Goal: Information Seeking & Learning: Learn about a topic

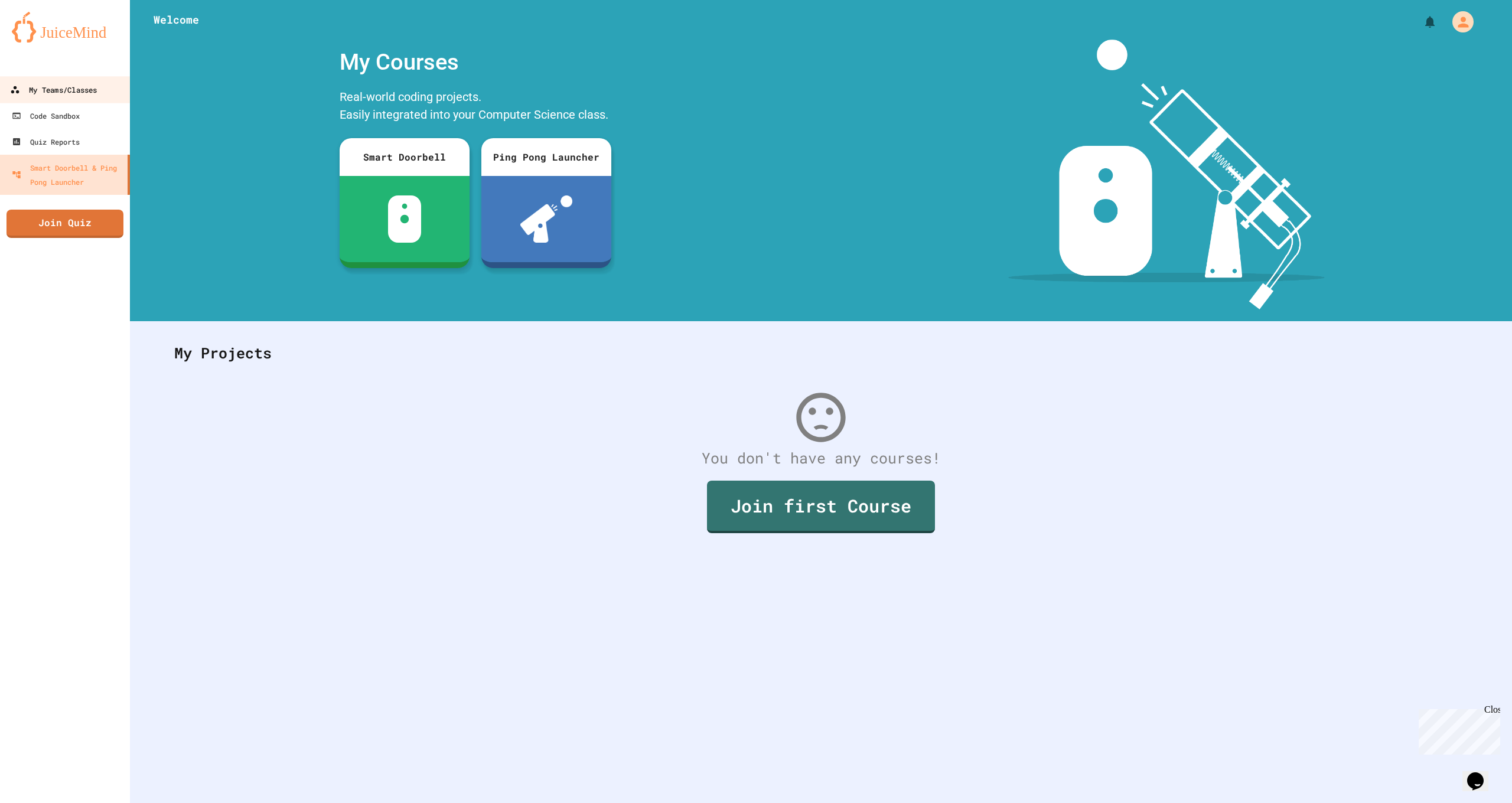
click at [47, 78] on link "My Teams/Classes" at bounding box center [65, 89] width 134 height 26
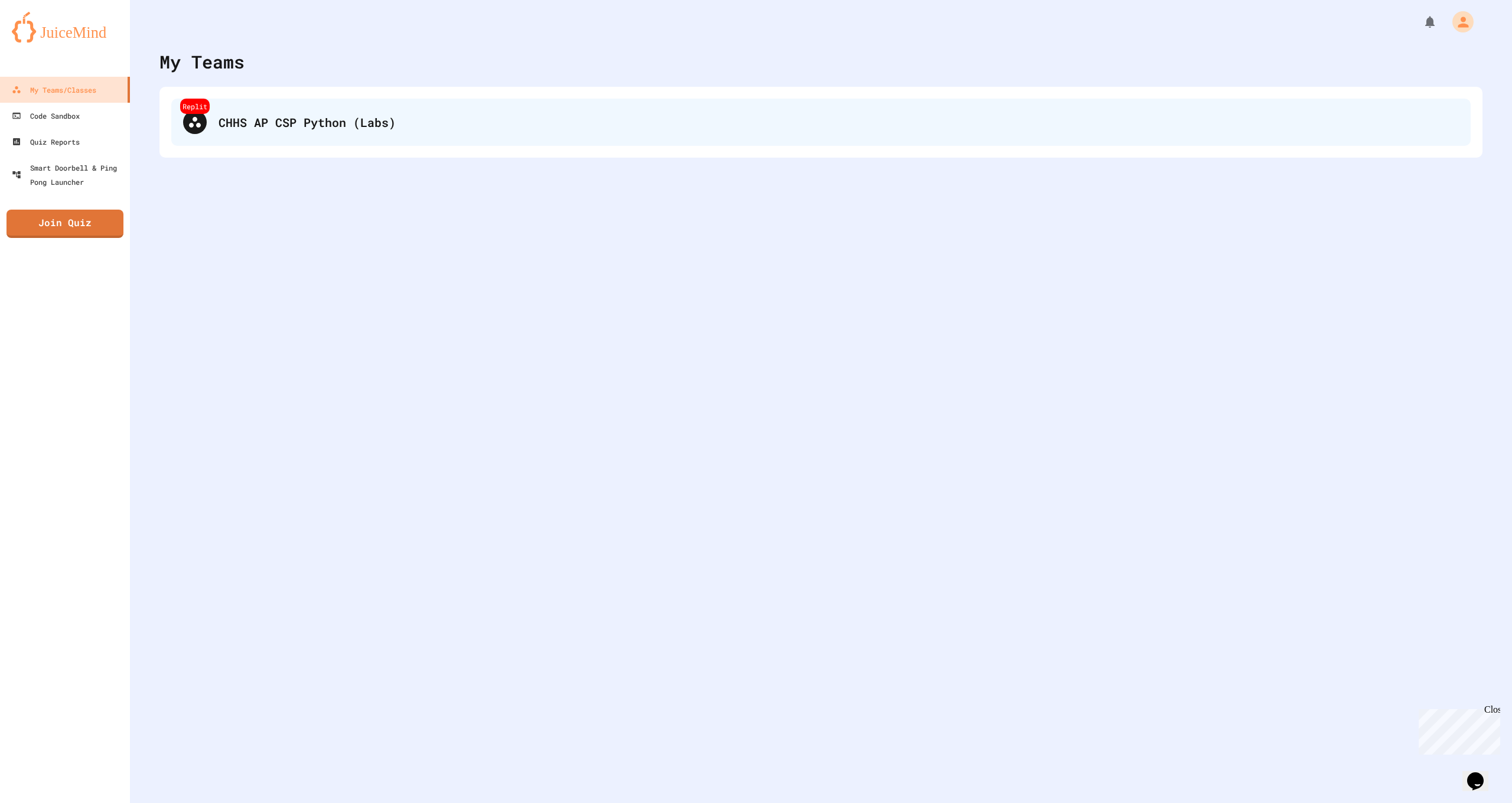
click at [261, 107] on div "Replit CHHS AP CSP Python (Labs)" at bounding box center [821, 122] width 1300 height 47
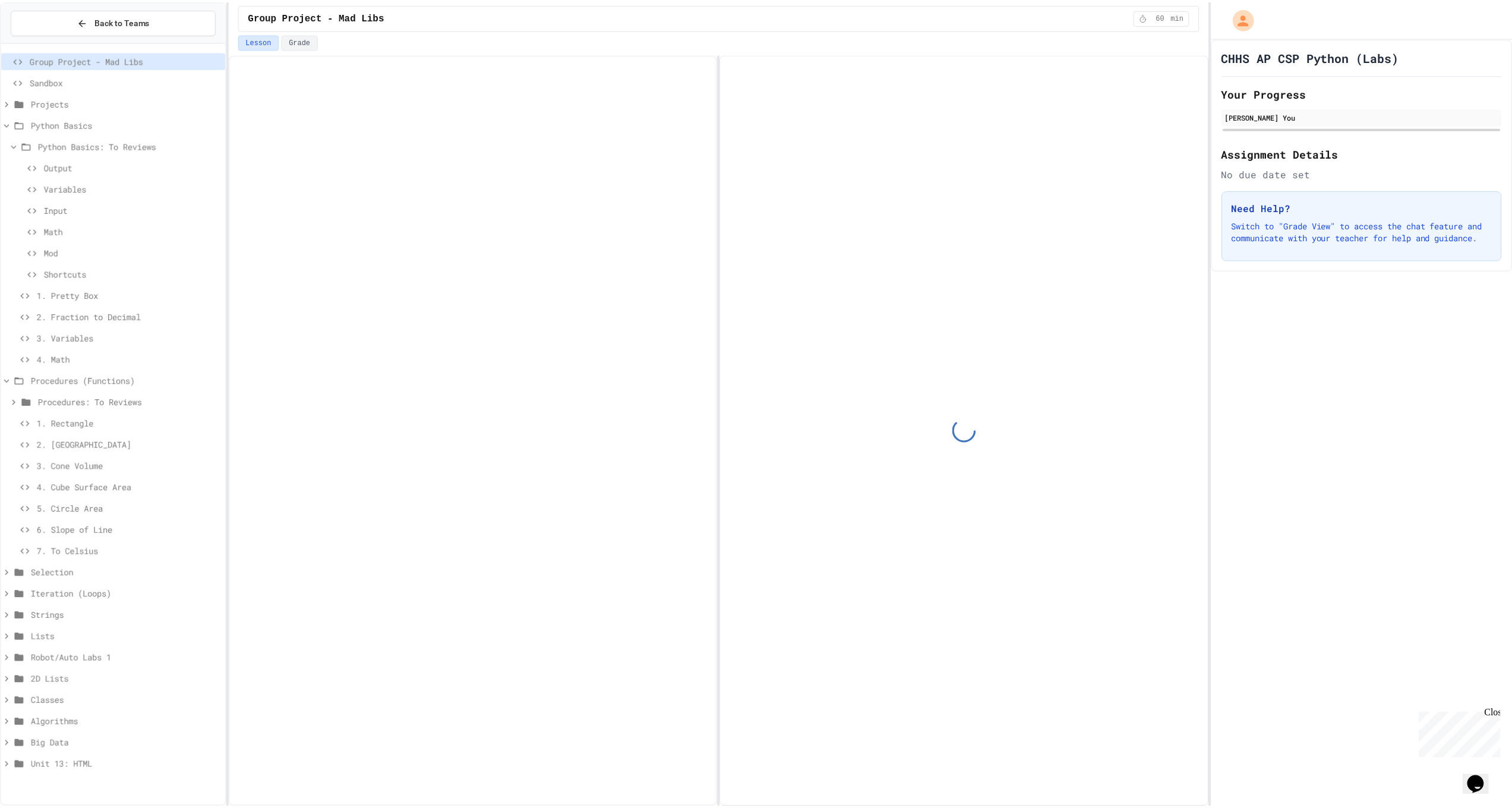
scroll to position [80, 0]
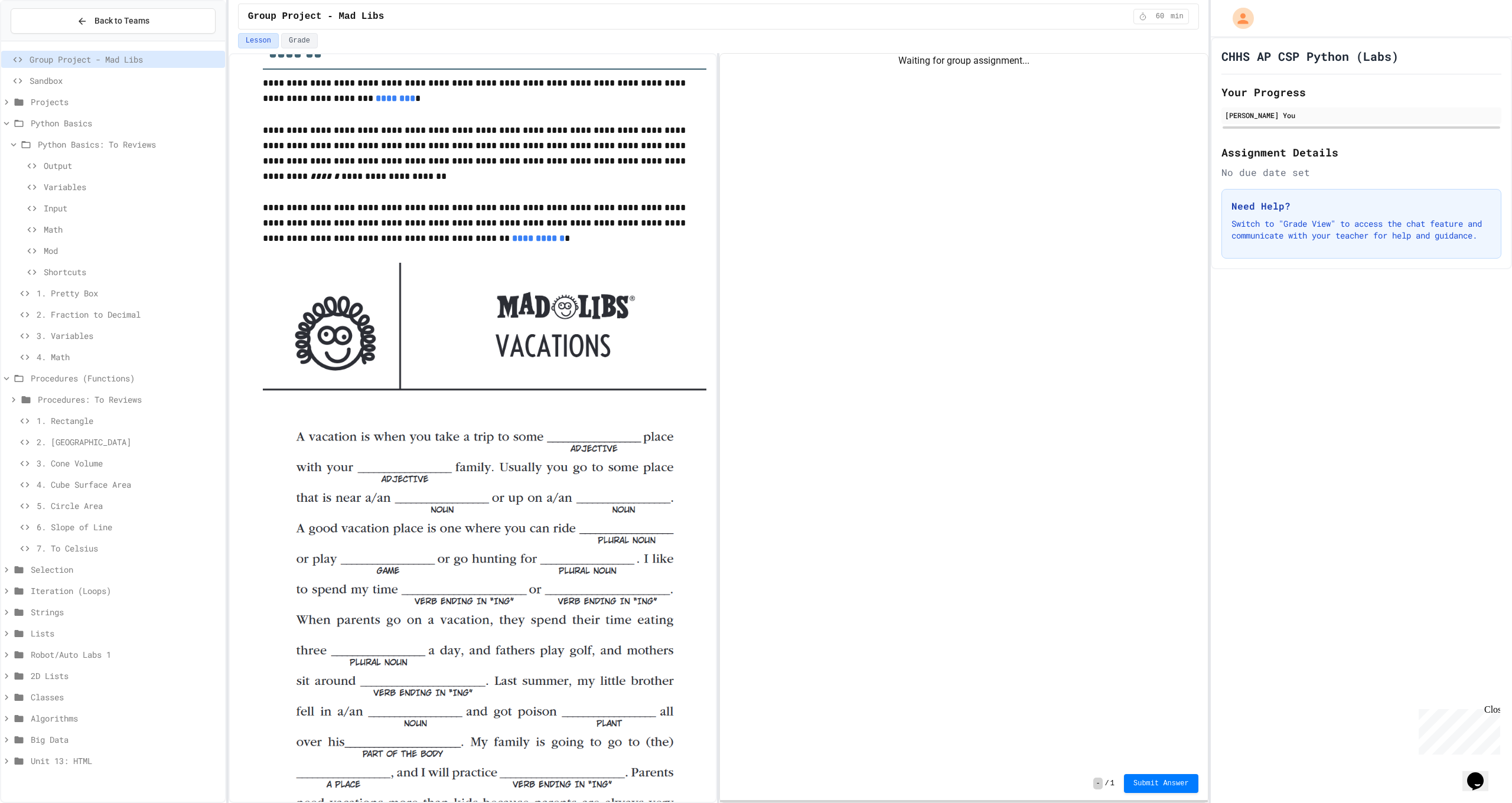
click at [93, 419] on span "1. Rectangle" at bounding box center [129, 420] width 184 height 13
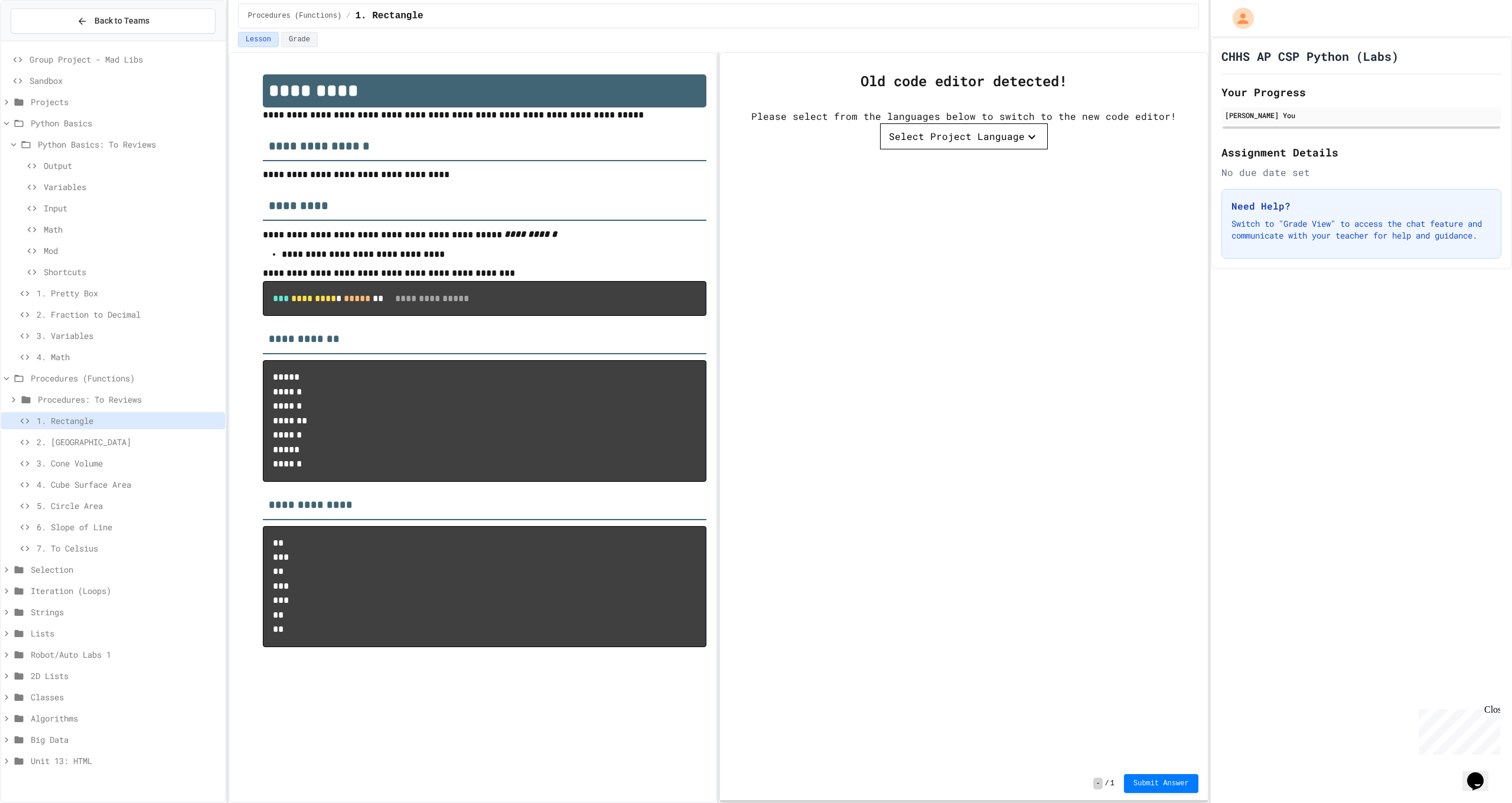
click at [114, 400] on span "Procedures: To Reviews" at bounding box center [129, 399] width 182 height 13
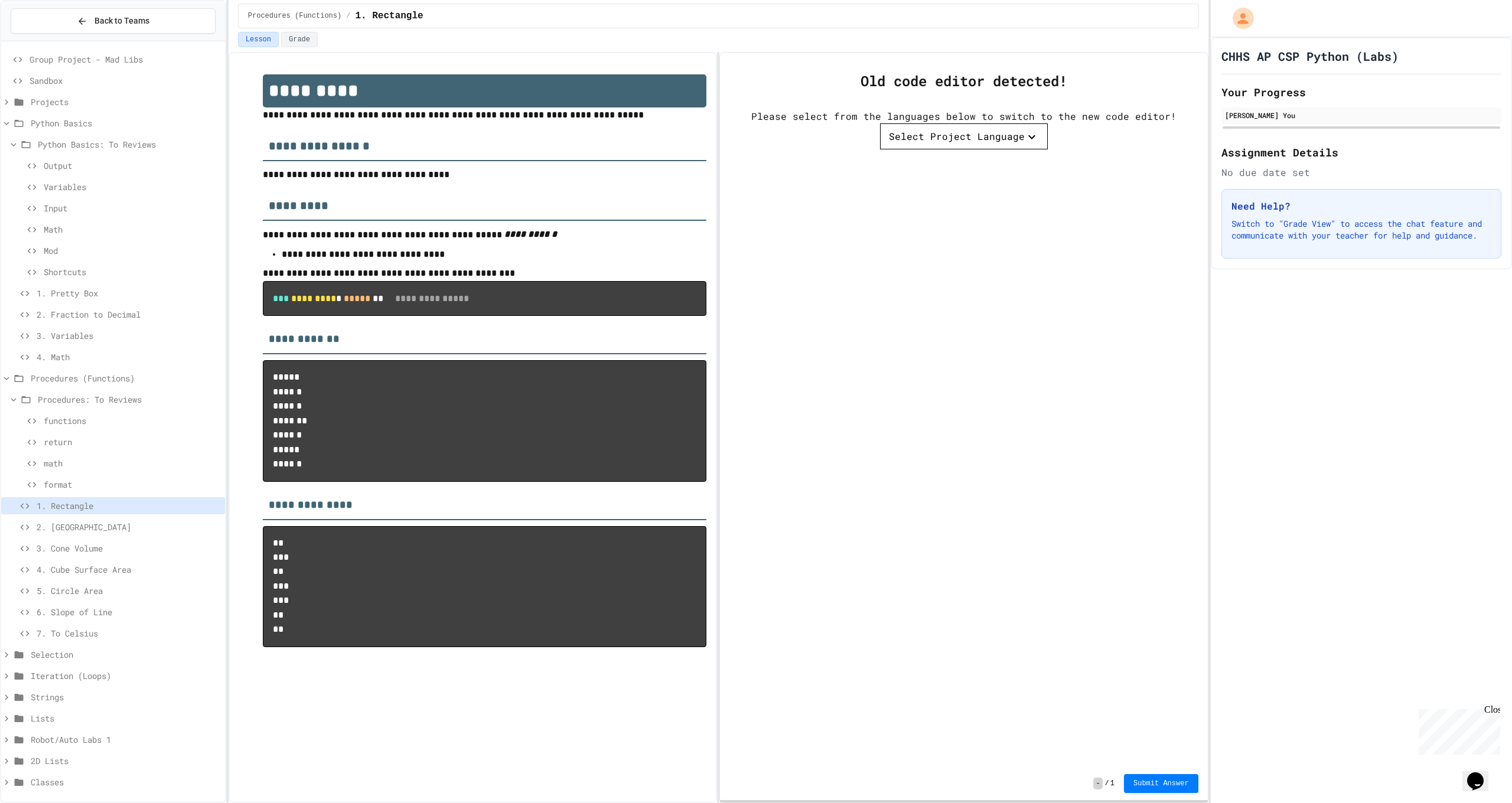
click at [102, 410] on div "Procedures: To Reviews" at bounding box center [112, 401] width 224 height 21
click at [96, 415] on span "functions" at bounding box center [132, 420] width 176 height 13
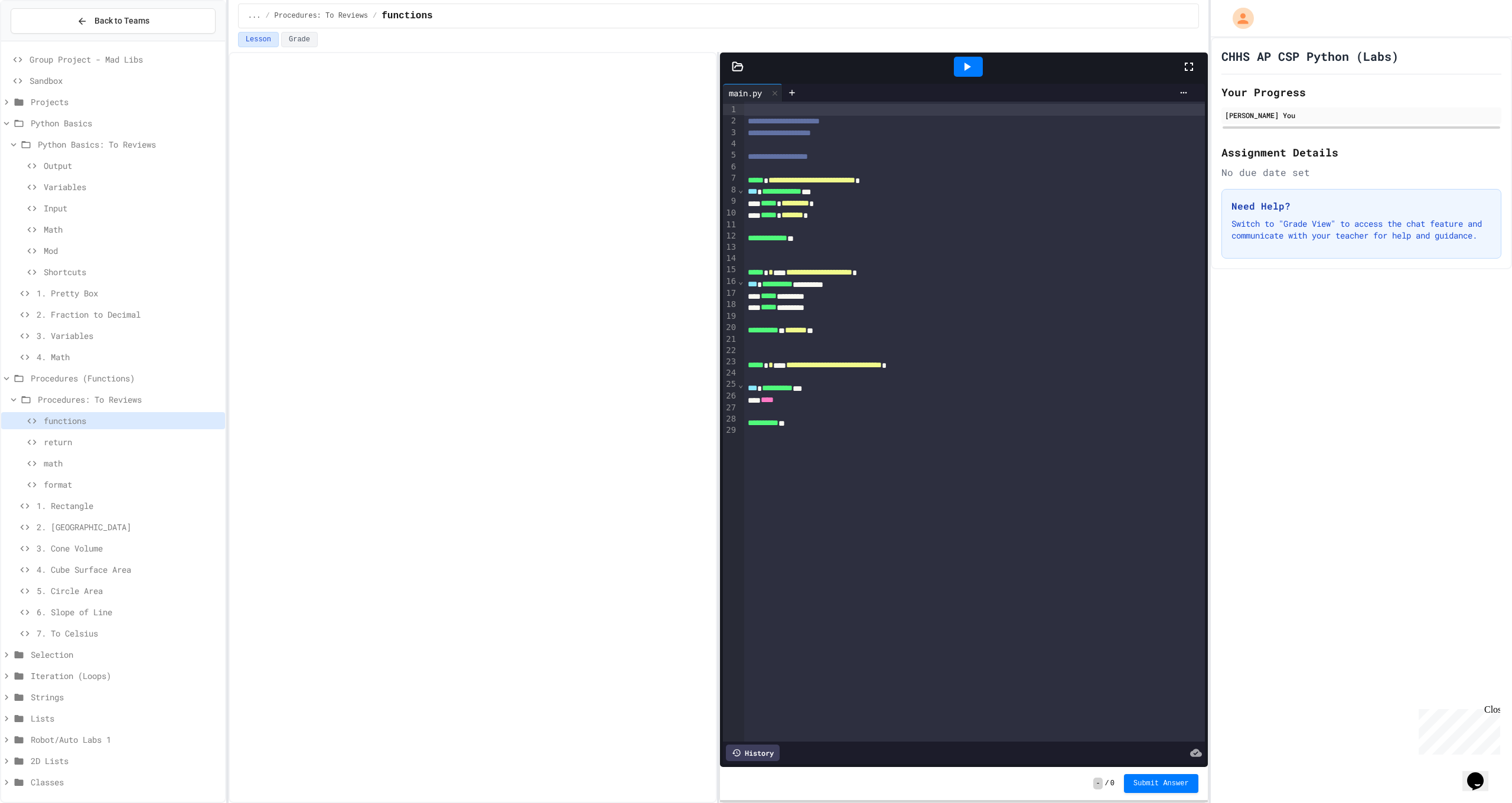
click at [957, 72] on div at bounding box center [968, 67] width 29 height 20
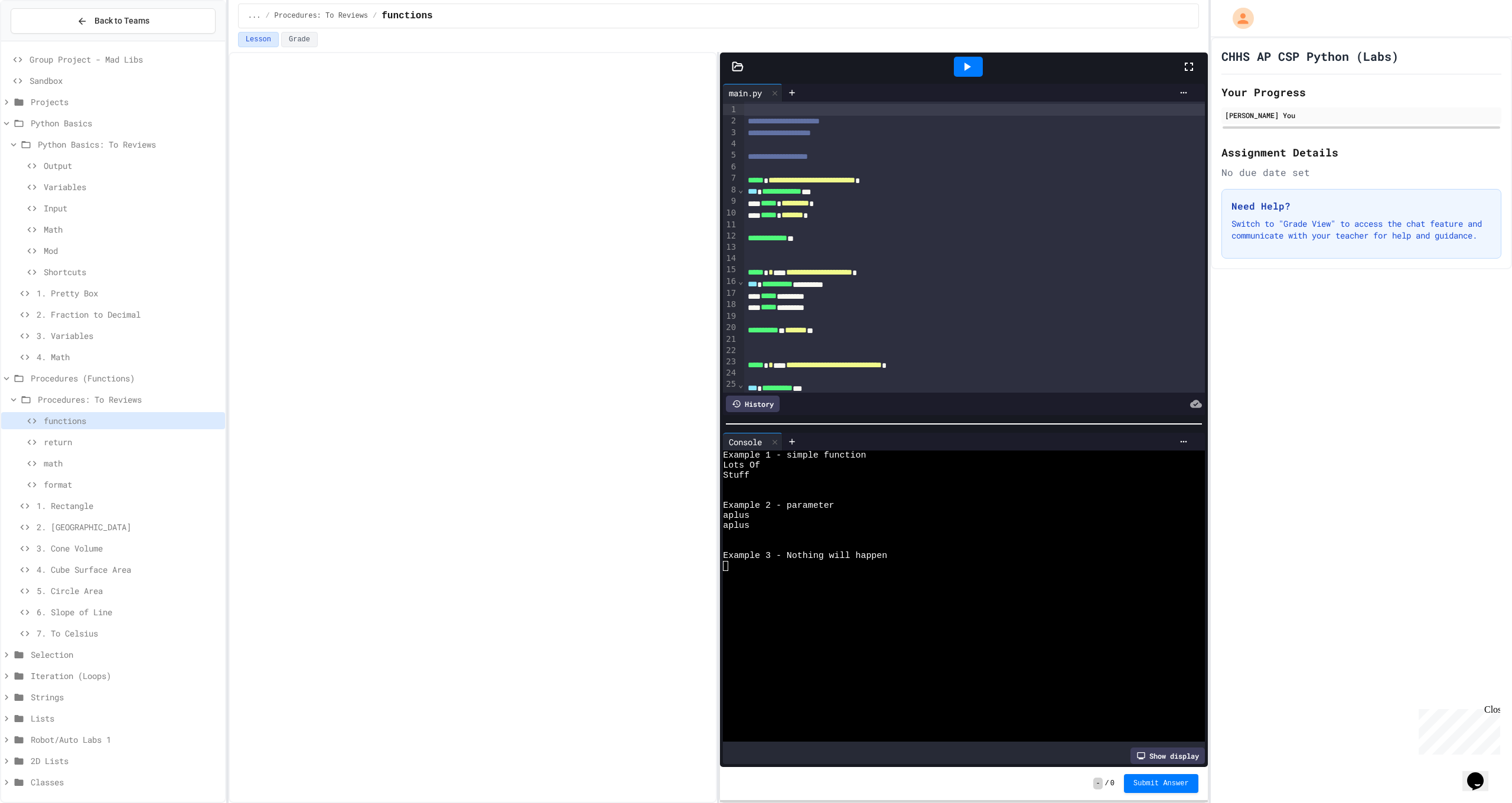
click at [126, 445] on span "return" at bounding box center [132, 442] width 176 height 13
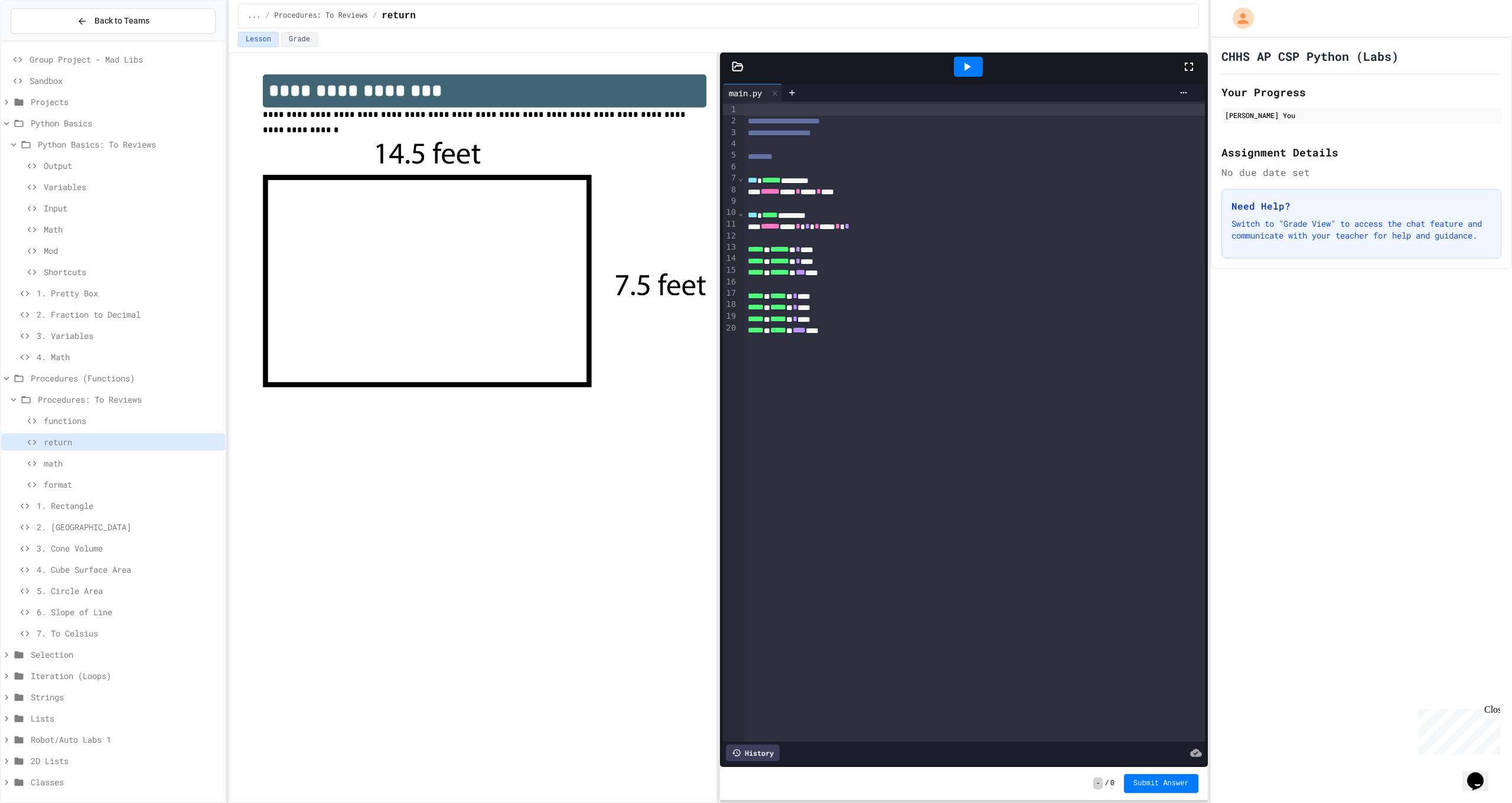
click at [960, 62] on div at bounding box center [968, 67] width 29 height 20
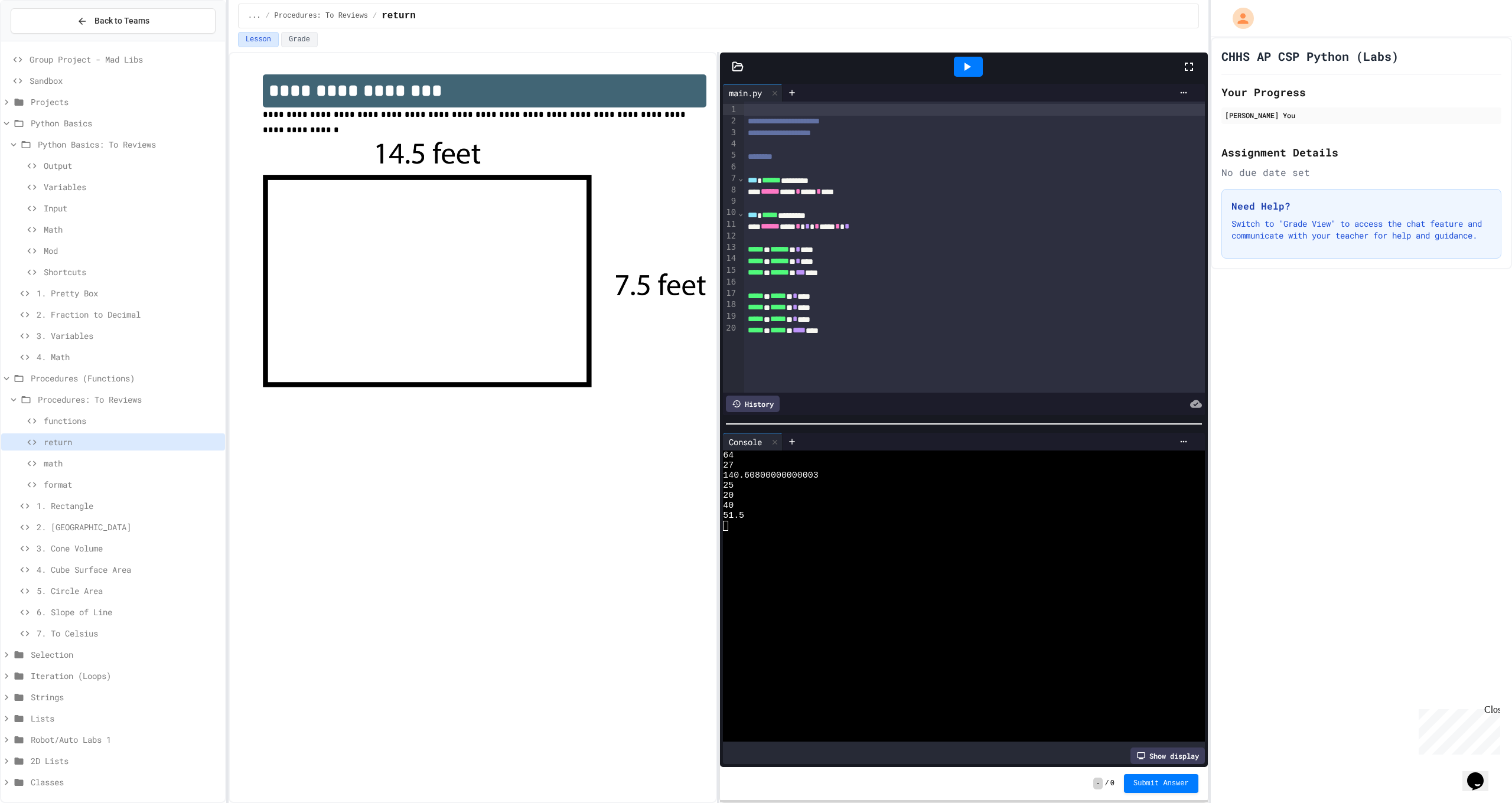
click at [951, 326] on div "***** * ***** * **** ***" at bounding box center [965, 330] width 443 height 12
click at [112, 462] on span "math" at bounding box center [132, 463] width 176 height 13
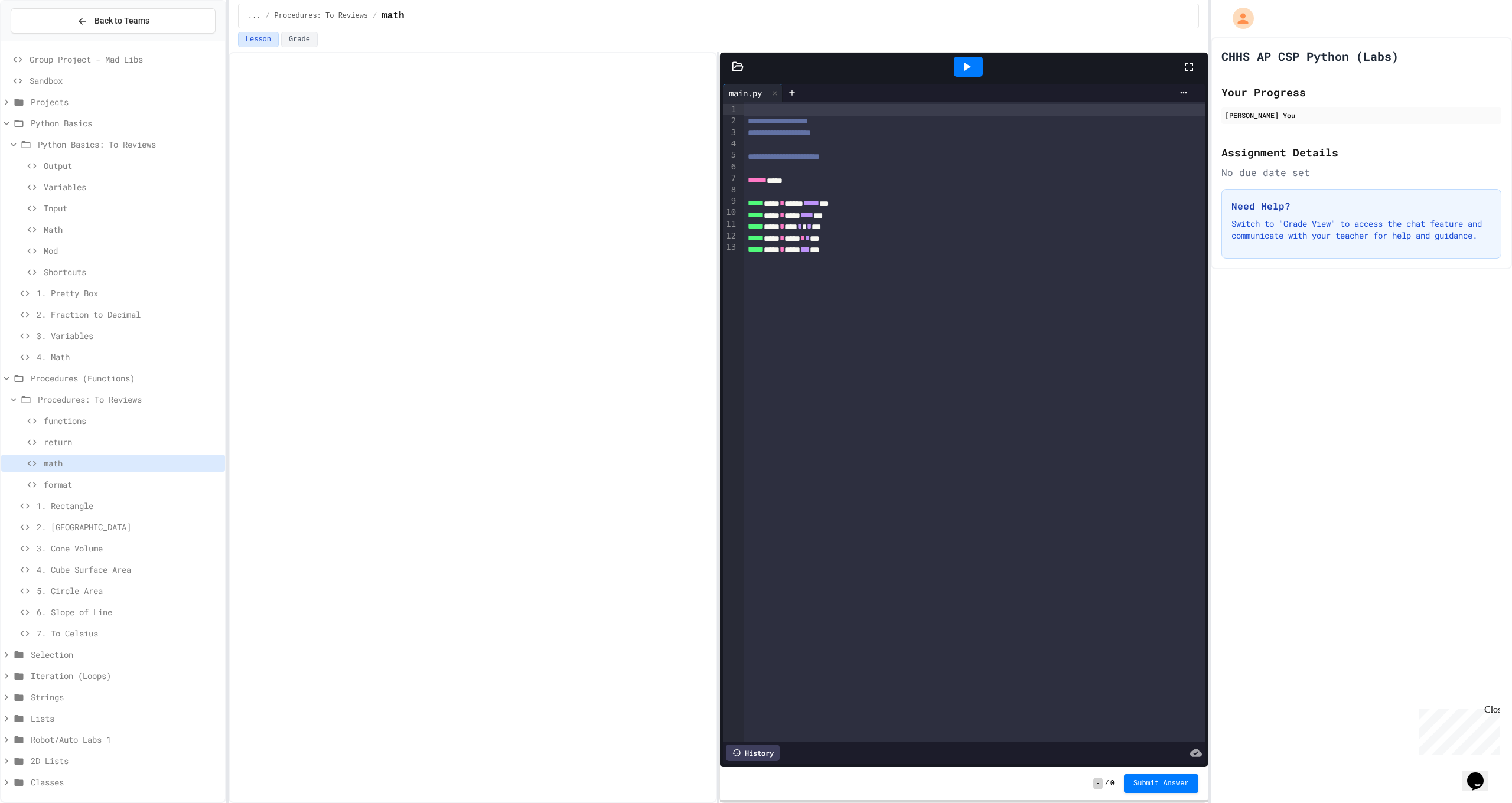
click at [961, 77] on div at bounding box center [968, 67] width 29 height 20
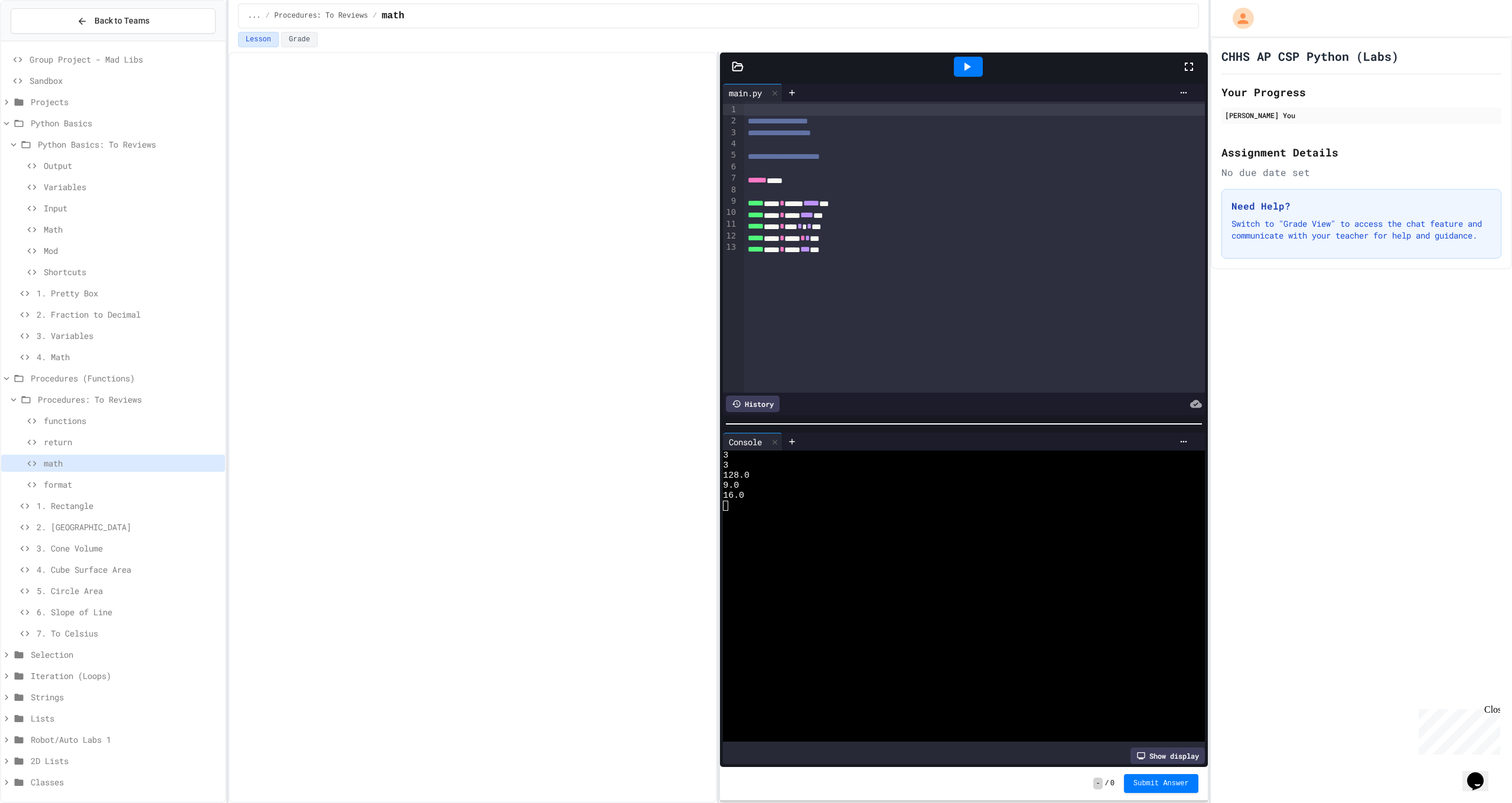
click at [147, 487] on span "format" at bounding box center [132, 484] width 176 height 13
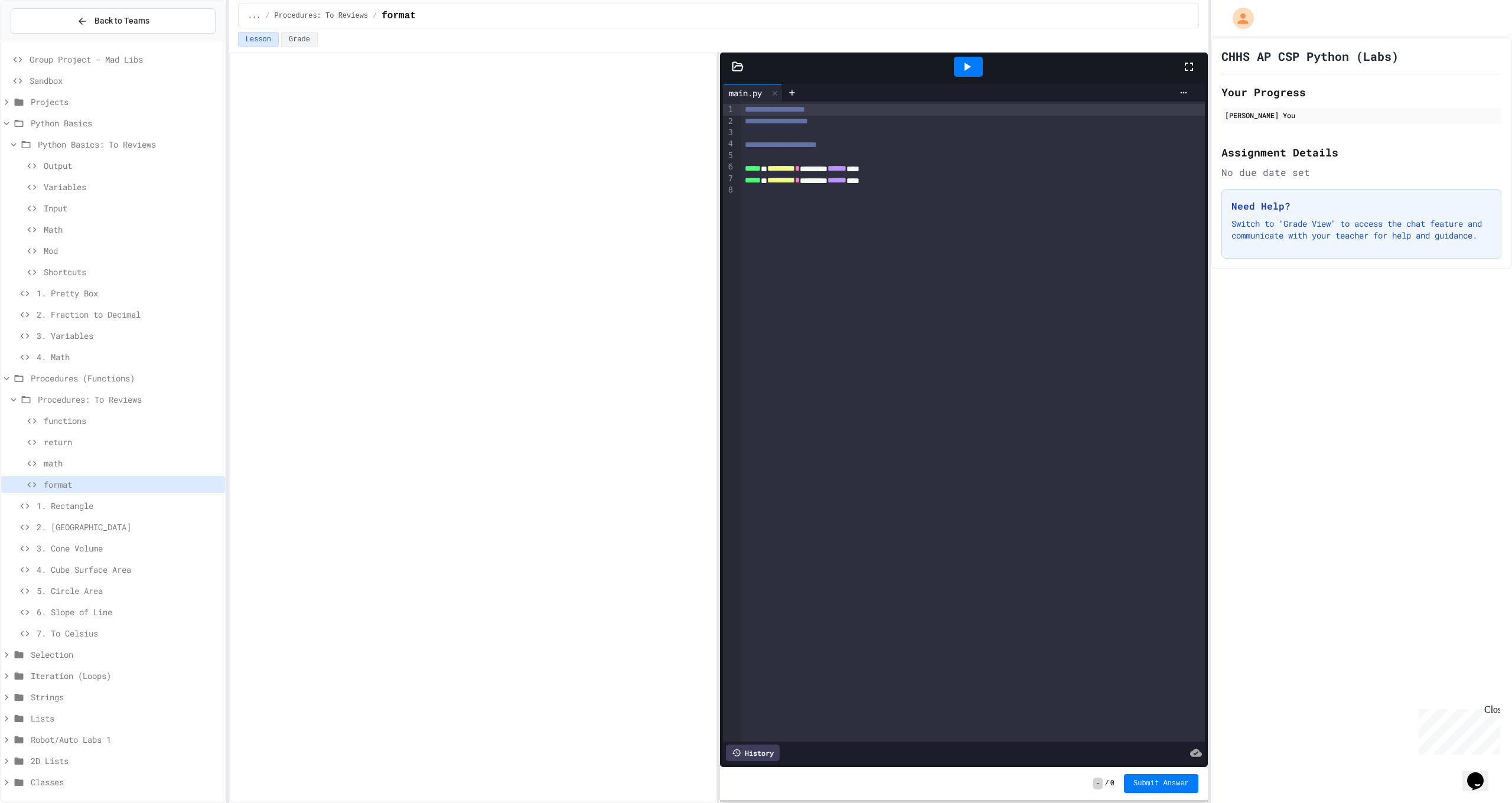
click at [951, 66] on div at bounding box center [968, 66] width 41 height 32
click at [954, 70] on div at bounding box center [968, 66] width 41 height 32
click at [957, 69] on div at bounding box center [968, 67] width 29 height 20
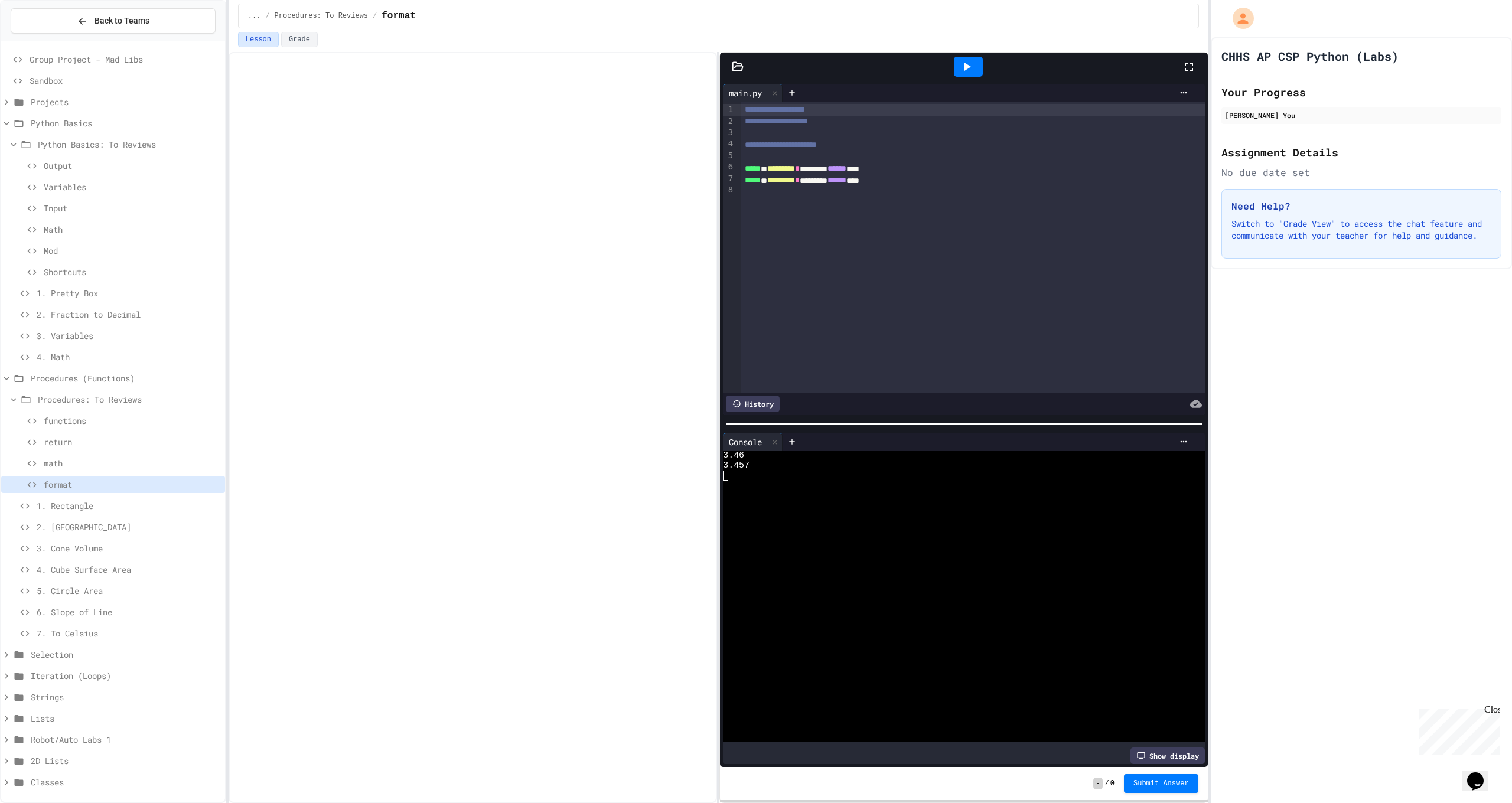
click at [111, 511] on div "1. Rectangle" at bounding box center [112, 506] width 224 height 17
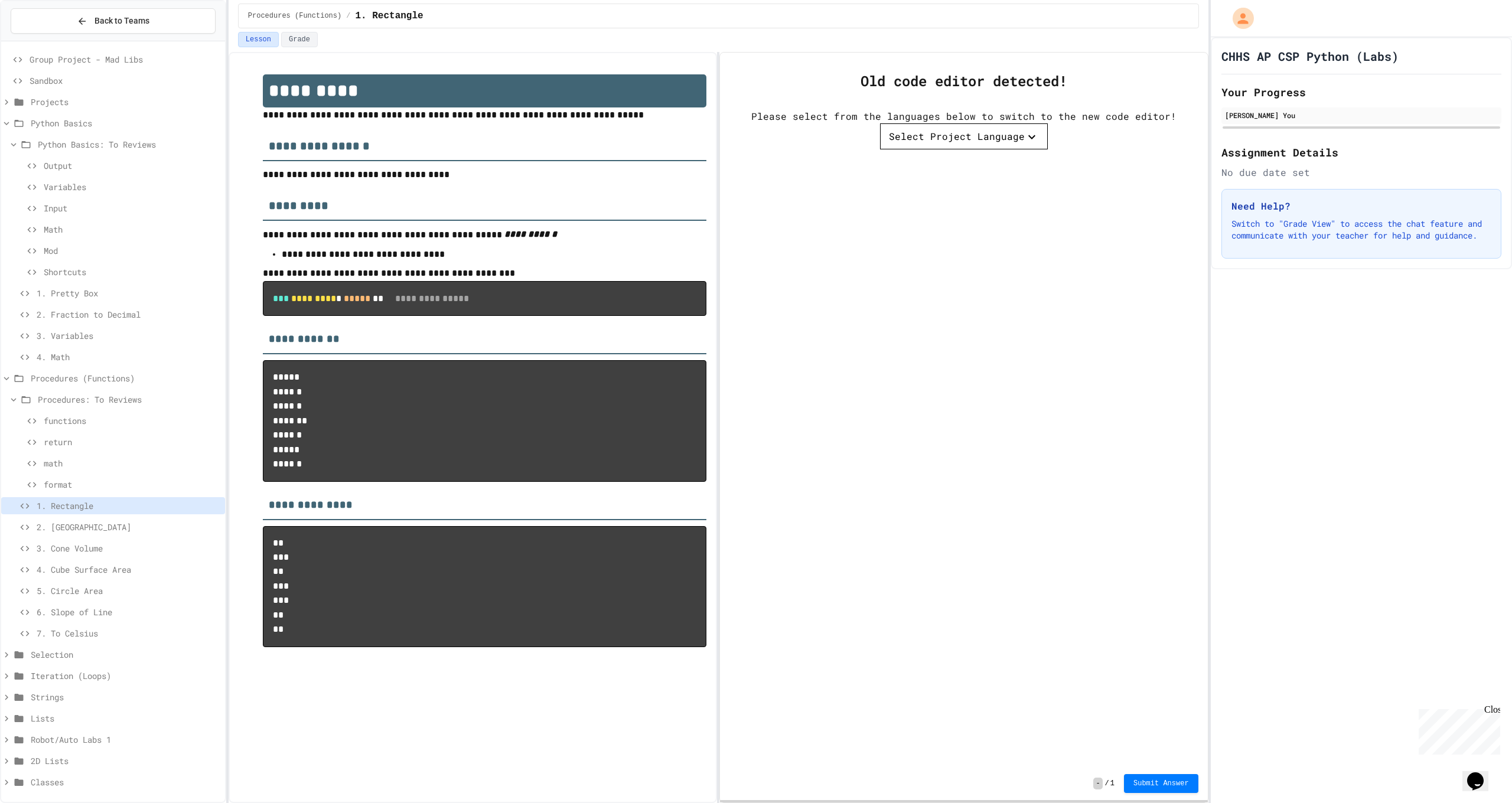
click at [916, 146] on button "Select Project Language" at bounding box center [963, 136] width 168 height 26
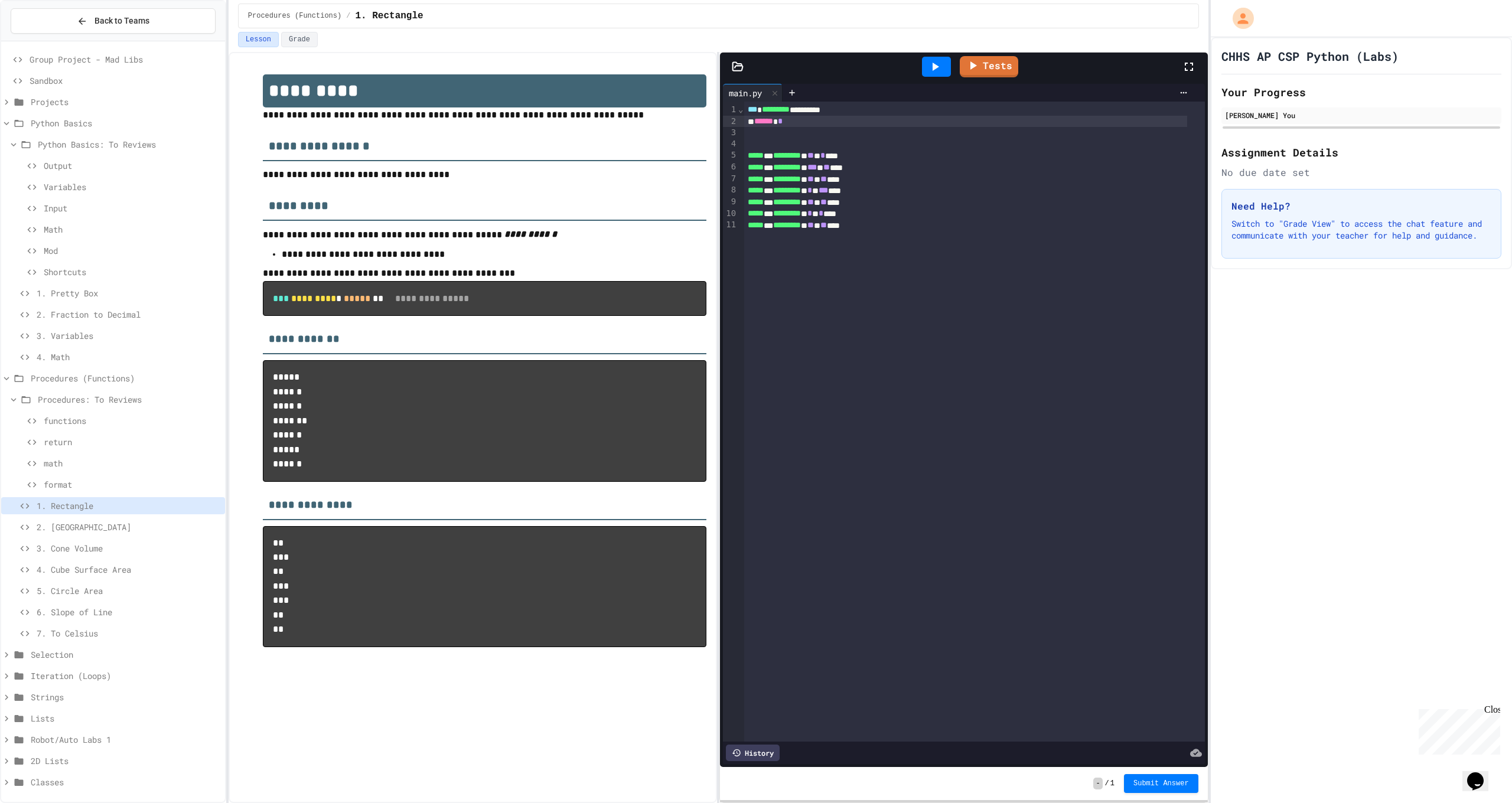
click at [910, 125] on div "****** *" at bounding box center [965, 121] width 443 height 12
click at [979, 60] on icon at bounding box center [973, 65] width 15 height 15
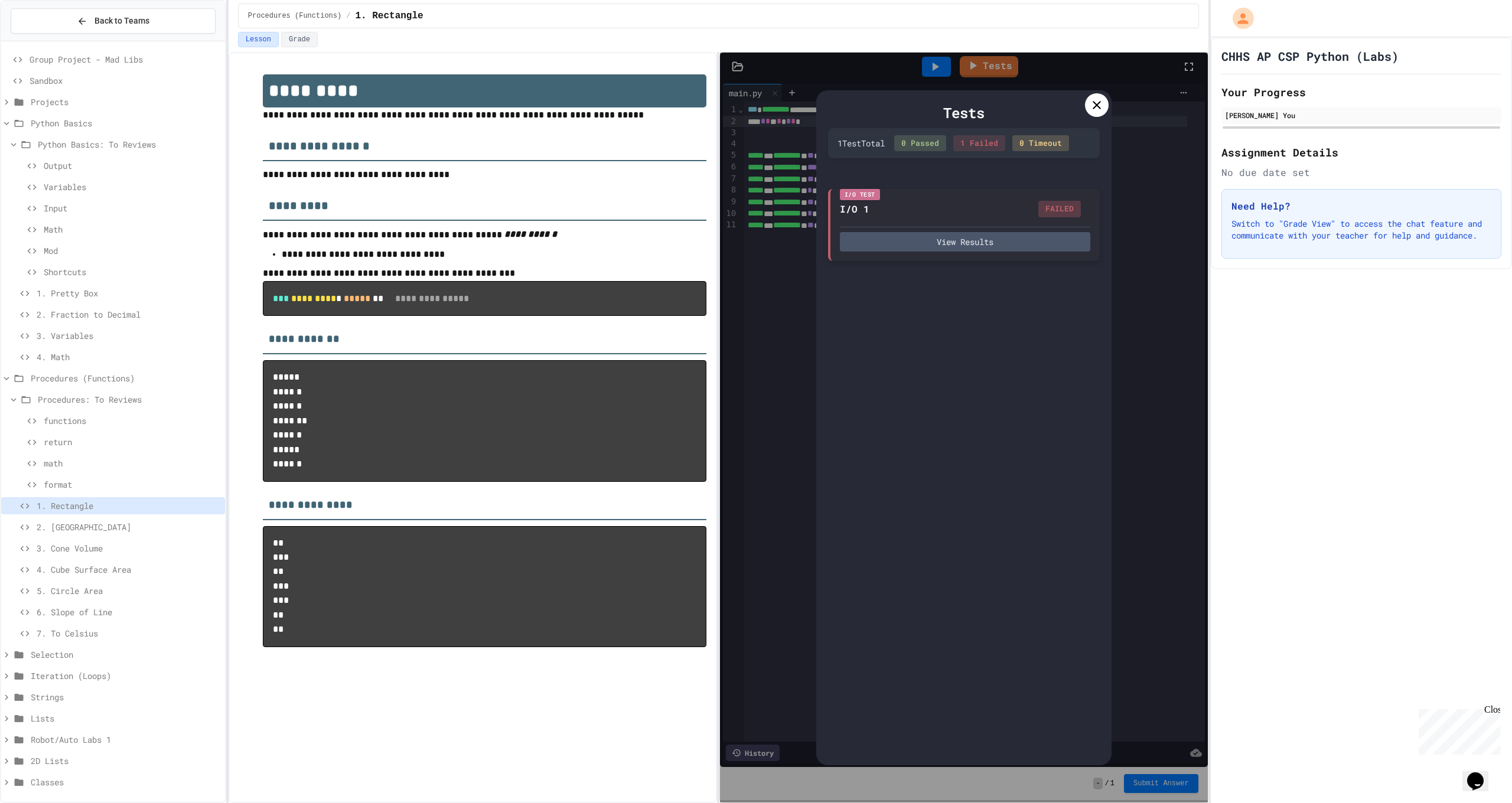
click at [980, 230] on div "View Results" at bounding box center [965, 239] width 250 height 25
click at [977, 236] on button "View Results" at bounding box center [965, 242] width 250 height 19
click at [1083, 110] on div "Tests" at bounding box center [964, 112] width 271 height 21
click at [1087, 108] on div at bounding box center [1097, 105] width 23 height 23
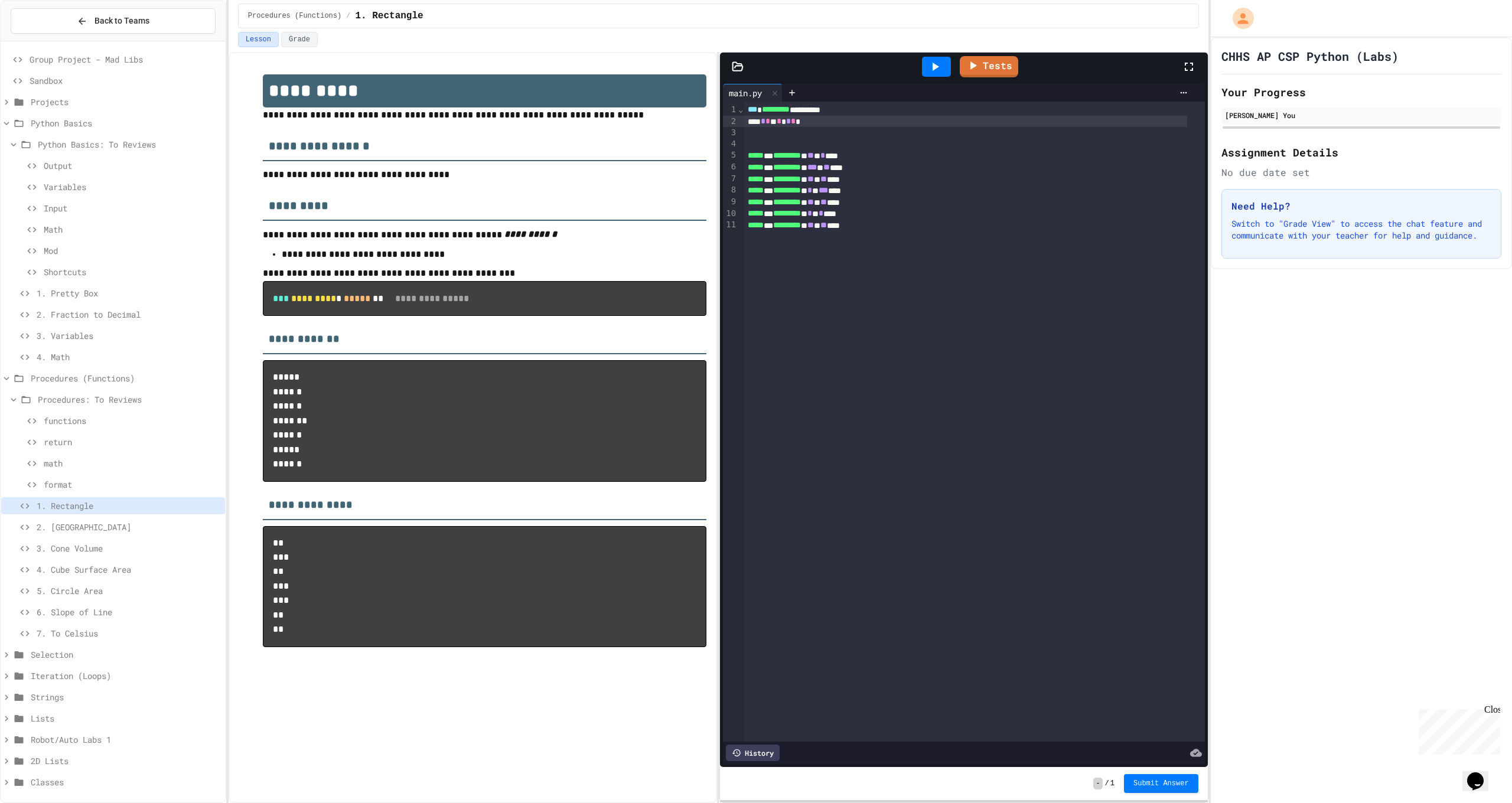
click at [934, 66] on icon at bounding box center [935, 67] width 7 height 9
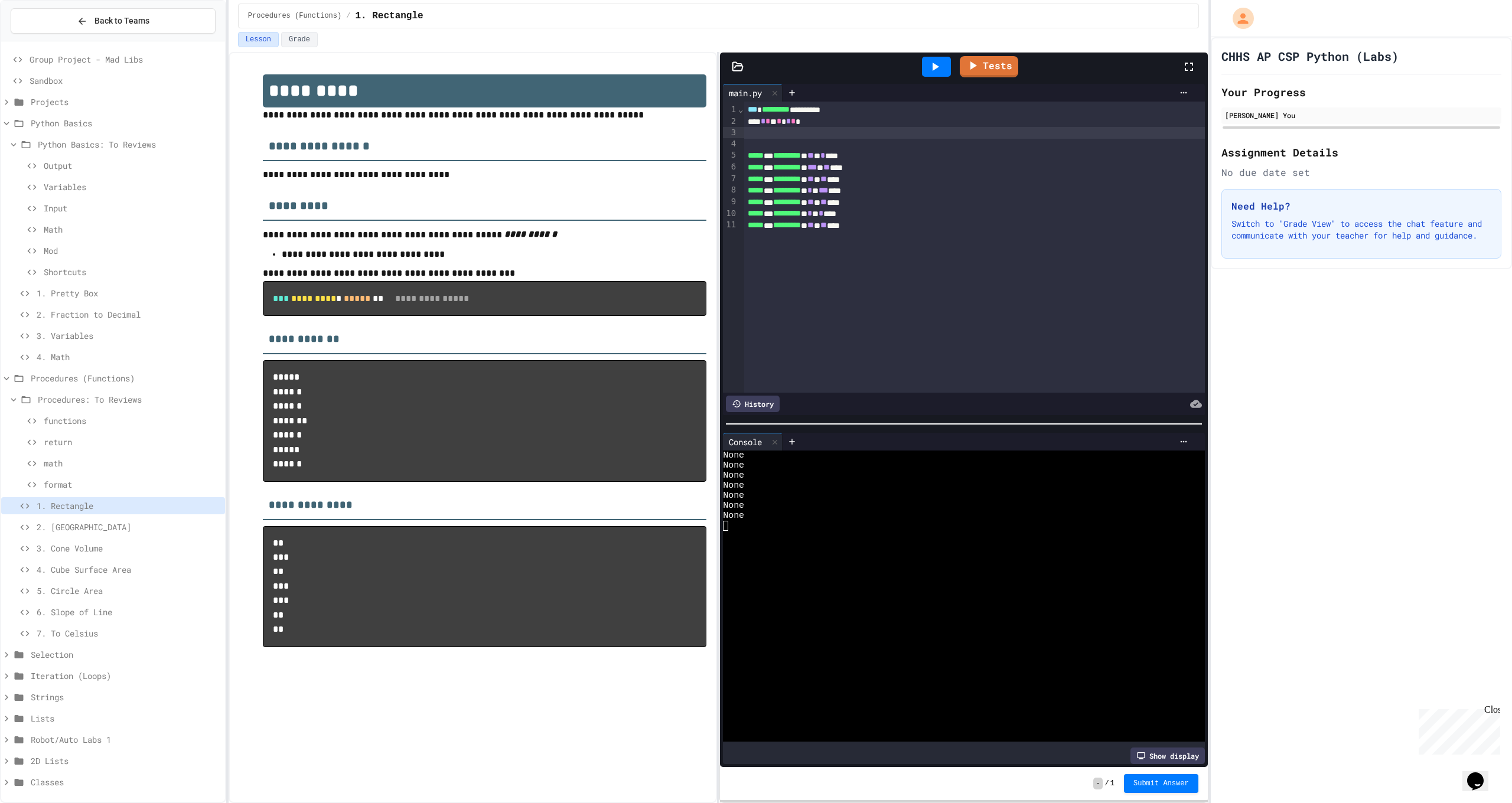
click at [840, 128] on div at bounding box center [974, 133] width 460 height 12
click at [842, 124] on div "* * * * * * *" at bounding box center [965, 121] width 443 height 12
click at [110, 482] on span "format" at bounding box center [132, 484] width 176 height 13
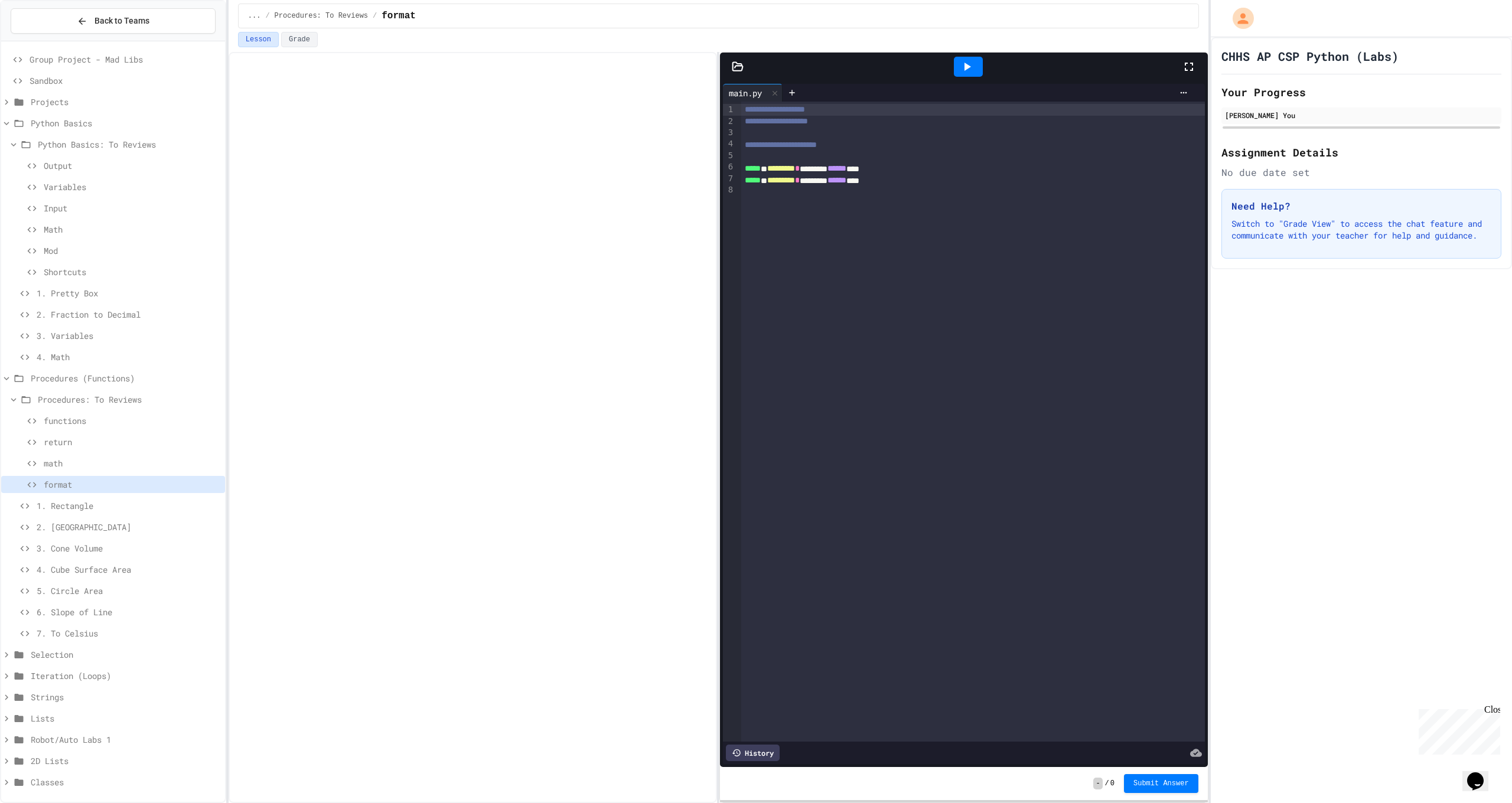
click at [114, 470] on div "math" at bounding box center [112, 463] width 224 height 17
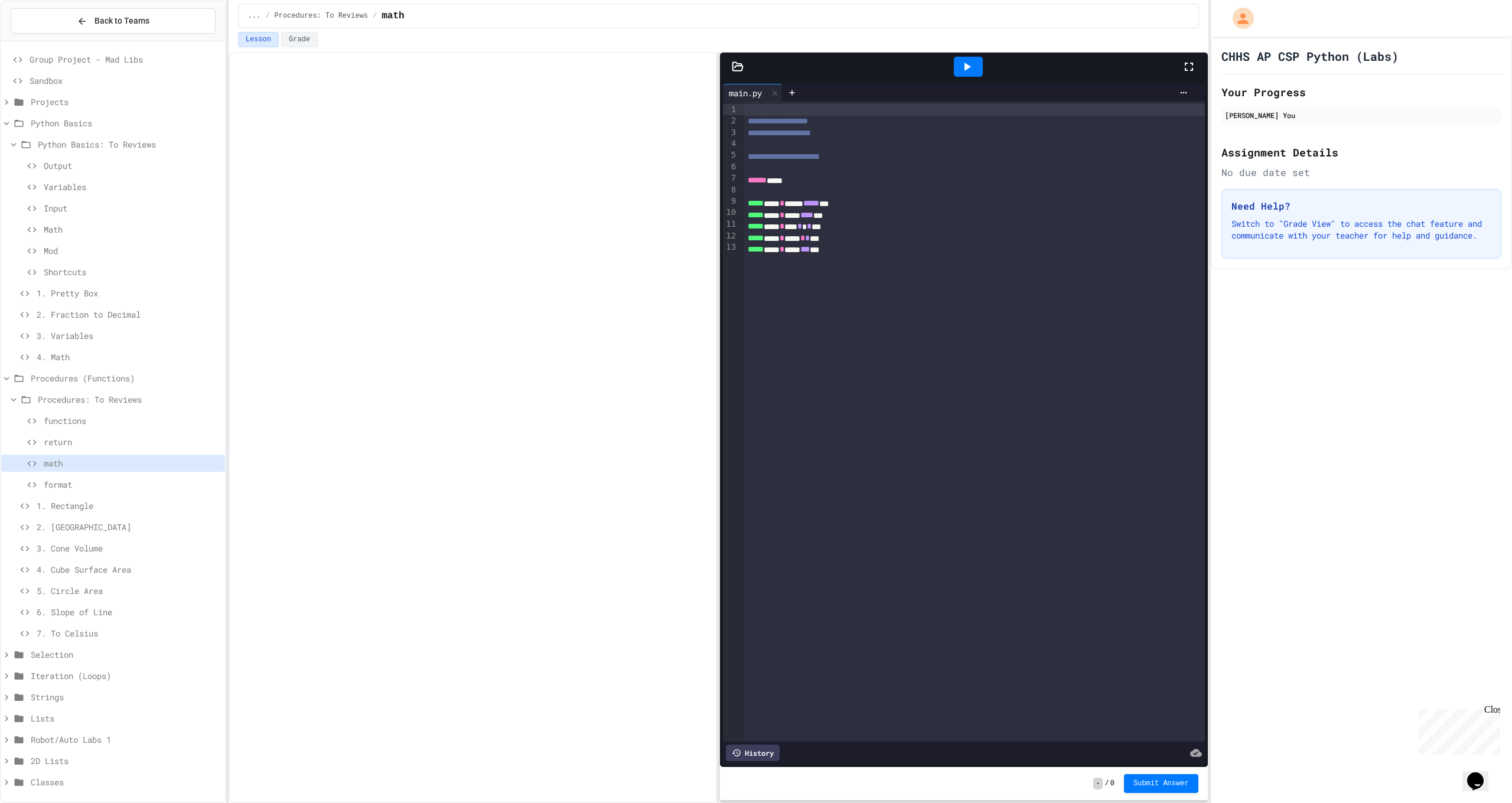
click at [119, 438] on span "return" at bounding box center [132, 442] width 176 height 13
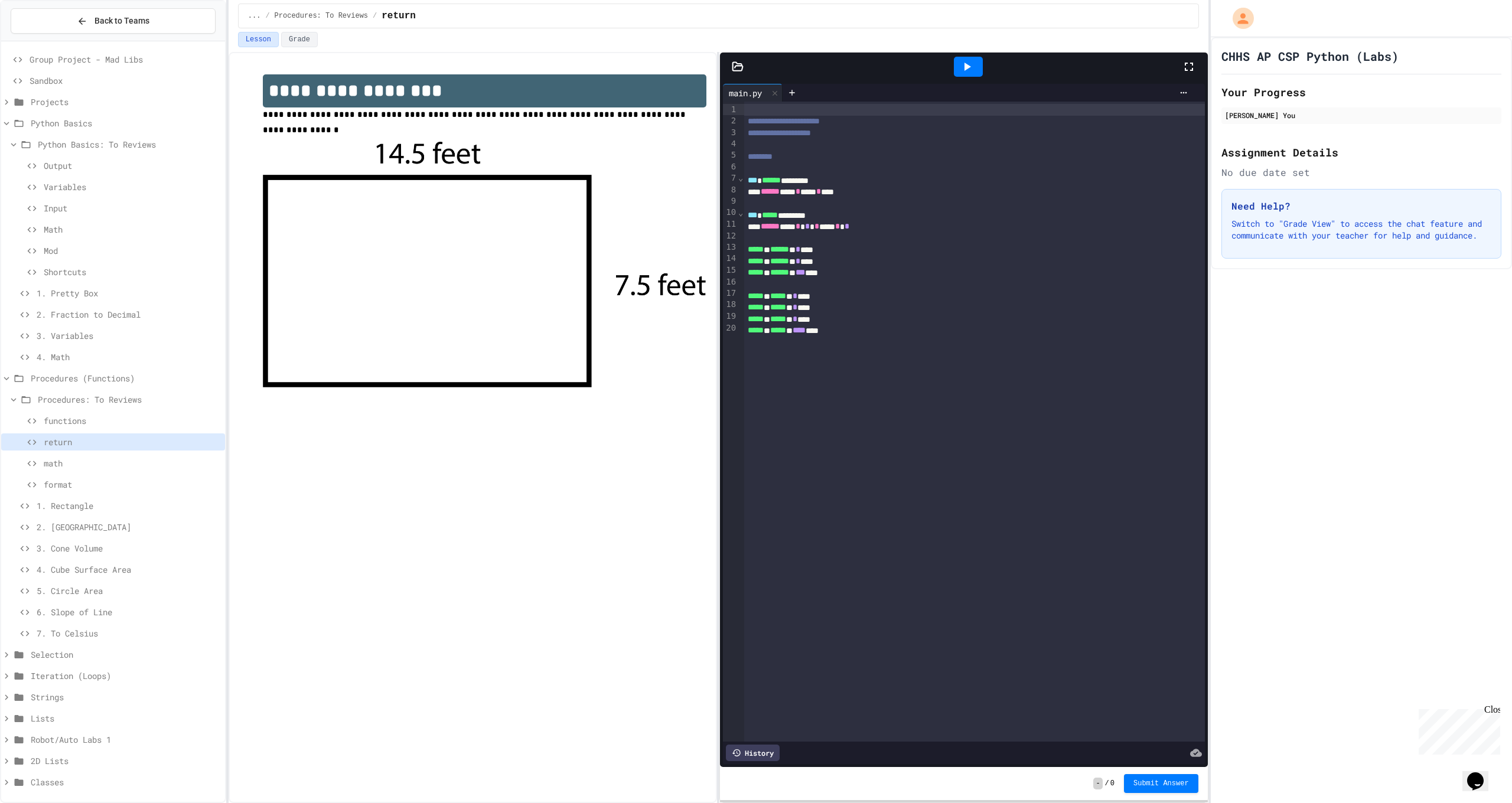
click at [96, 500] on span "1. Rectangle" at bounding box center [129, 506] width 184 height 13
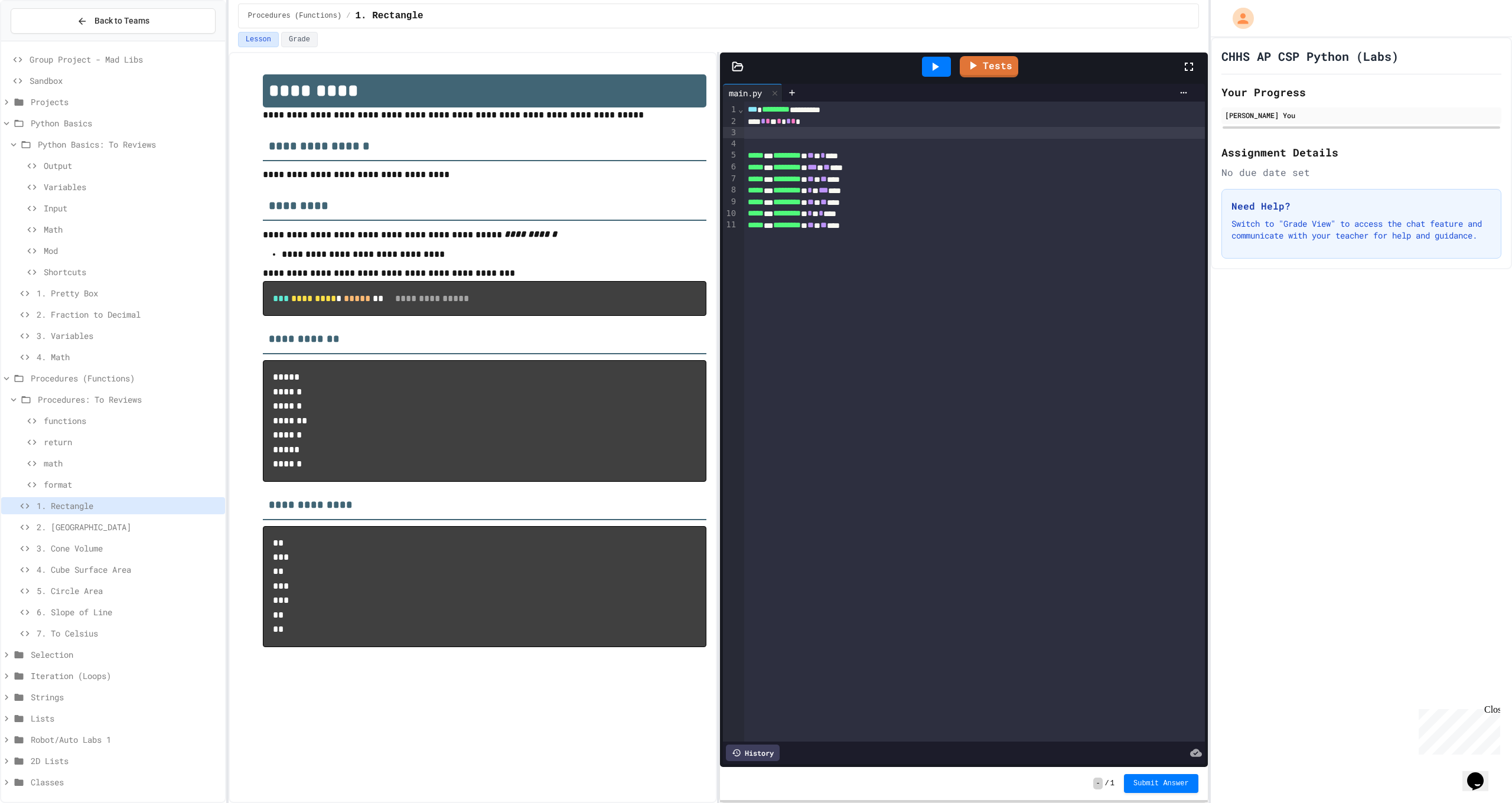
click at [840, 131] on div at bounding box center [974, 133] width 460 height 12
click at [840, 122] on div "* * * * * * *" at bounding box center [965, 121] width 443 height 12
click at [949, 65] on div at bounding box center [936, 67] width 29 height 20
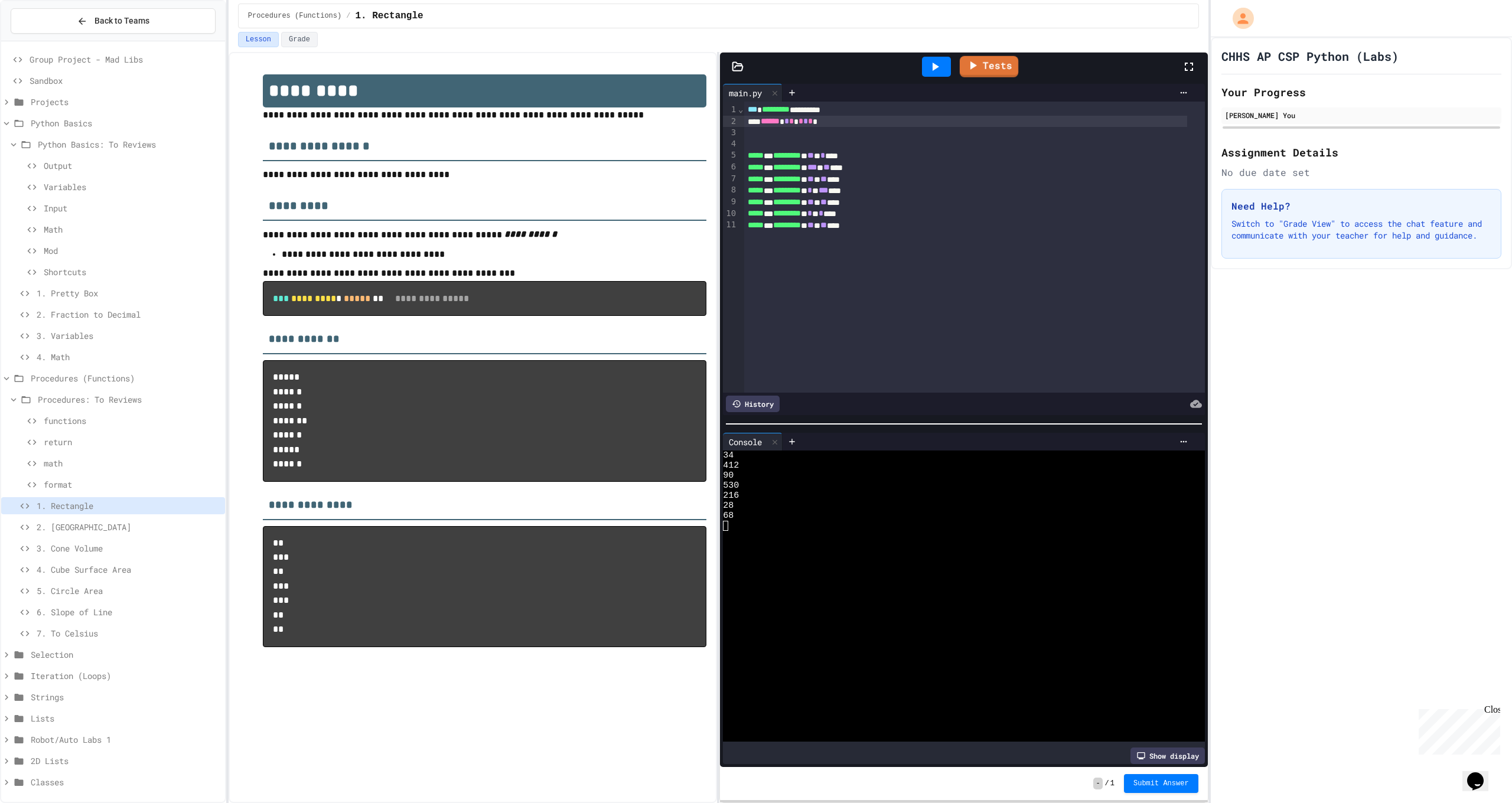
click at [989, 59] on link "Tests" at bounding box center [989, 67] width 58 height 21
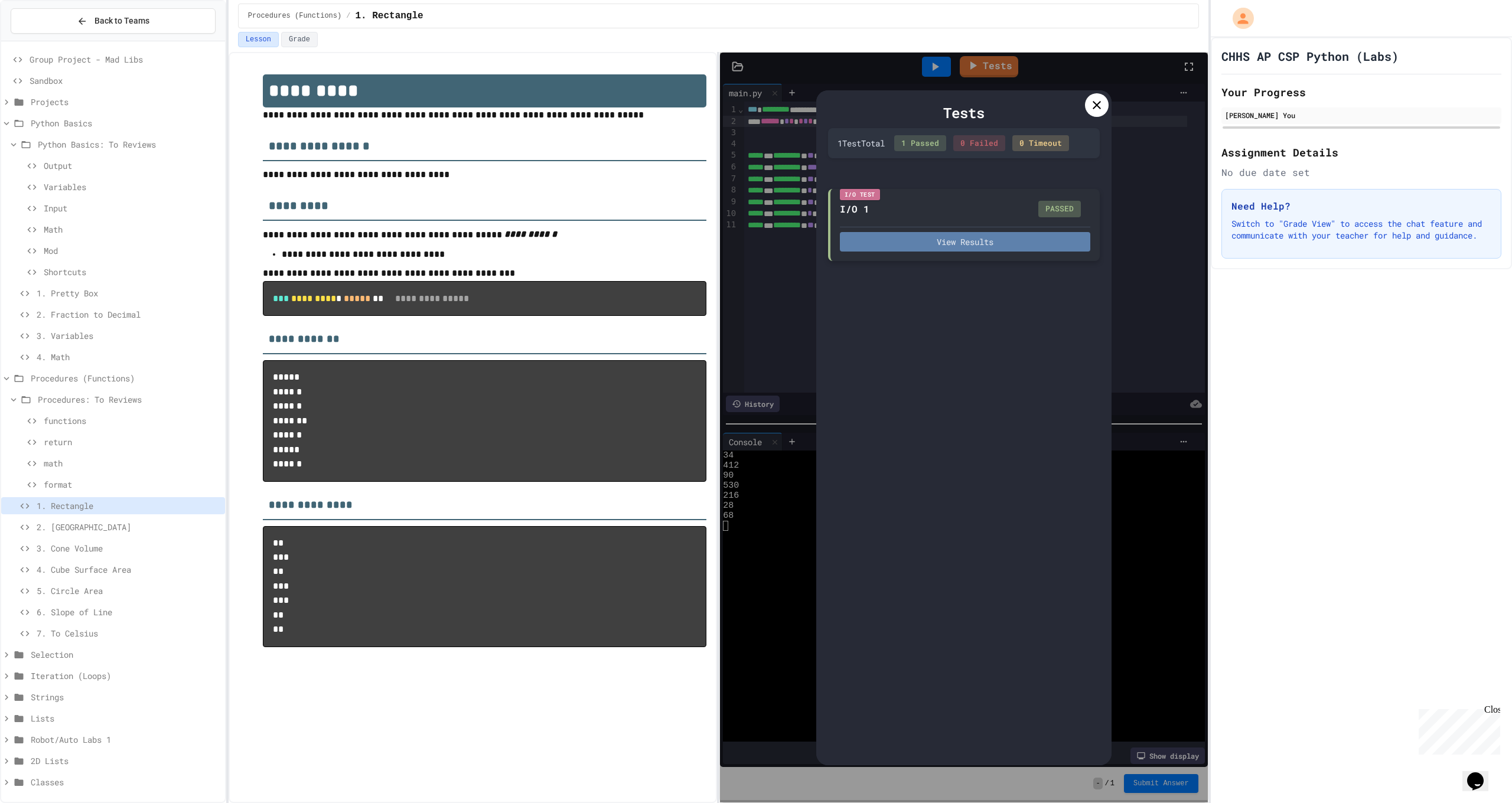
click at [993, 241] on button "View Results" at bounding box center [965, 242] width 250 height 19
click at [1099, 100] on icon at bounding box center [1097, 105] width 15 height 15
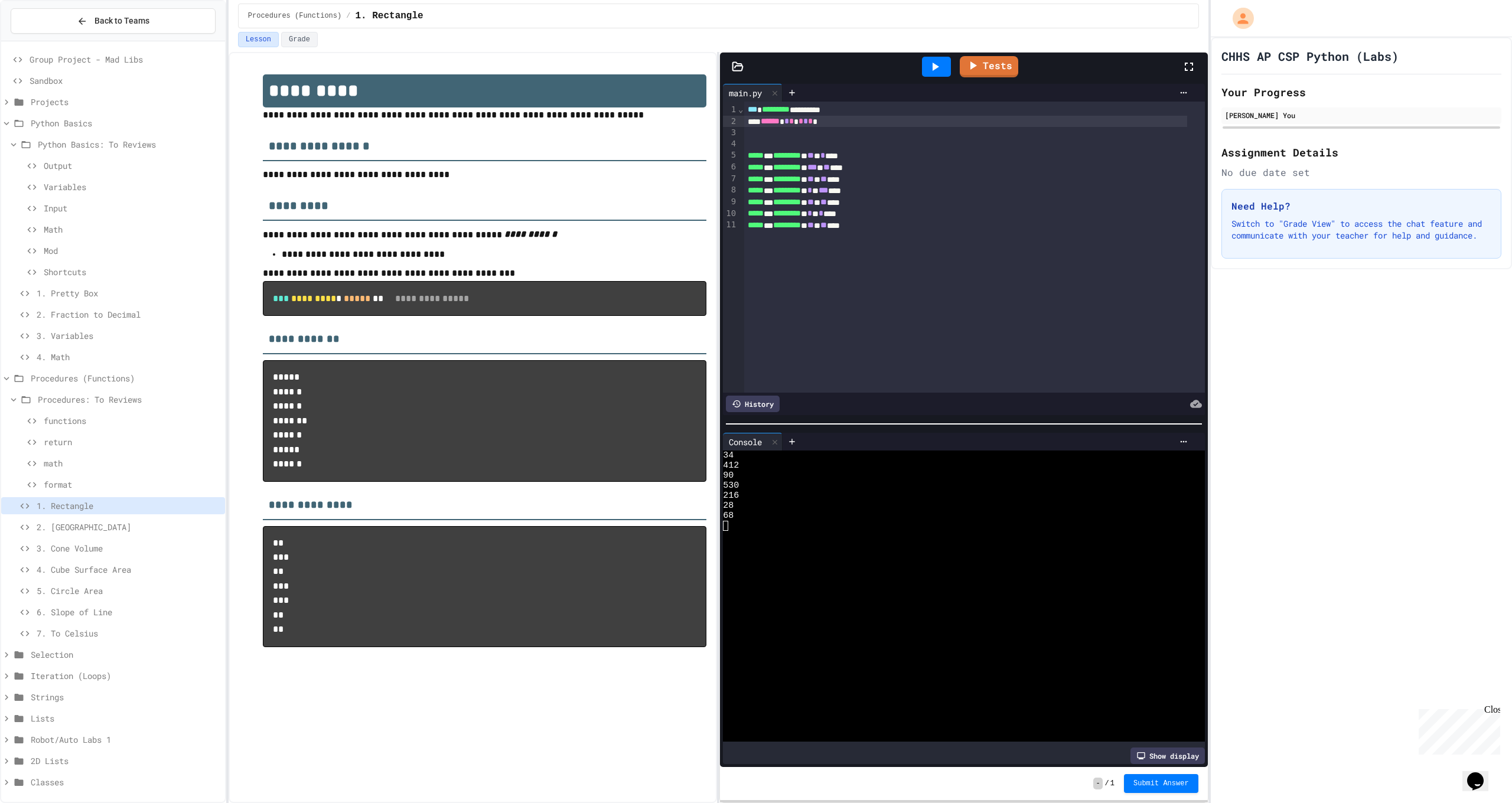
click at [77, 524] on span "2. [GEOGRAPHIC_DATA]" at bounding box center [129, 527] width 184 height 13
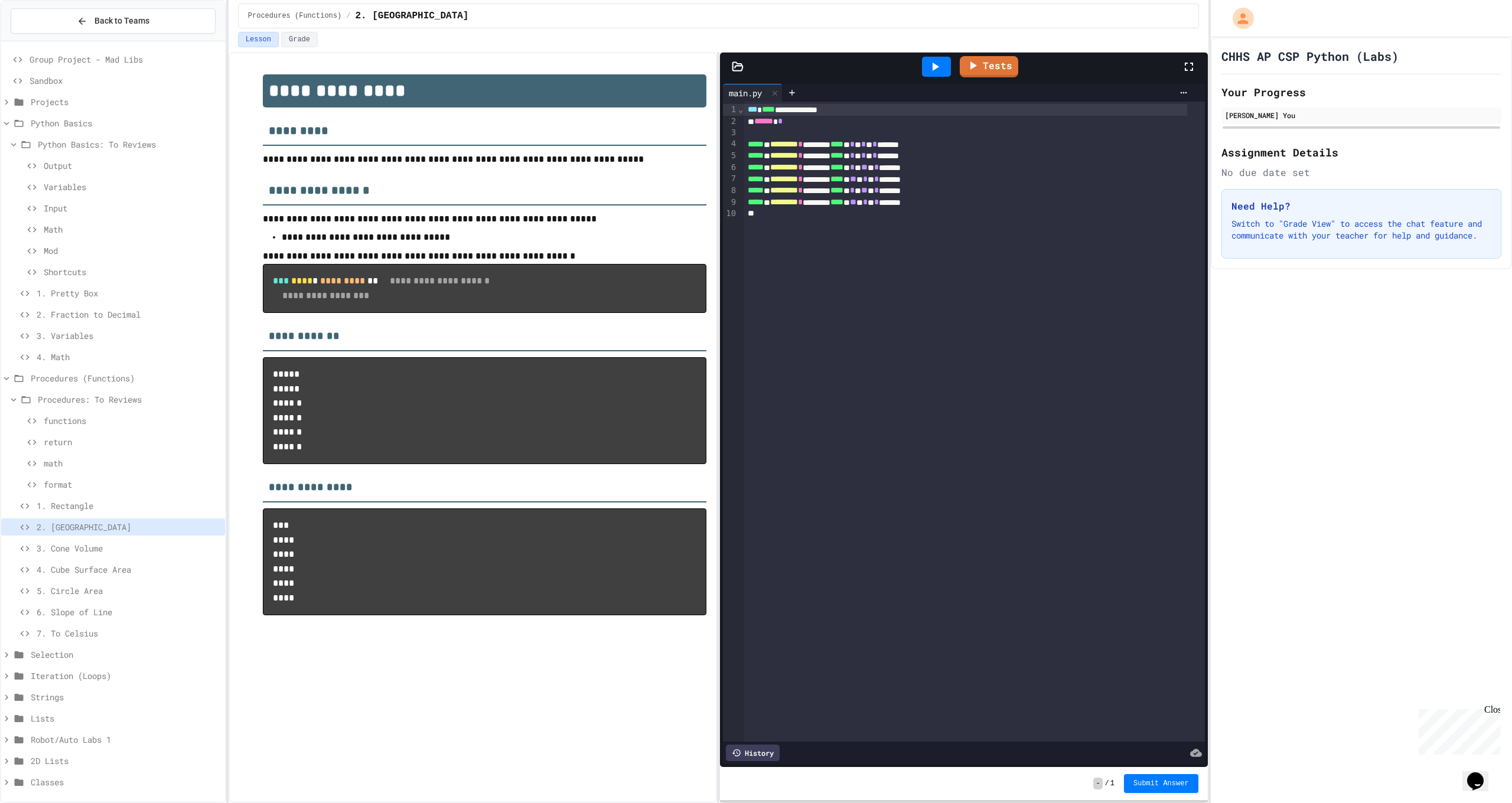
click at [811, 125] on div "****** *" at bounding box center [965, 121] width 443 height 12
click at [967, 61] on link "Tests" at bounding box center [989, 65] width 58 height 22
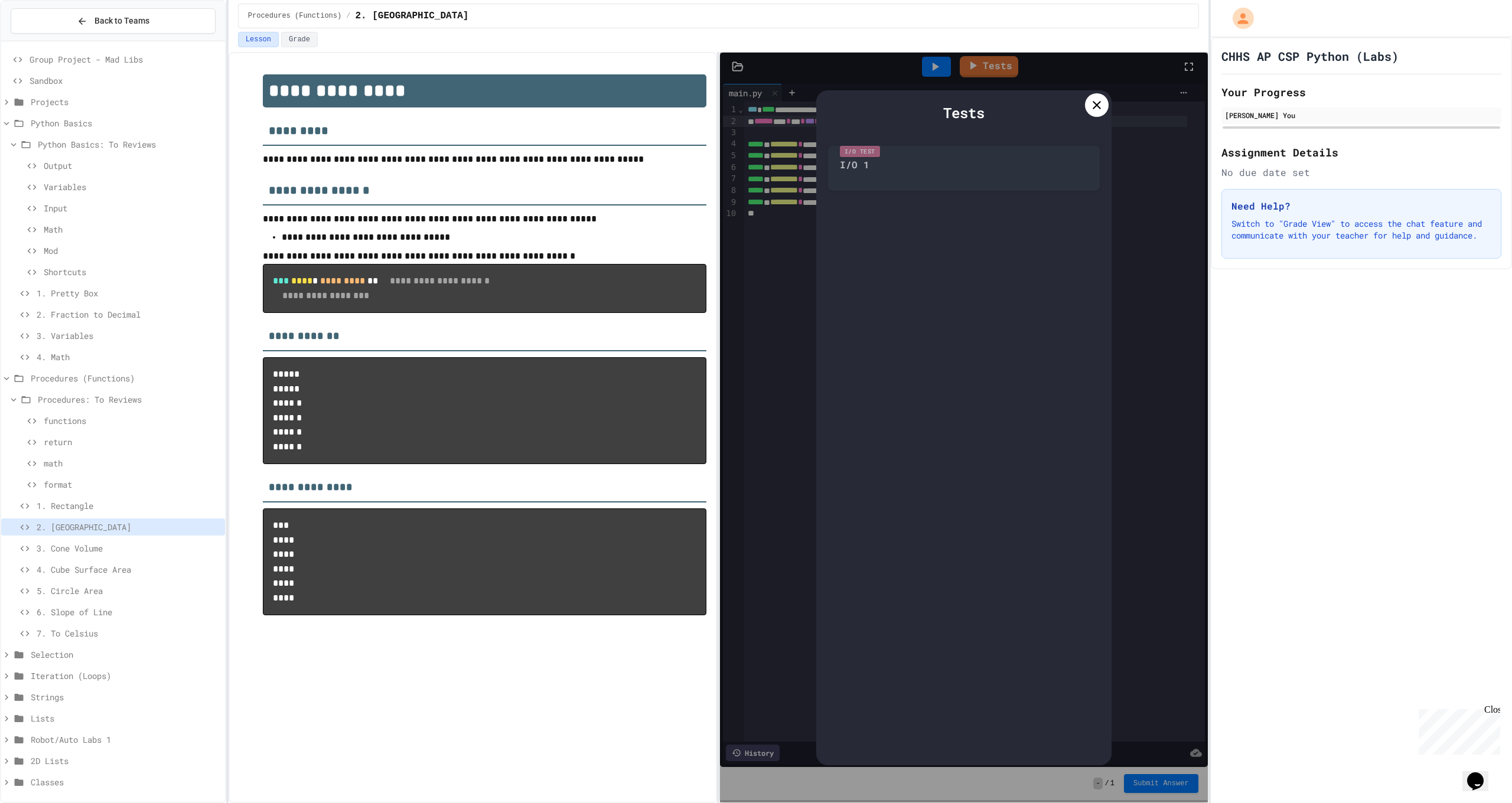
click at [1090, 108] on icon at bounding box center [1097, 105] width 15 height 15
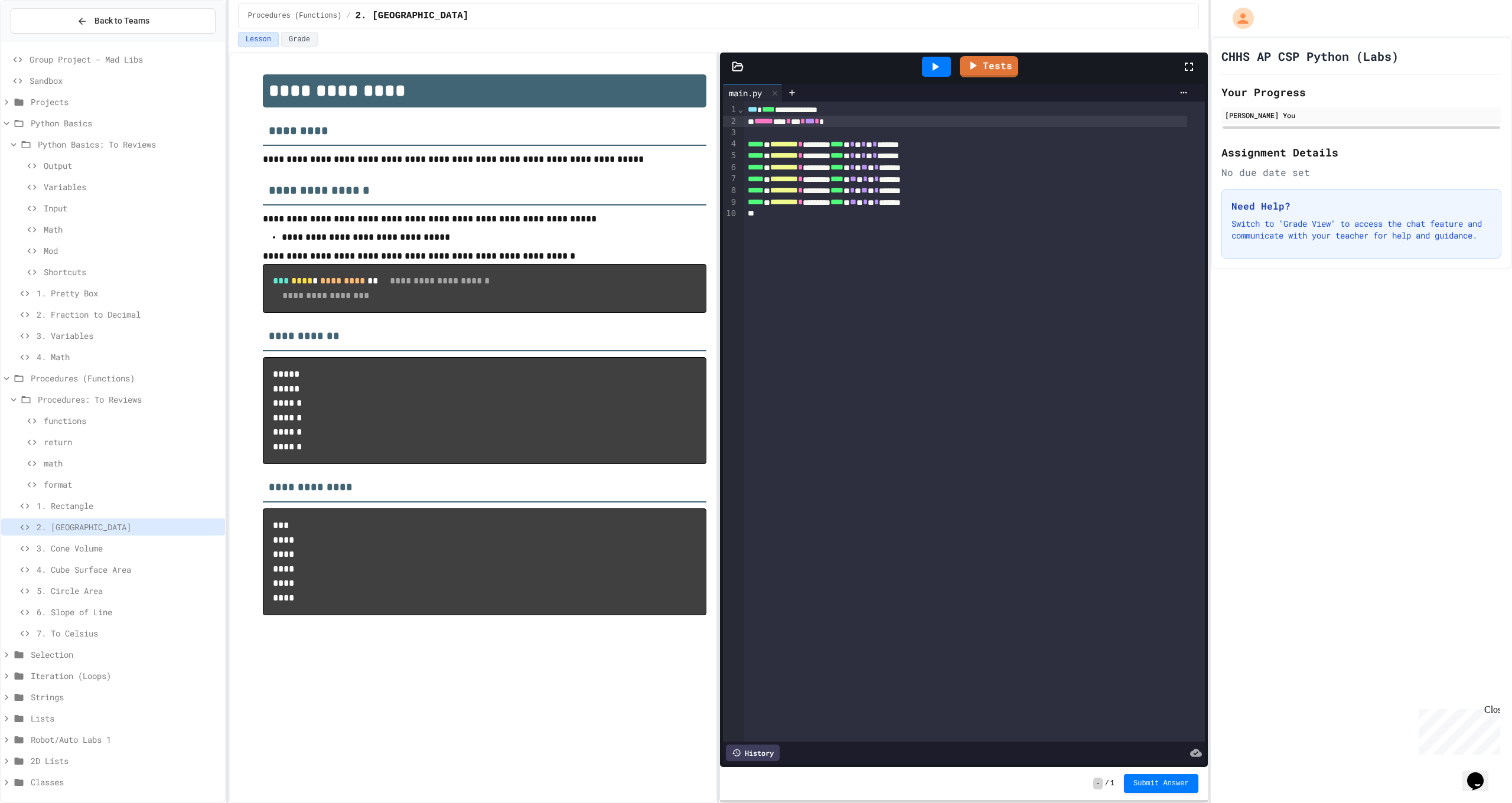
click at [949, 74] on div at bounding box center [936, 67] width 29 height 20
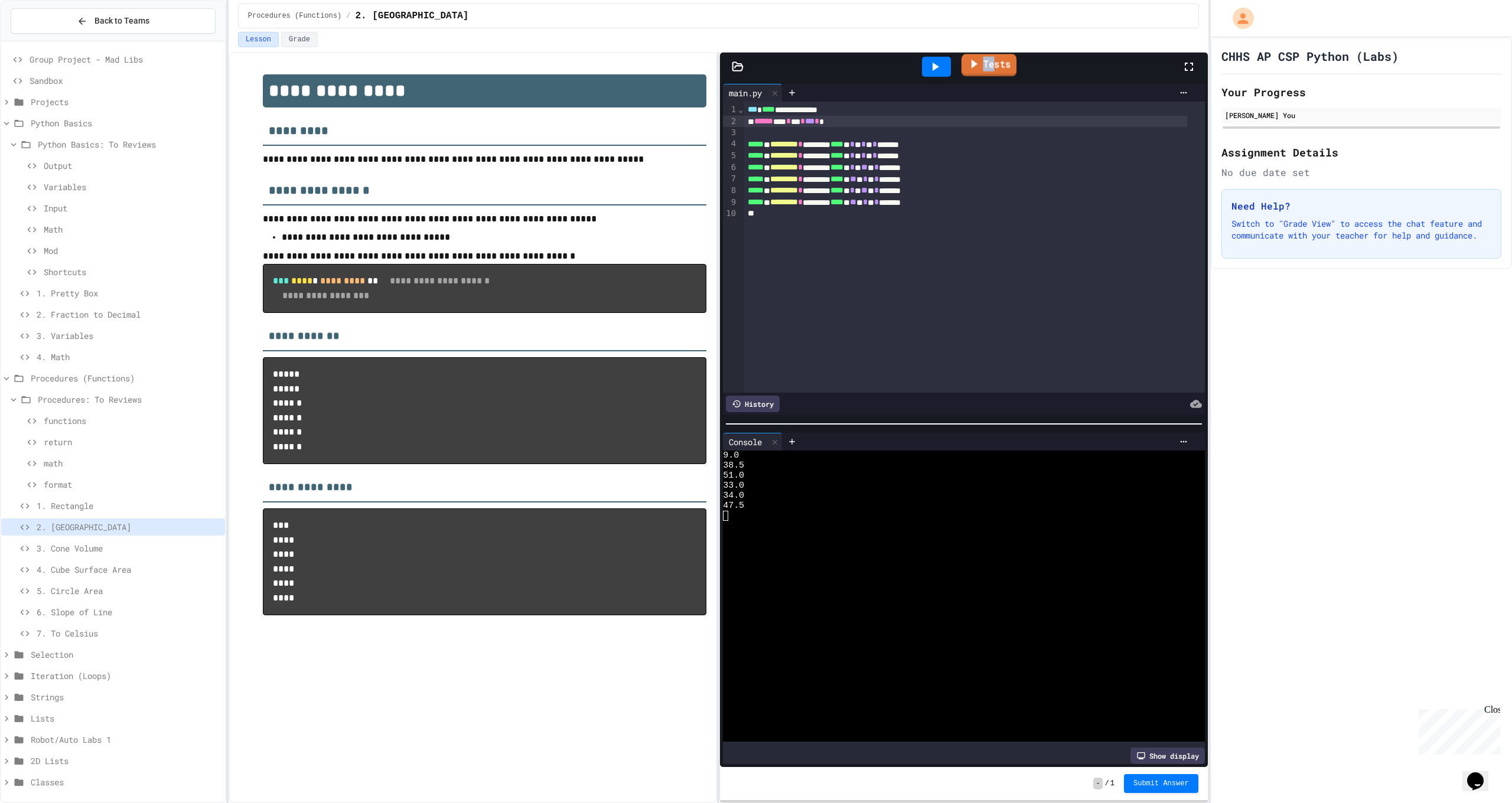
click at [994, 58] on link "Tests" at bounding box center [989, 64] width 55 height 22
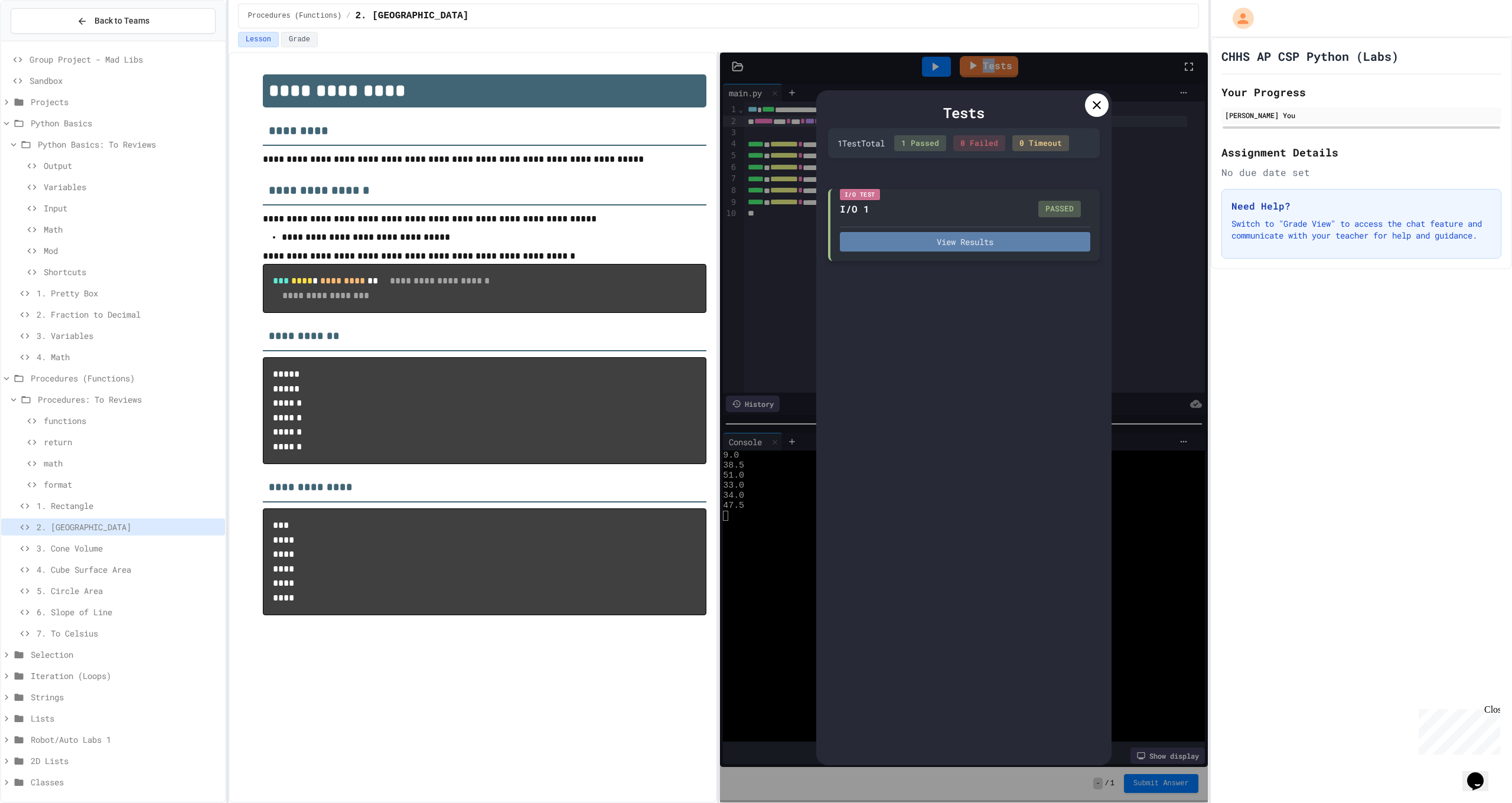
click at [972, 236] on button "View Results" at bounding box center [965, 242] width 250 height 19
click at [144, 546] on span "3. Cone Volume" at bounding box center [129, 548] width 184 height 13
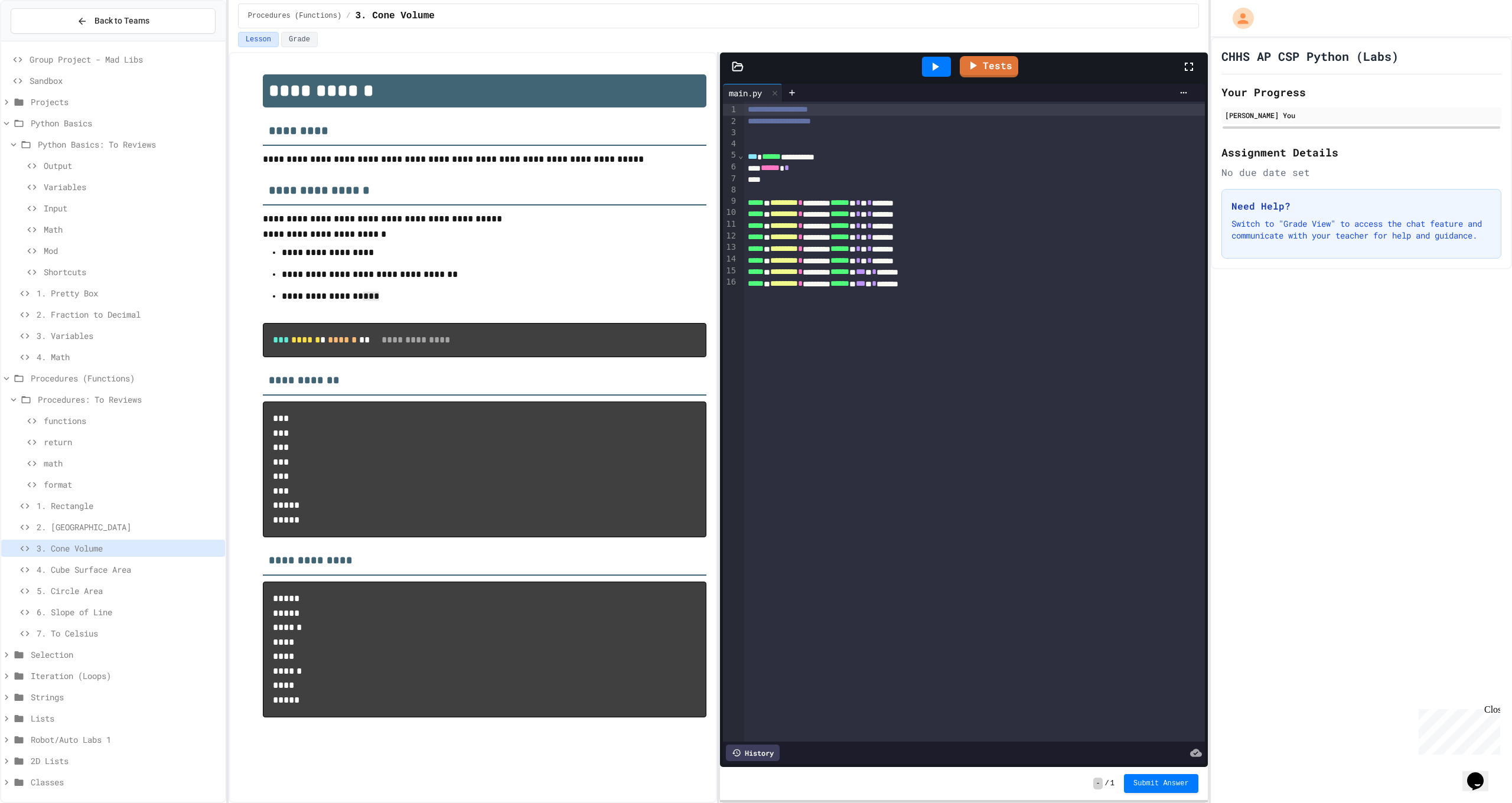
drag, startPoint x: 374, startPoint y: 295, endPoint x: 320, endPoint y: 298, distance: 54.1
click at [320, 298] on p "**********" at bounding box center [485, 298] width 406 height 19
click at [471, 292] on p "**********" at bounding box center [485, 298] width 406 height 19
click at [471, 293] on p "**********" at bounding box center [485, 298] width 406 height 19
click at [824, 169] on div "****** *" at bounding box center [965, 169] width 443 height 12
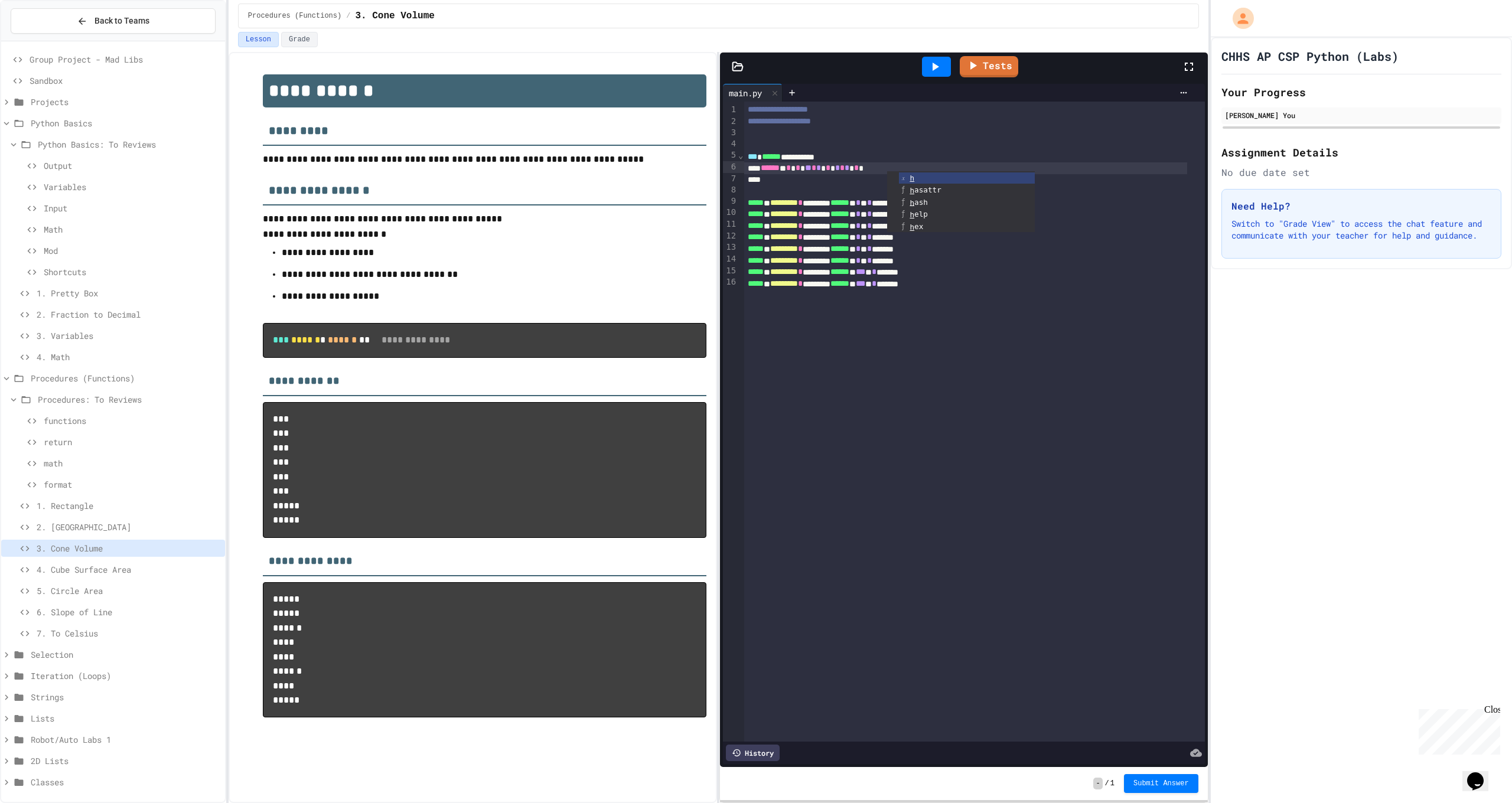
click at [934, 74] on icon at bounding box center [935, 67] width 15 height 15
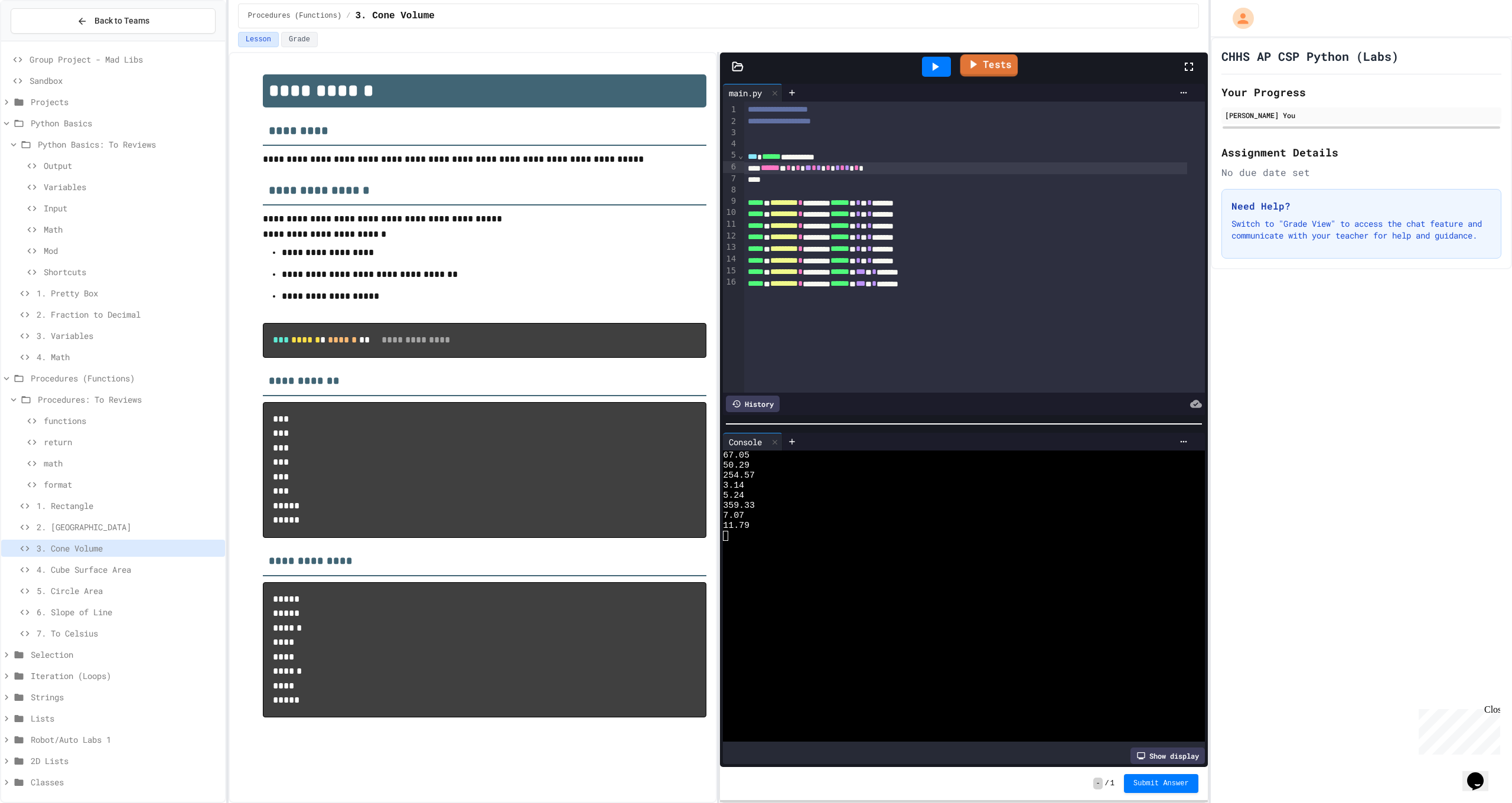
click at [983, 65] on link "Tests" at bounding box center [990, 65] width 58 height 22
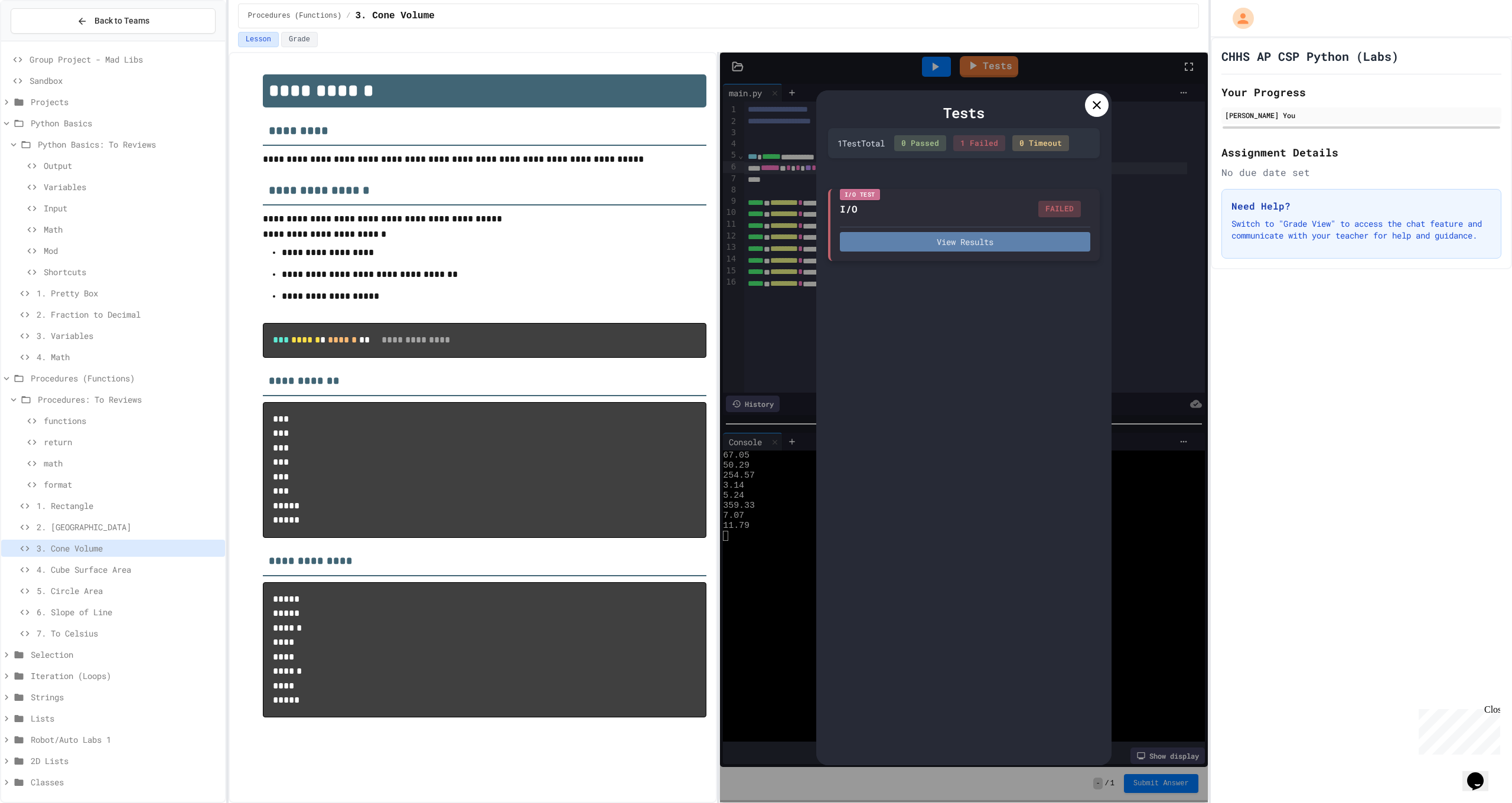
click at [996, 246] on button "View Results" at bounding box center [965, 242] width 250 height 19
click at [995, 255] on div "I/O Test I/O FAILED View Results" at bounding box center [964, 225] width 271 height 72
click at [994, 252] on div "I/O Test I/O FAILED View Results" at bounding box center [964, 225] width 271 height 72
click at [993, 249] on button "View Results" at bounding box center [965, 242] width 250 height 19
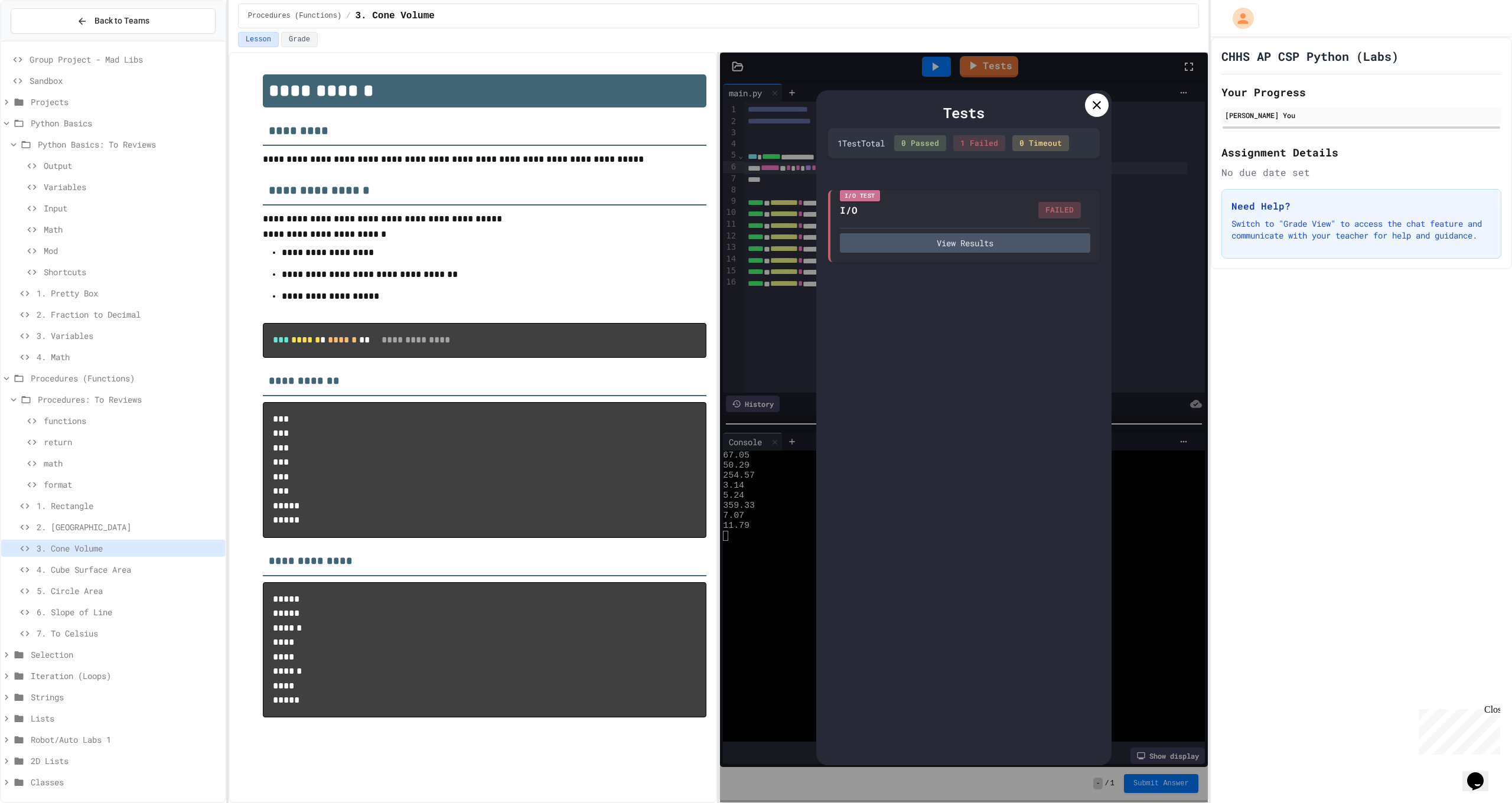
click at [1081, 109] on div "Tests" at bounding box center [964, 112] width 271 height 21
click at [1084, 108] on div "Tests" at bounding box center [964, 112] width 271 height 21
click at [1095, 101] on icon at bounding box center [1097, 105] width 15 height 15
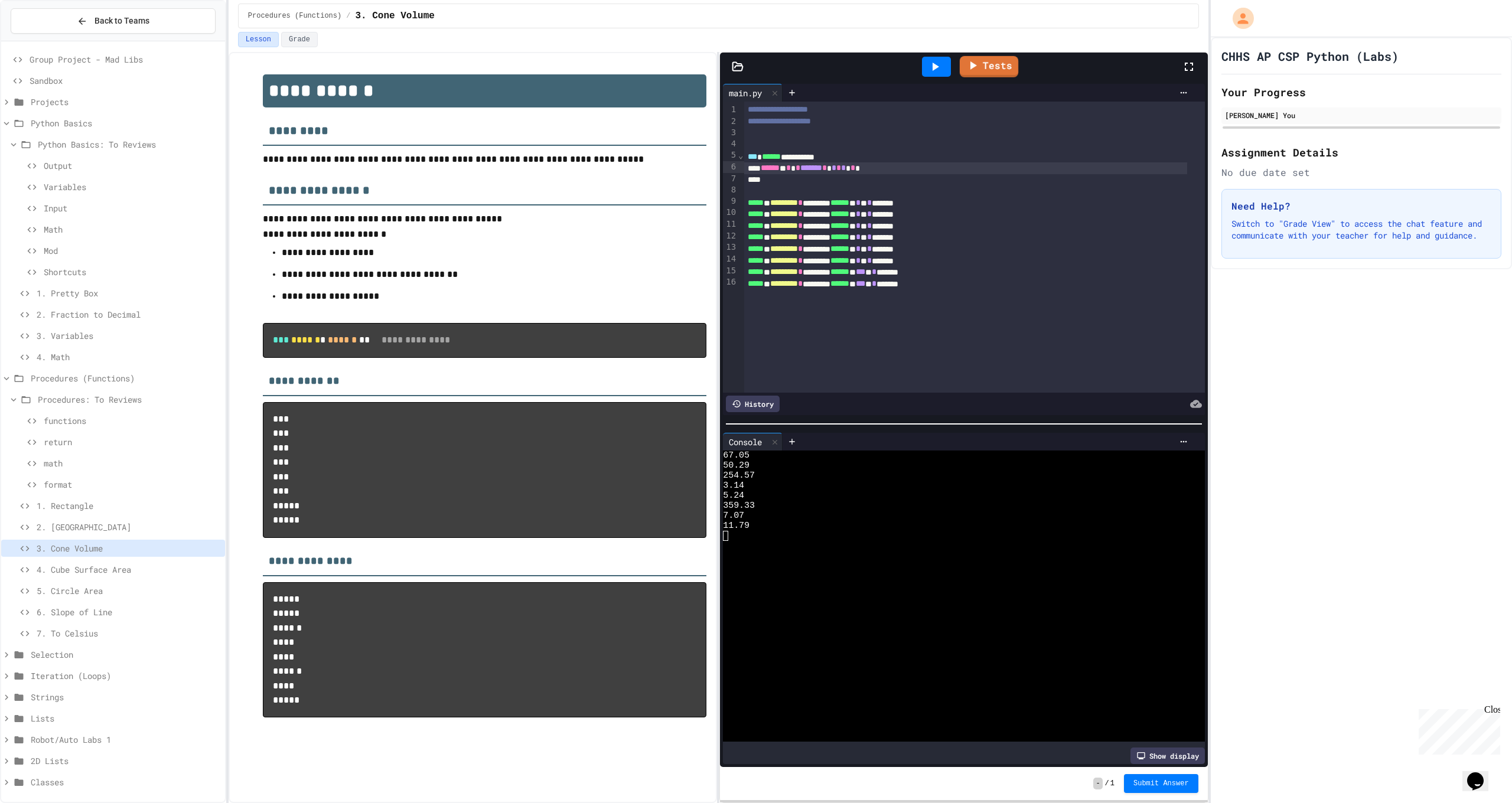
click at [988, 67] on link "Tests" at bounding box center [989, 67] width 58 height 21
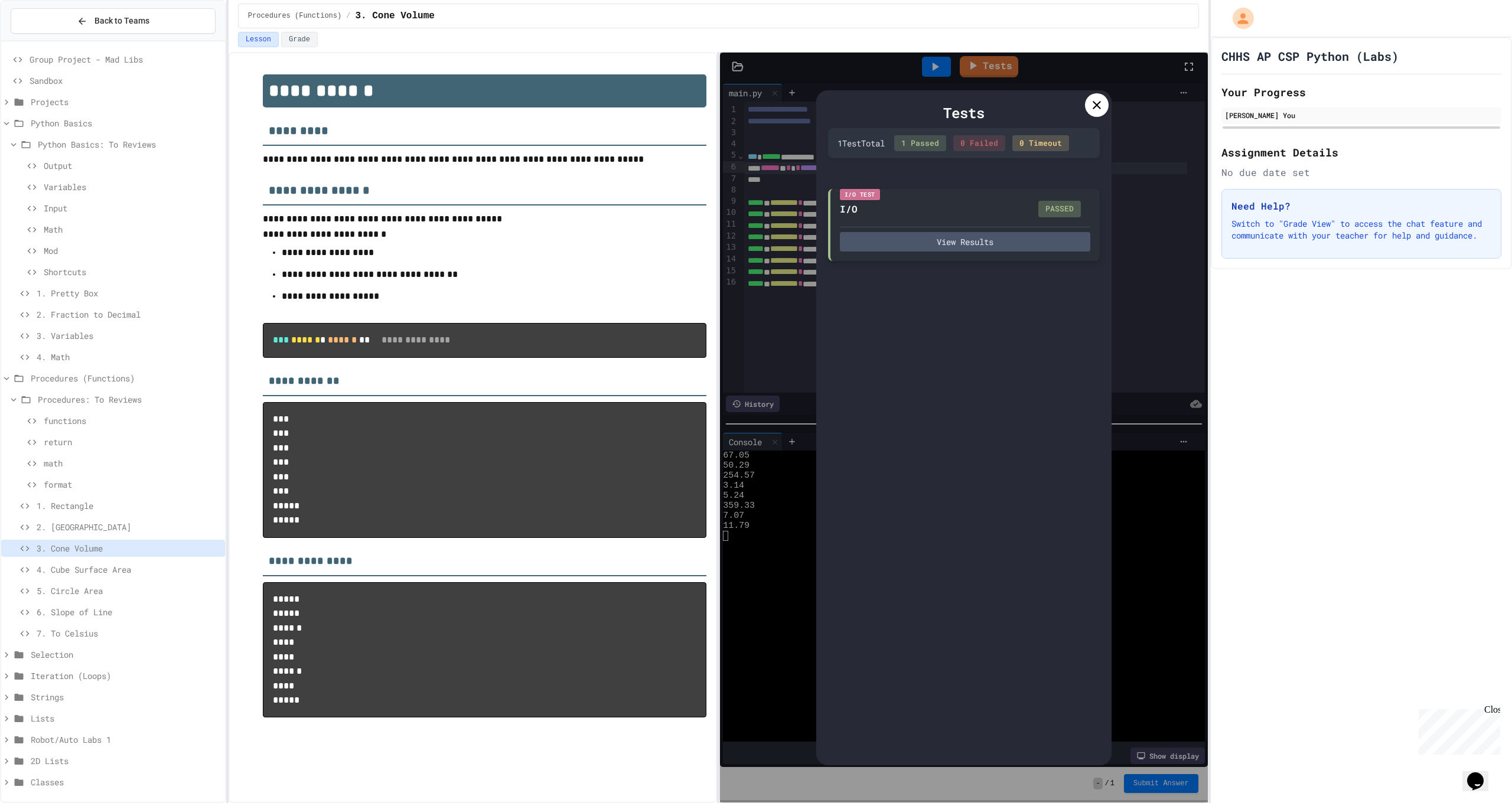
click at [960, 229] on div "View Results" at bounding box center [965, 239] width 250 height 25
click at [955, 237] on button "View Results" at bounding box center [965, 242] width 250 height 19
click at [1104, 116] on div "Tests 1 Test Total 1 Passed 0 Failed 0 Timeout I/O Test I/O PASSED View Results" at bounding box center [963, 427] width 296 height 675
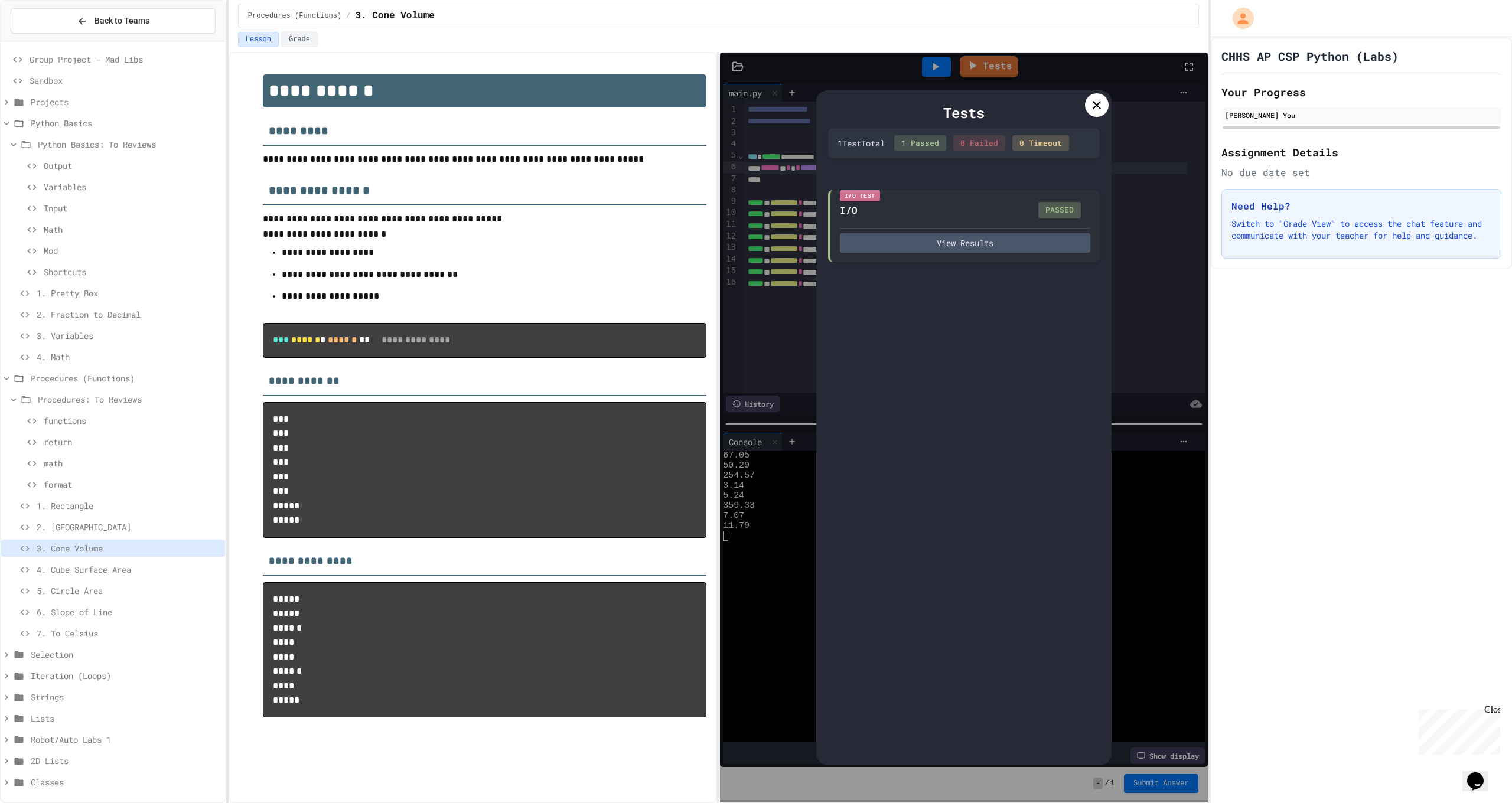
click at [1103, 111] on icon at bounding box center [1097, 105] width 15 height 15
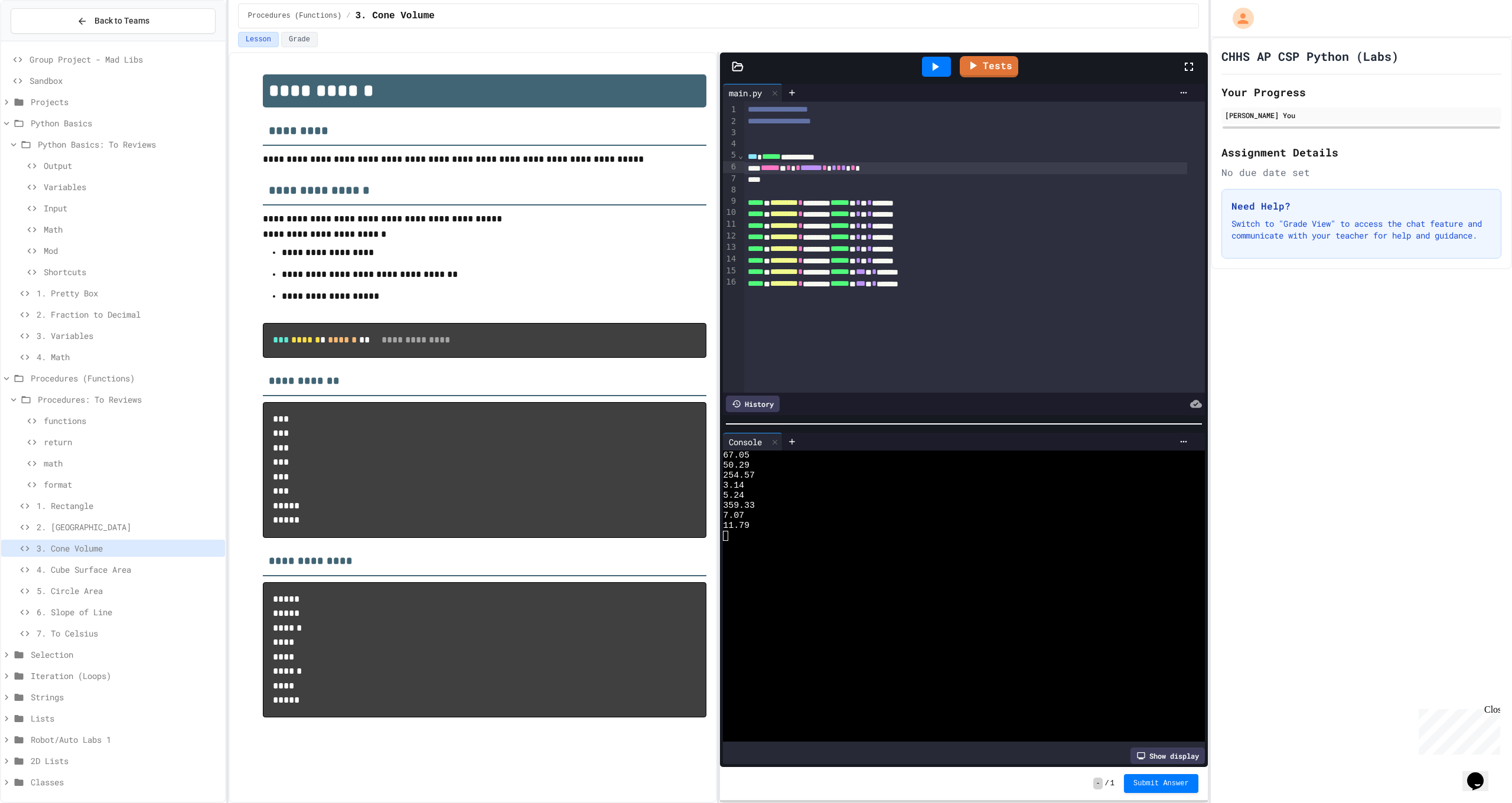
click at [114, 570] on span "4. Cube Surface Area" at bounding box center [129, 569] width 184 height 13
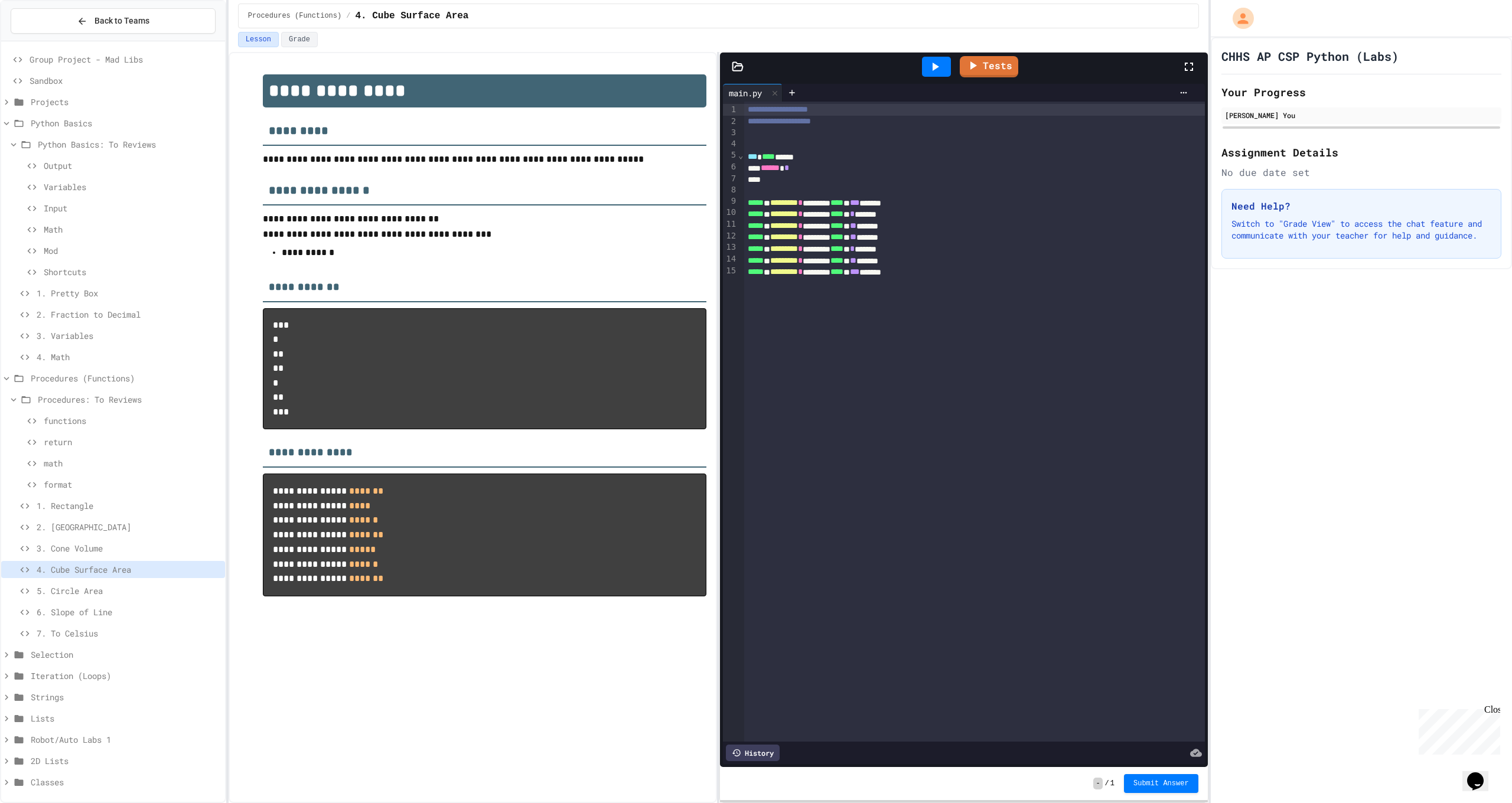
click at [836, 174] on div at bounding box center [965, 180] width 443 height 12
click at [842, 170] on div "****** *" at bounding box center [965, 169] width 443 height 12
click at [972, 64] on icon at bounding box center [973, 65] width 15 height 15
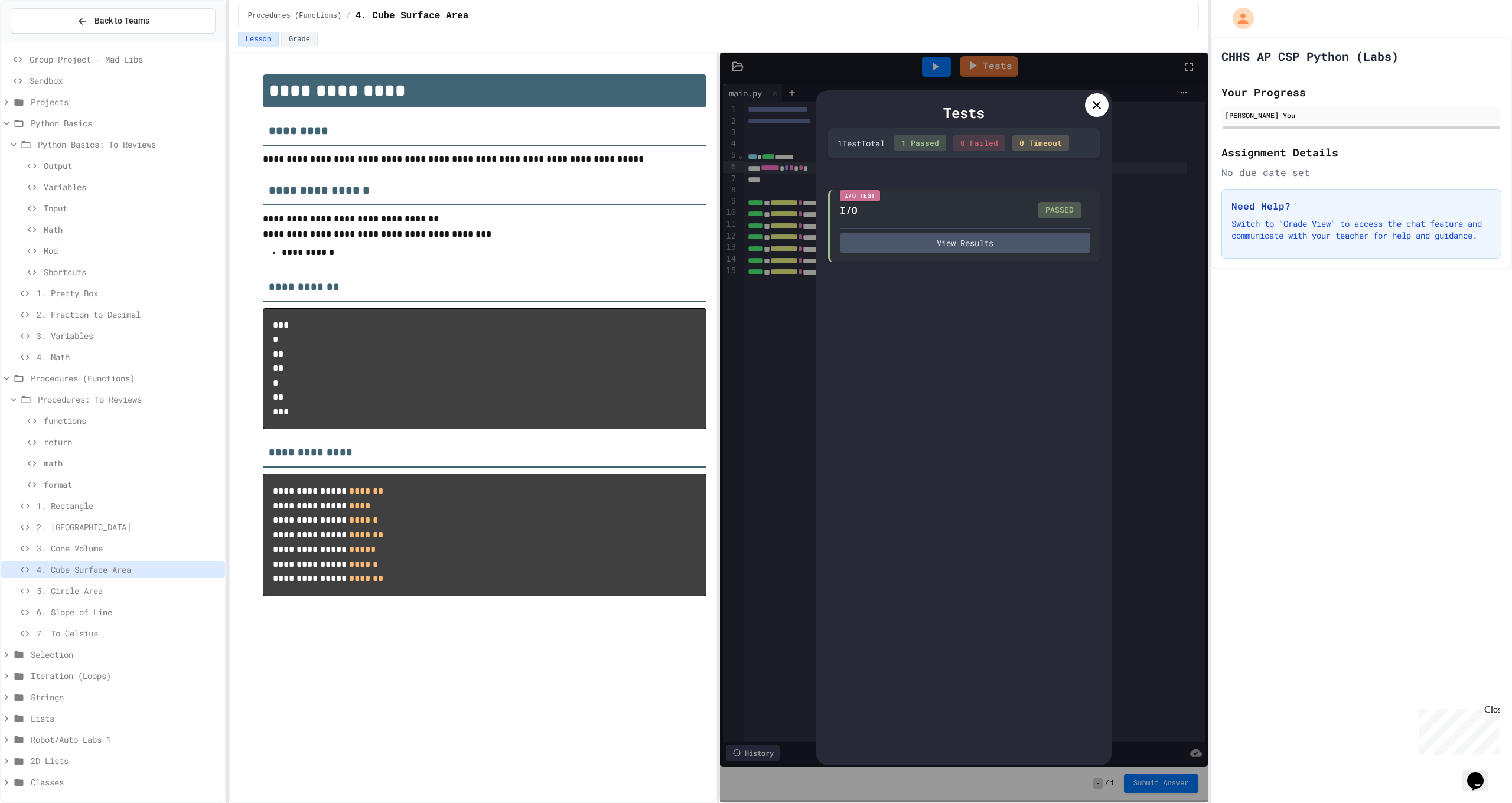
click at [1105, 108] on div at bounding box center [1097, 105] width 23 height 23
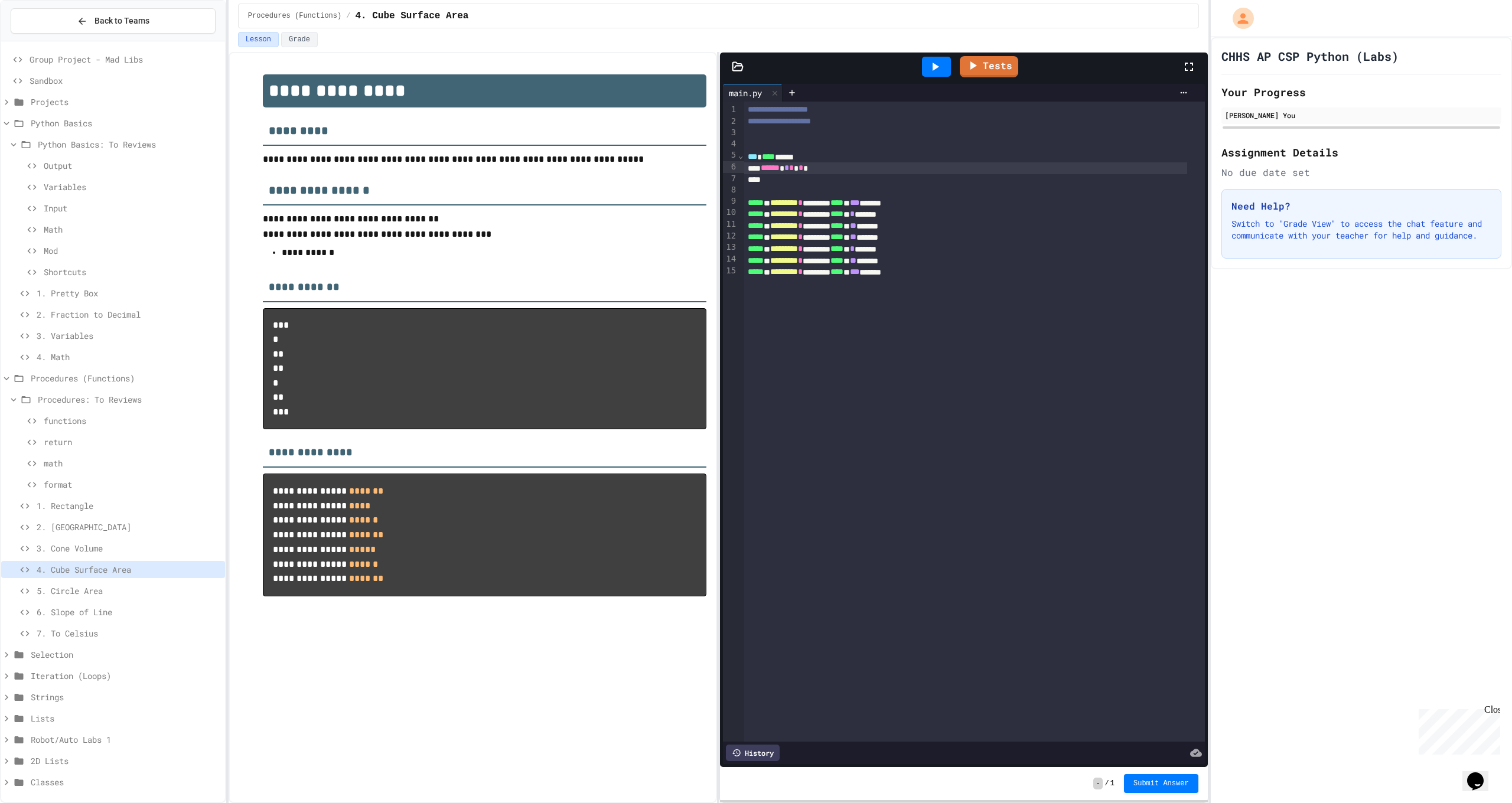
click at [112, 597] on span "5. Circle Area" at bounding box center [129, 590] width 184 height 13
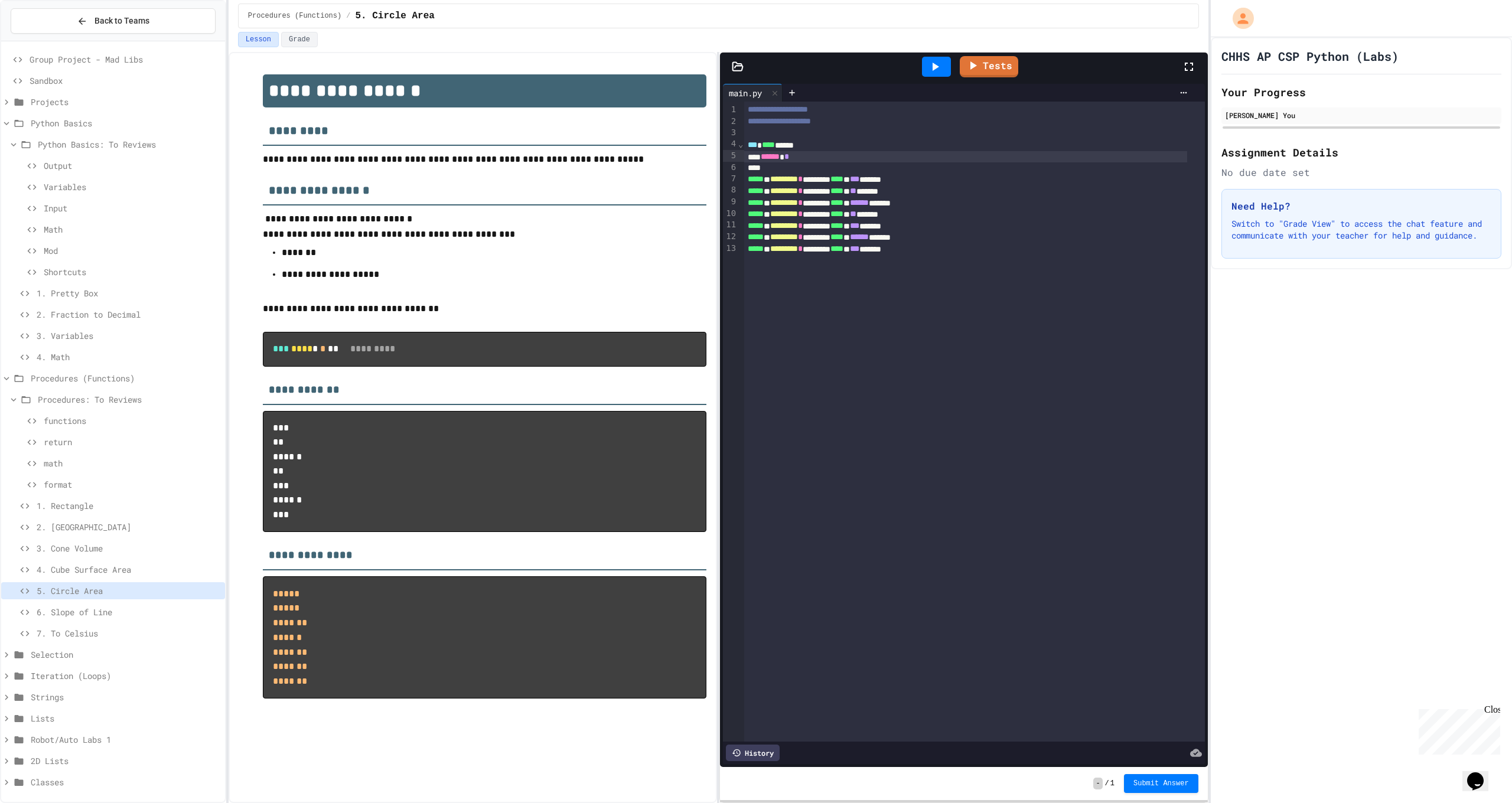
click at [811, 155] on div "****** *" at bounding box center [965, 157] width 443 height 12
click at [972, 69] on icon at bounding box center [973, 63] width 13 height 15
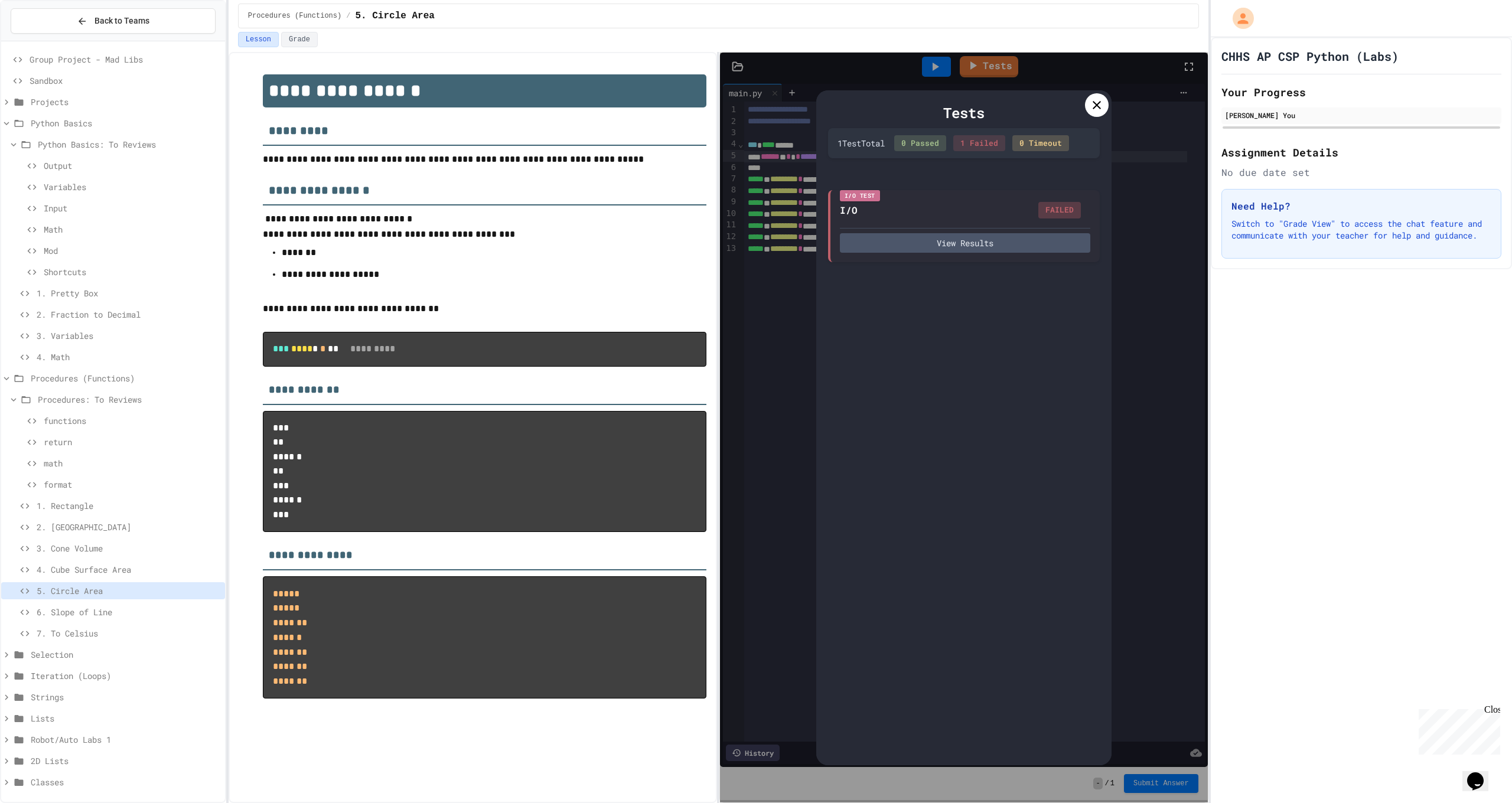
click at [1059, 113] on div "Tests" at bounding box center [964, 112] width 271 height 21
click at [1093, 108] on icon at bounding box center [1097, 105] width 9 height 9
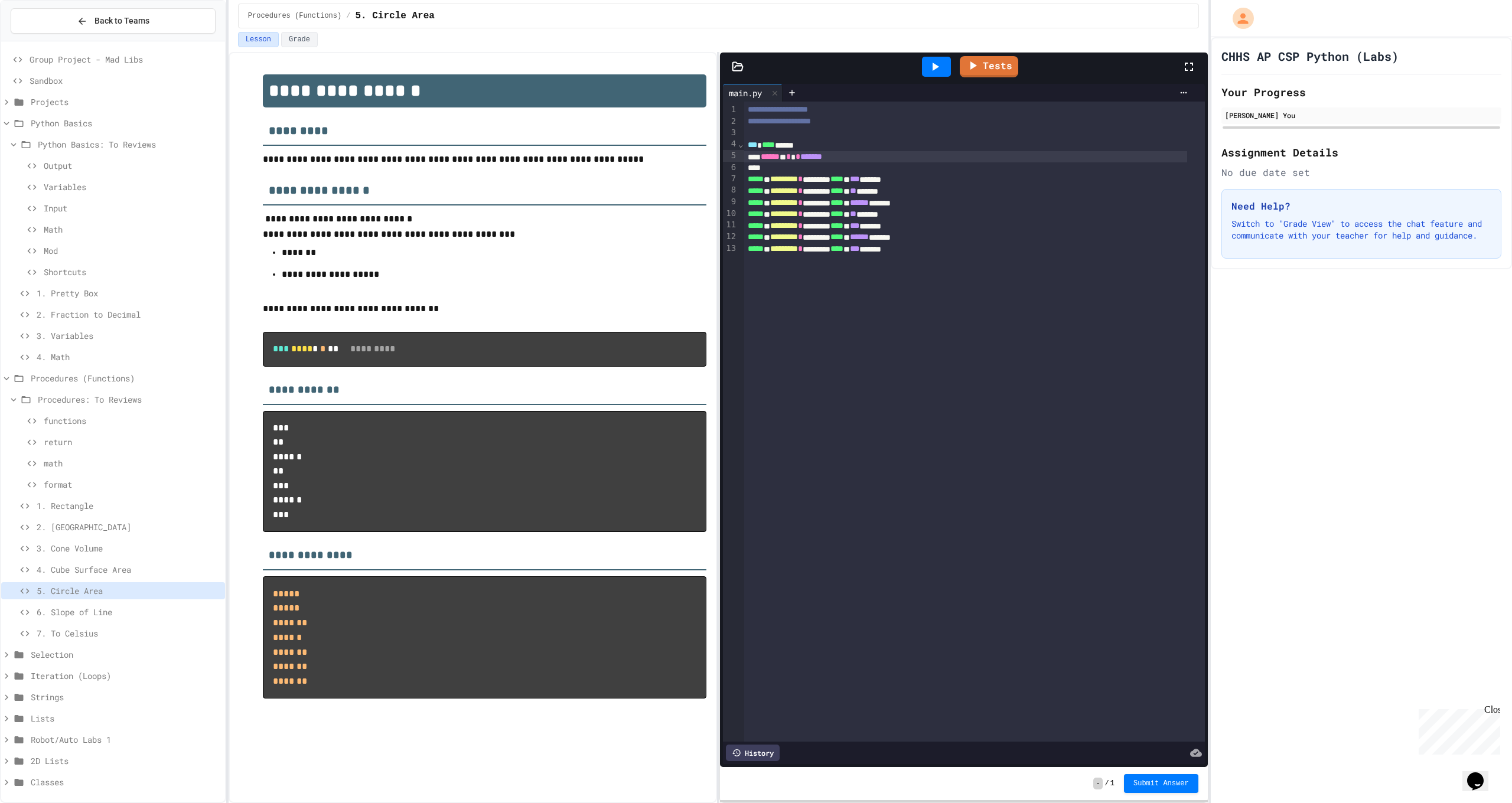
click at [945, 68] on div at bounding box center [936, 67] width 29 height 20
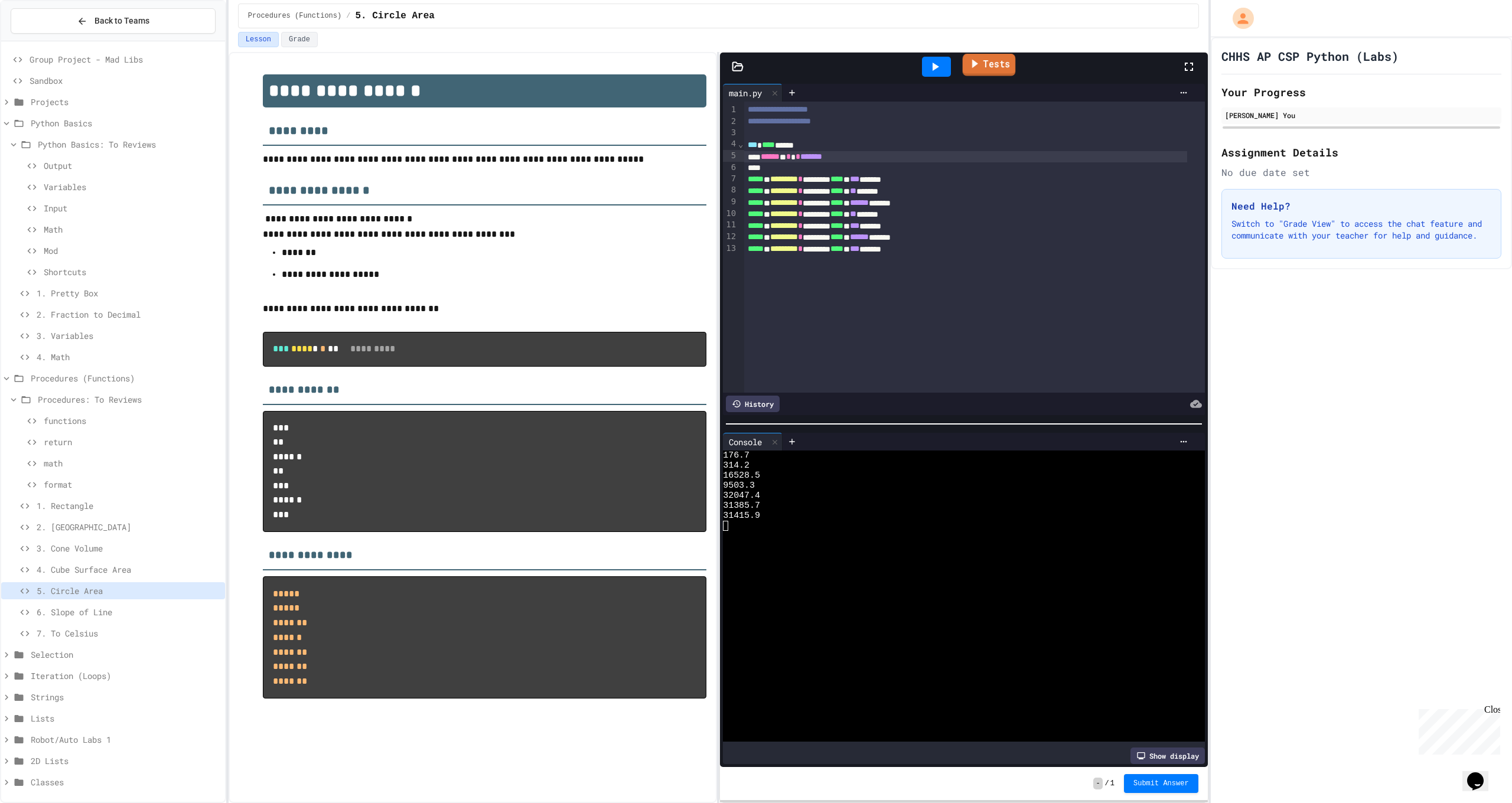
click at [989, 72] on link "Tests" at bounding box center [990, 64] width 53 height 22
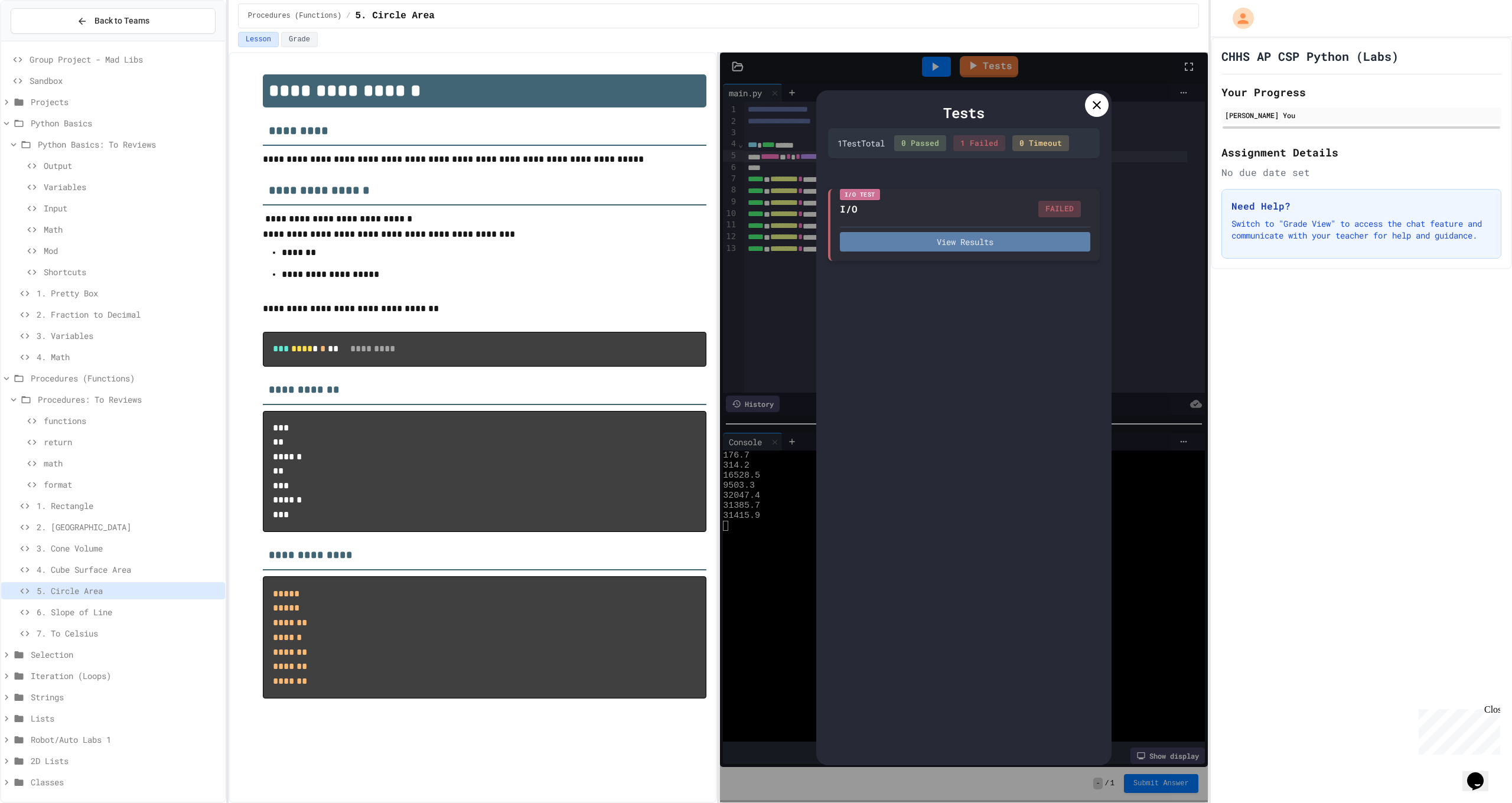
click at [978, 232] on button "View Results" at bounding box center [965, 242] width 250 height 19
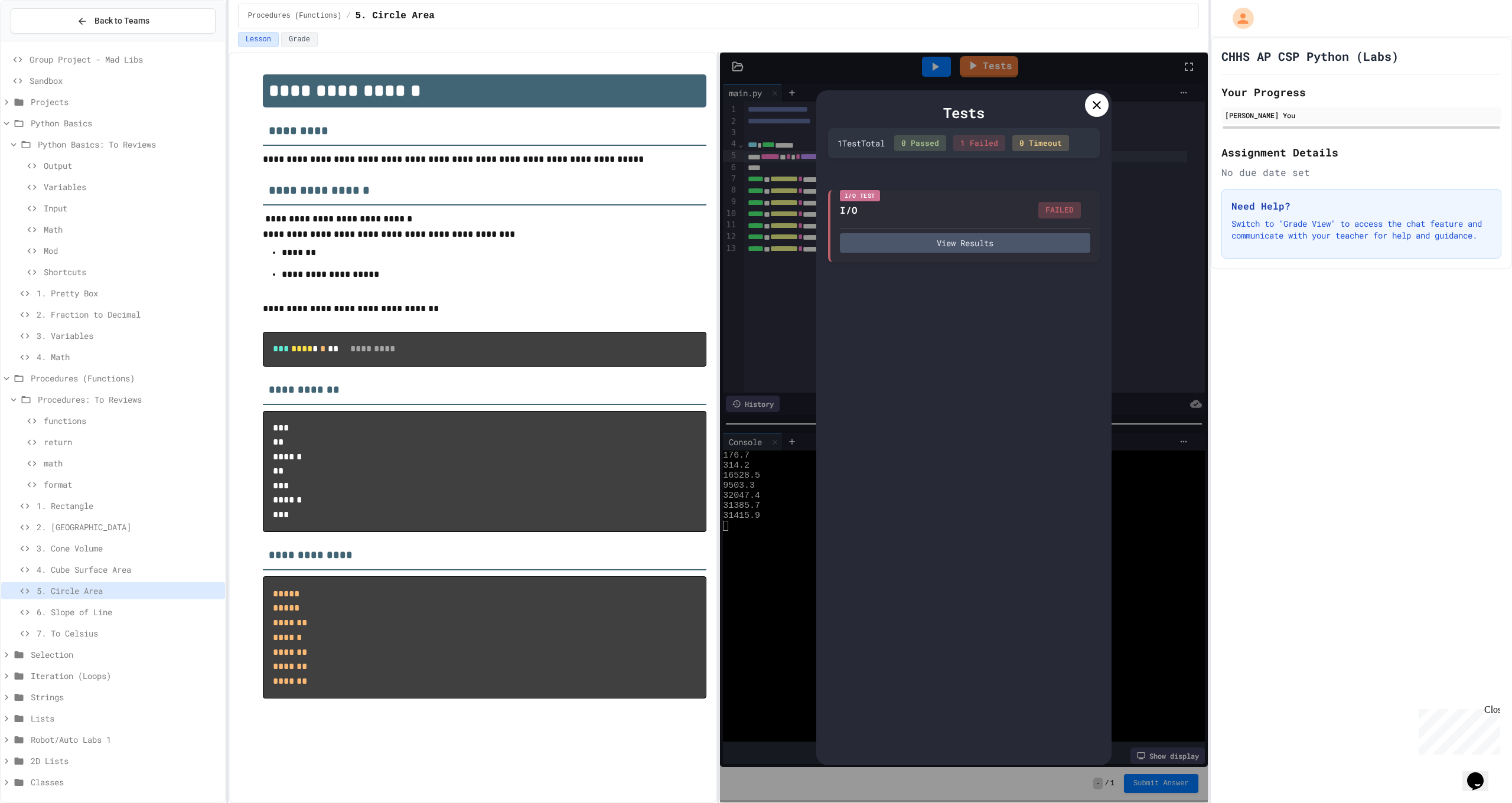
click at [1084, 108] on div "Tests" at bounding box center [964, 112] width 271 height 21
click at [1086, 107] on div at bounding box center [1097, 105] width 23 height 23
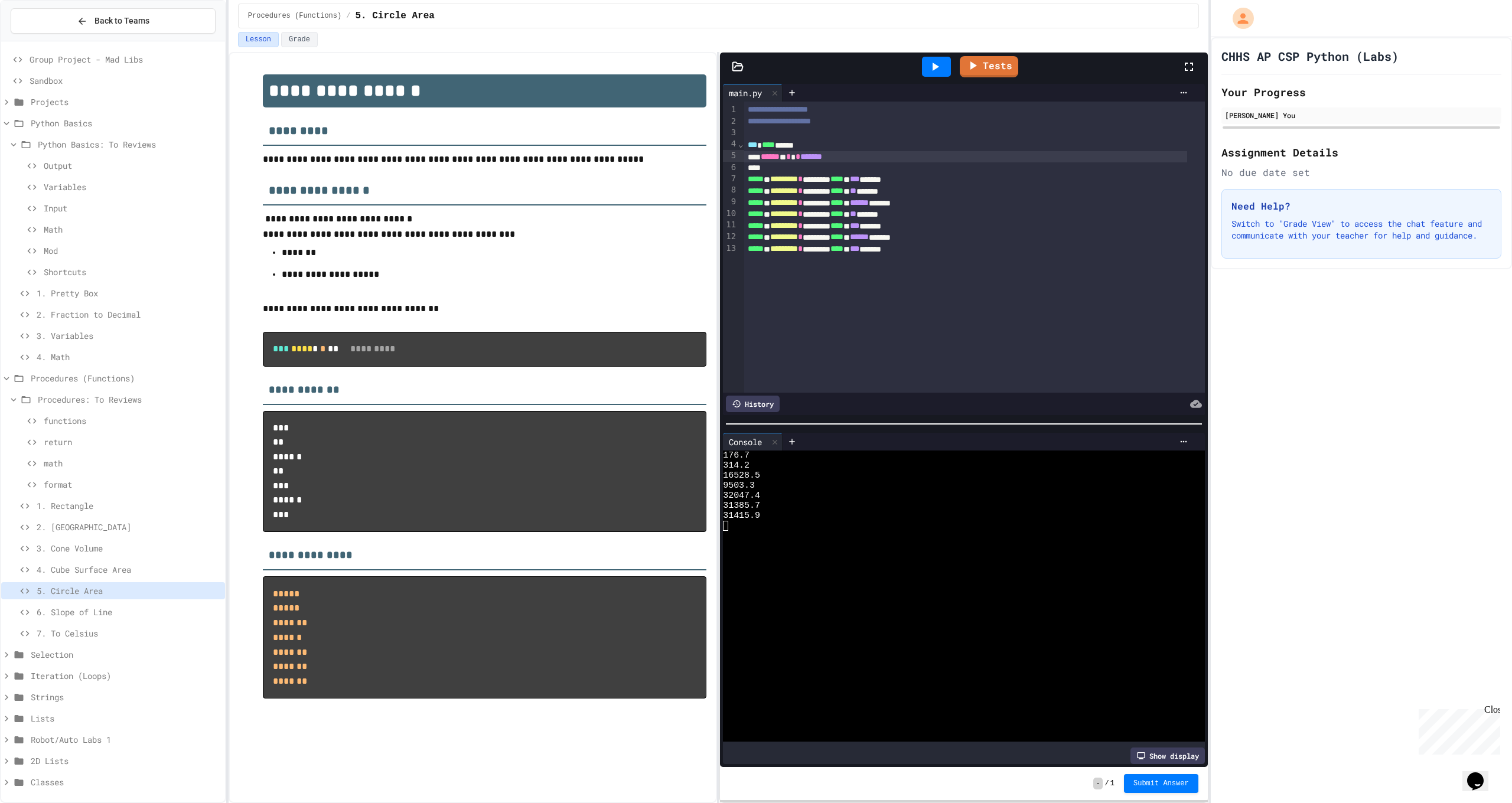
click at [866, 163] on div at bounding box center [965, 169] width 443 height 12
click at [102, 611] on span "6. Slope of Line" at bounding box center [129, 611] width 184 height 13
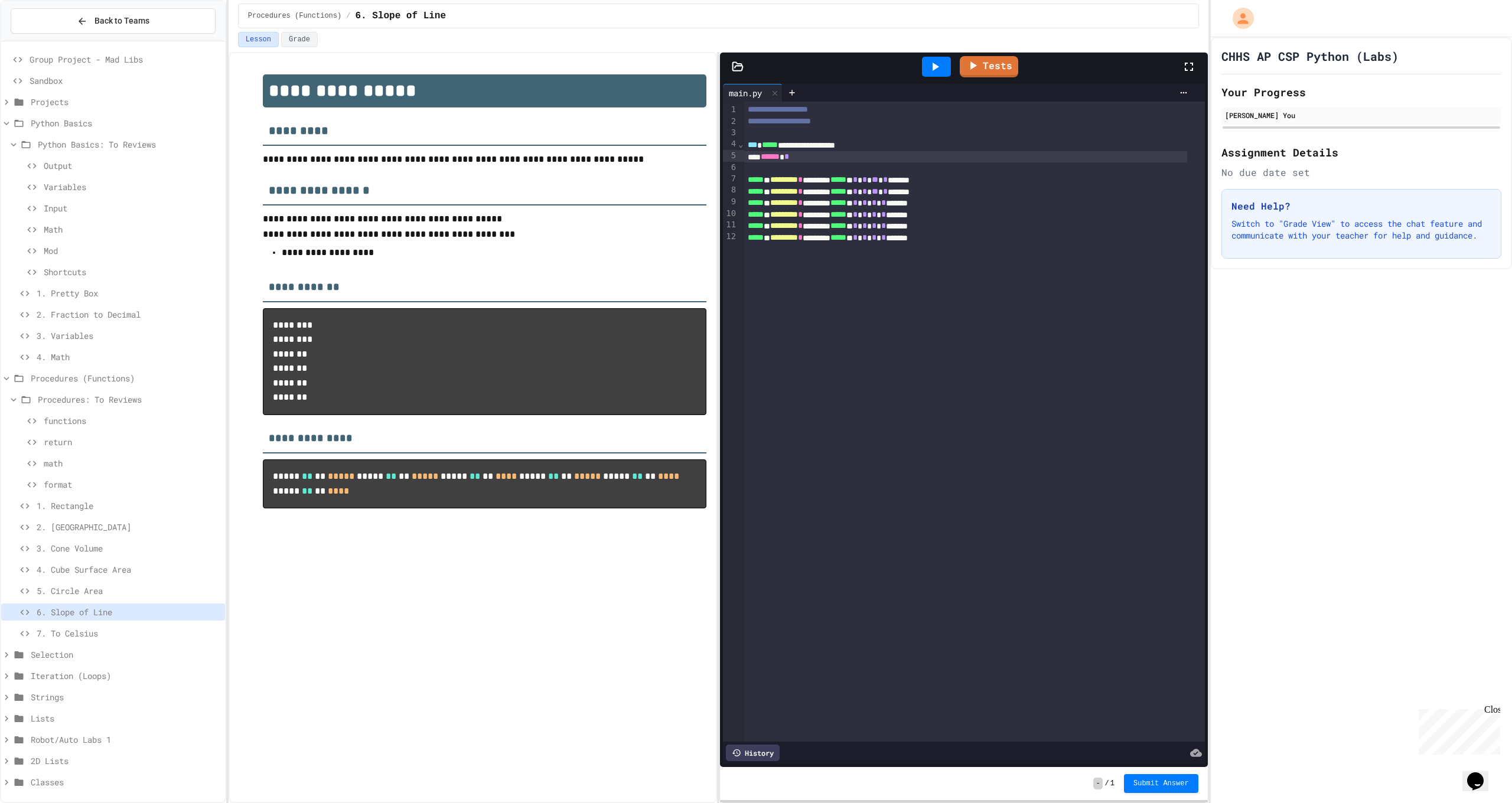
click at [839, 155] on div "****** *" at bounding box center [965, 157] width 443 height 12
click at [964, 72] on link "Tests" at bounding box center [989, 65] width 58 height 22
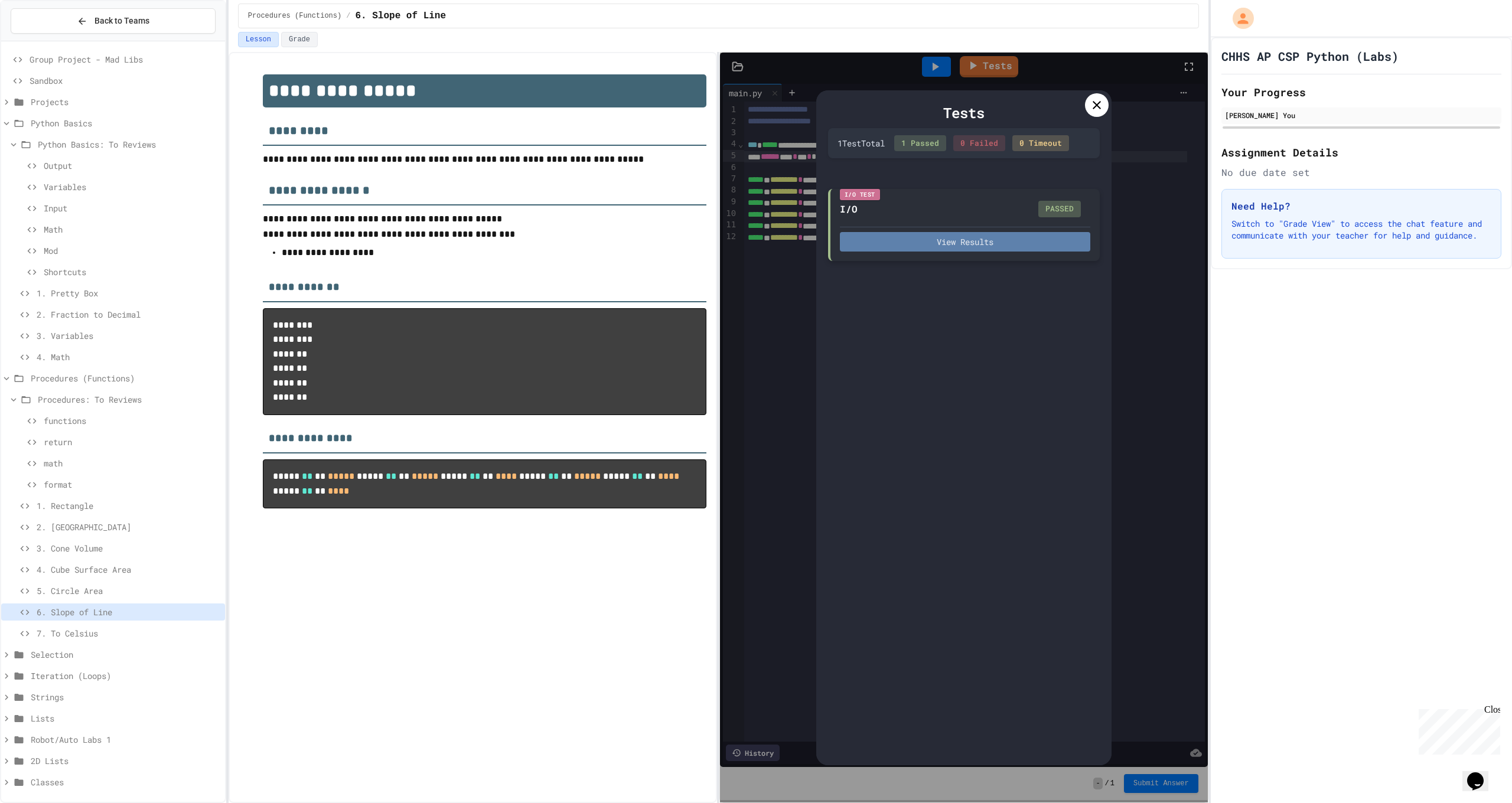
click at [973, 237] on button "View Results" at bounding box center [965, 242] width 250 height 19
click at [1105, 108] on div at bounding box center [1097, 105] width 23 height 23
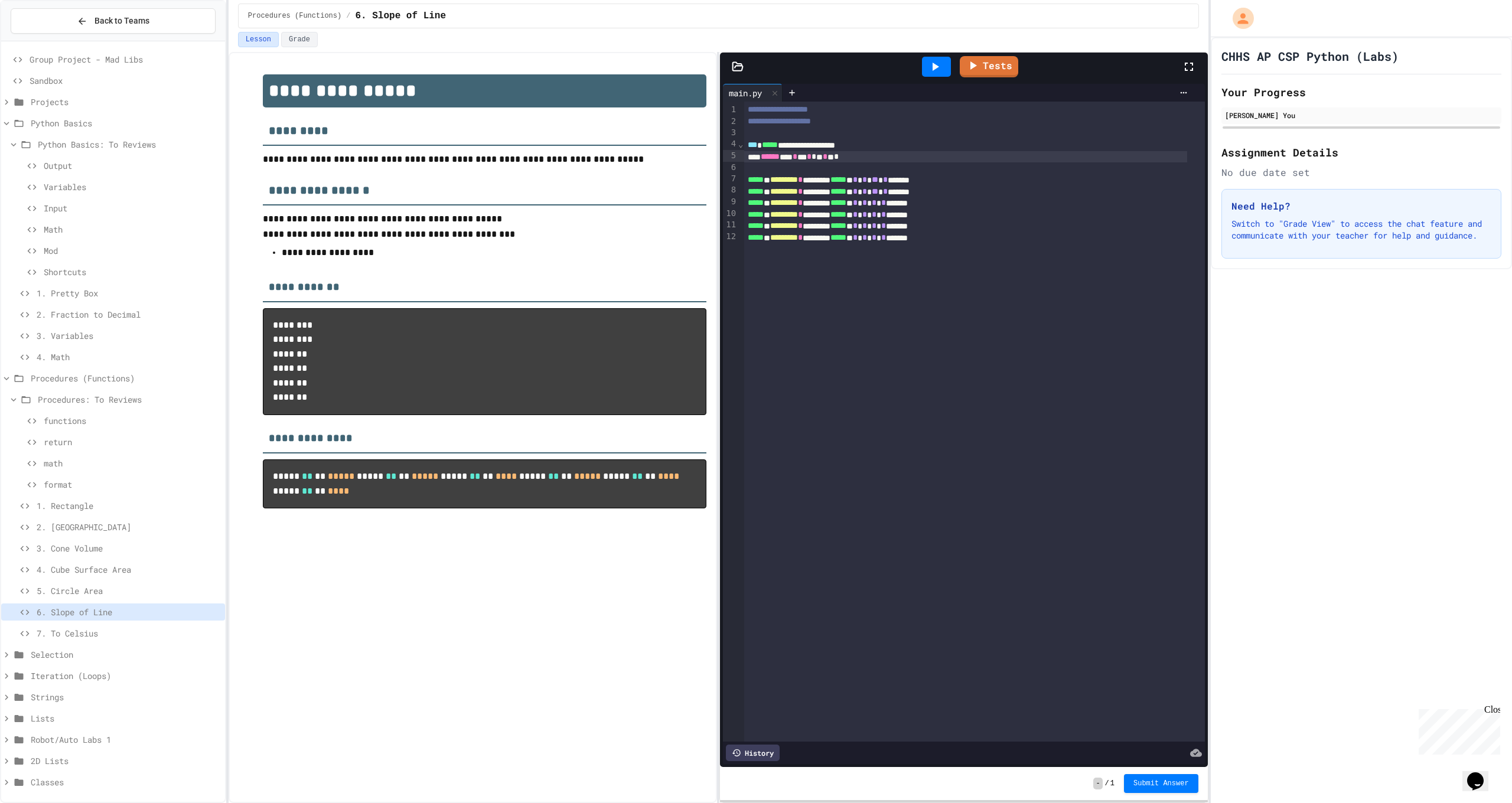
click at [85, 638] on span "7. To Celsius" at bounding box center [129, 633] width 184 height 13
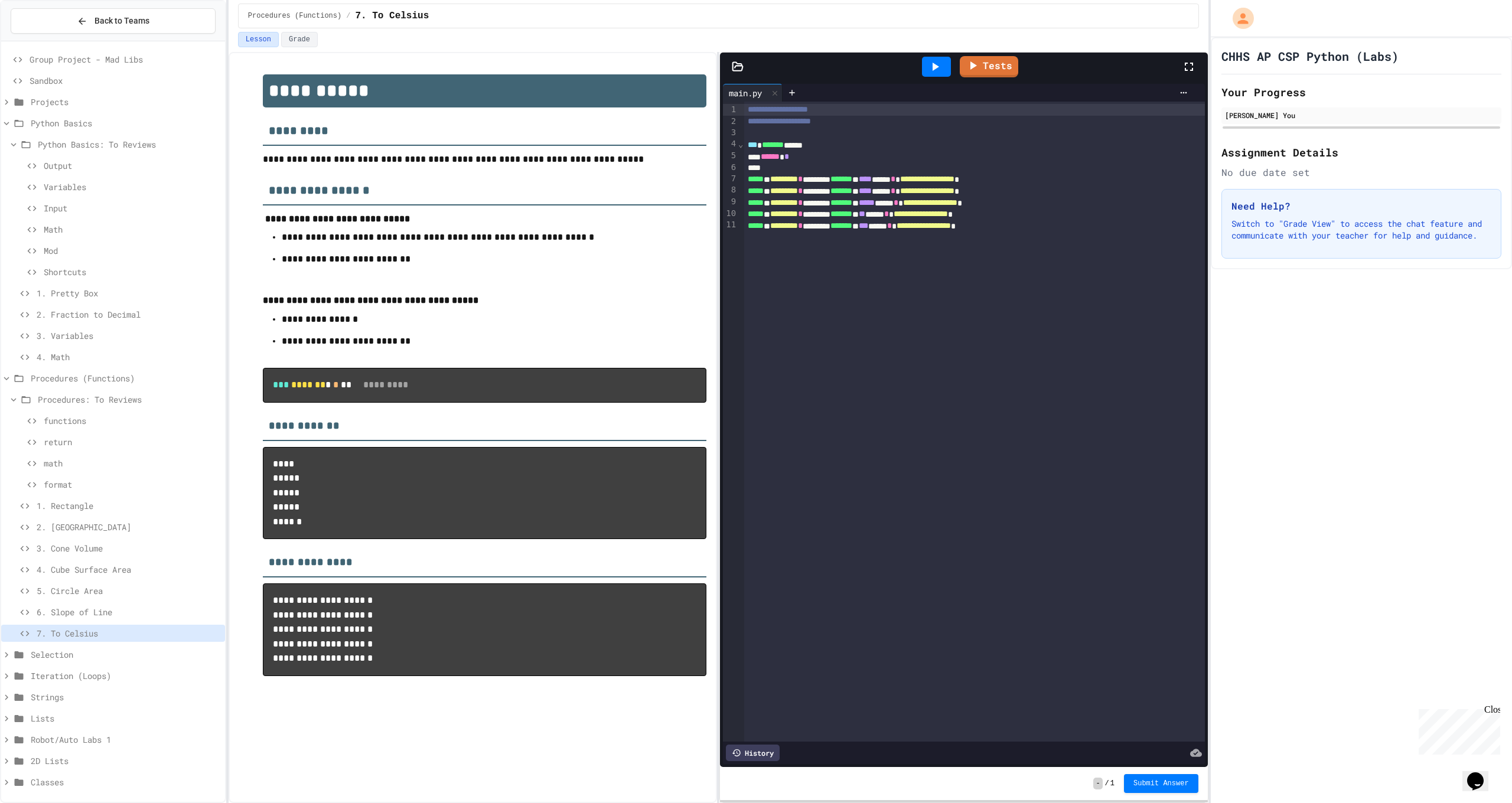
click at [844, 153] on div "****** *" at bounding box center [965, 157] width 443 height 12
click at [993, 53] on div "Tests" at bounding box center [968, 66] width 425 height 32
click at [984, 66] on link "Tests" at bounding box center [989, 65] width 58 height 22
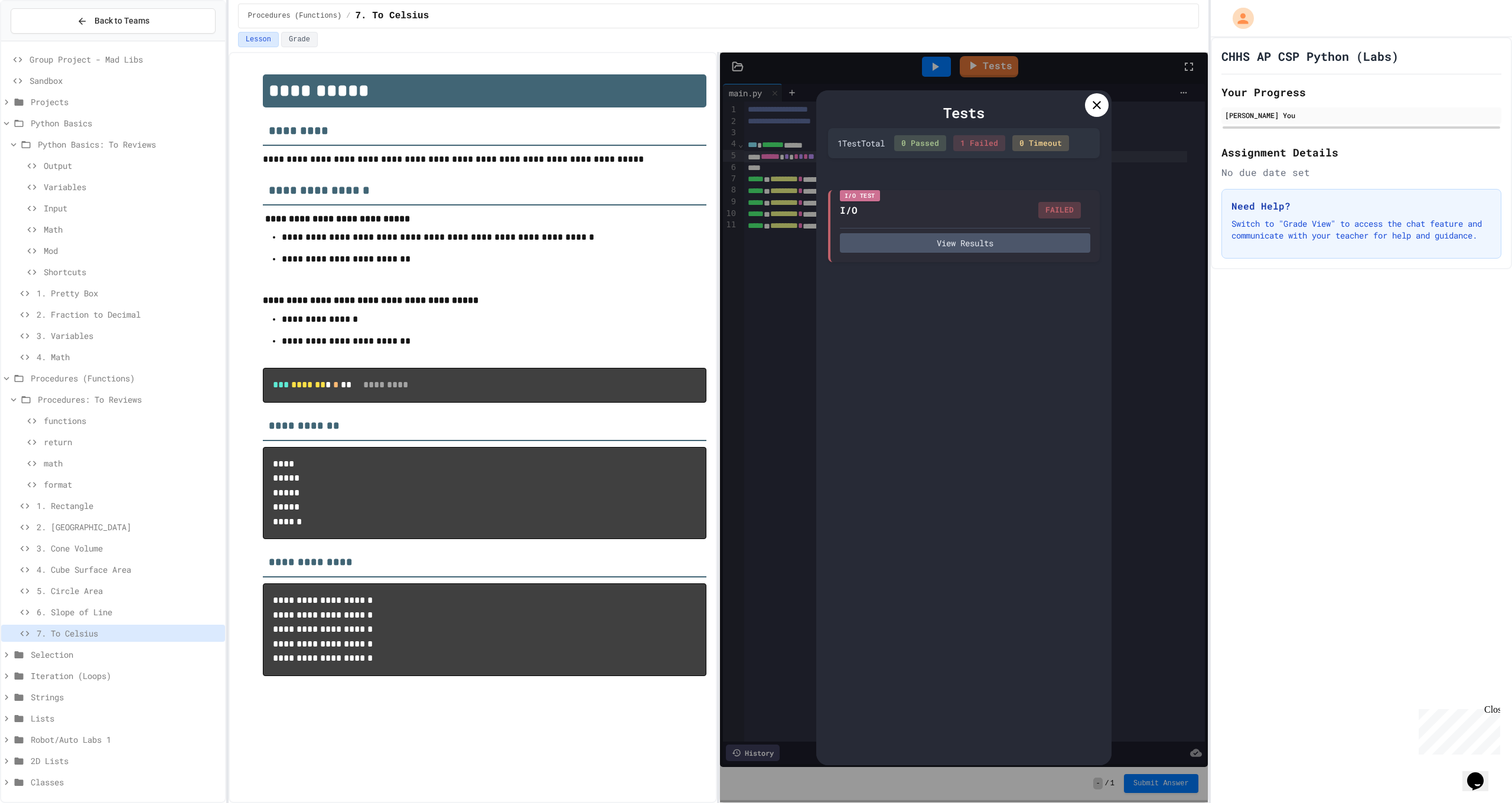
click at [1102, 109] on icon at bounding box center [1097, 105] width 15 height 15
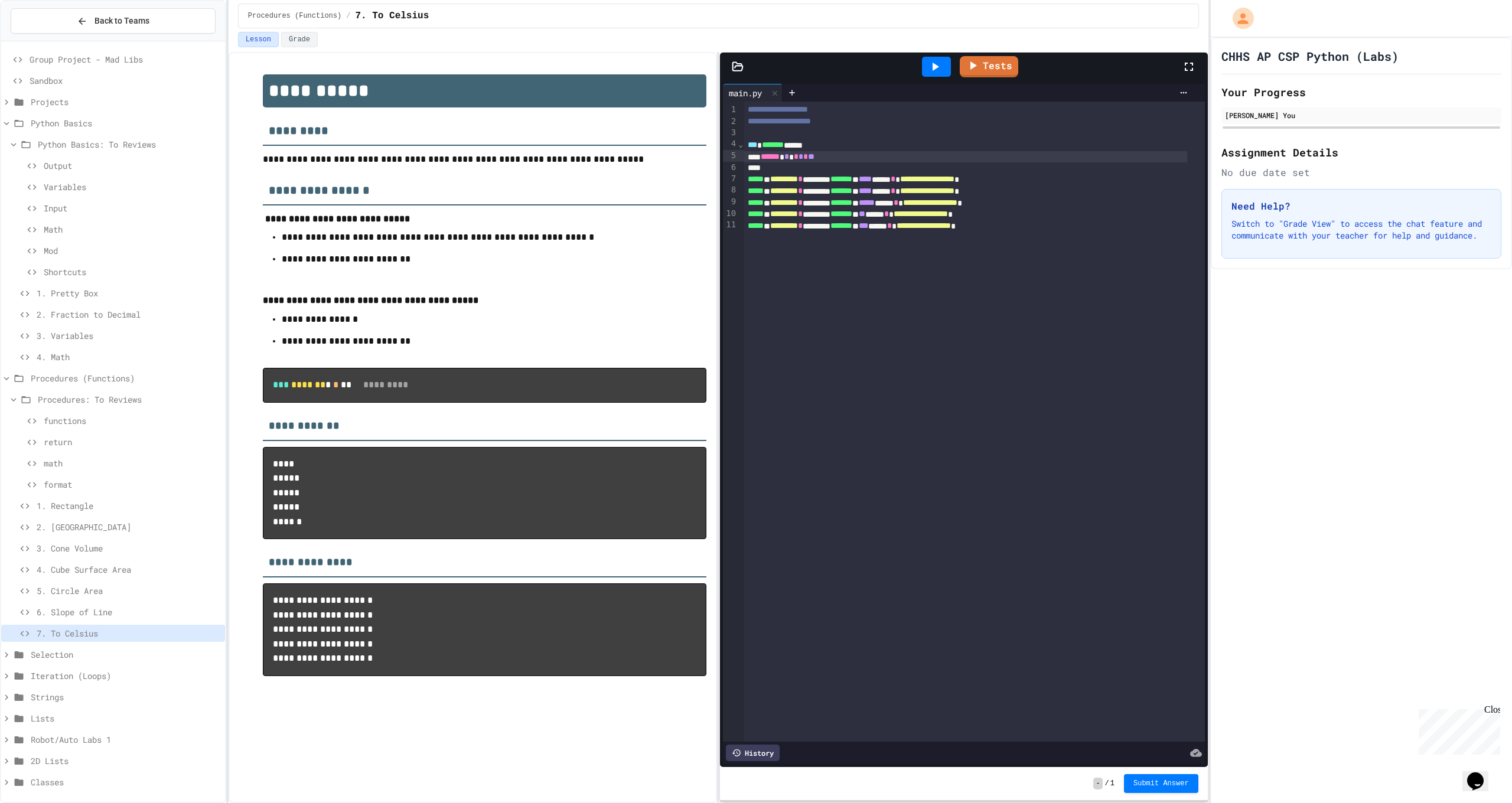
click at [865, 163] on div at bounding box center [965, 169] width 443 height 12
click at [865, 159] on div "****** * * * * * **" at bounding box center [965, 157] width 443 height 12
click at [972, 68] on icon at bounding box center [973, 65] width 15 height 15
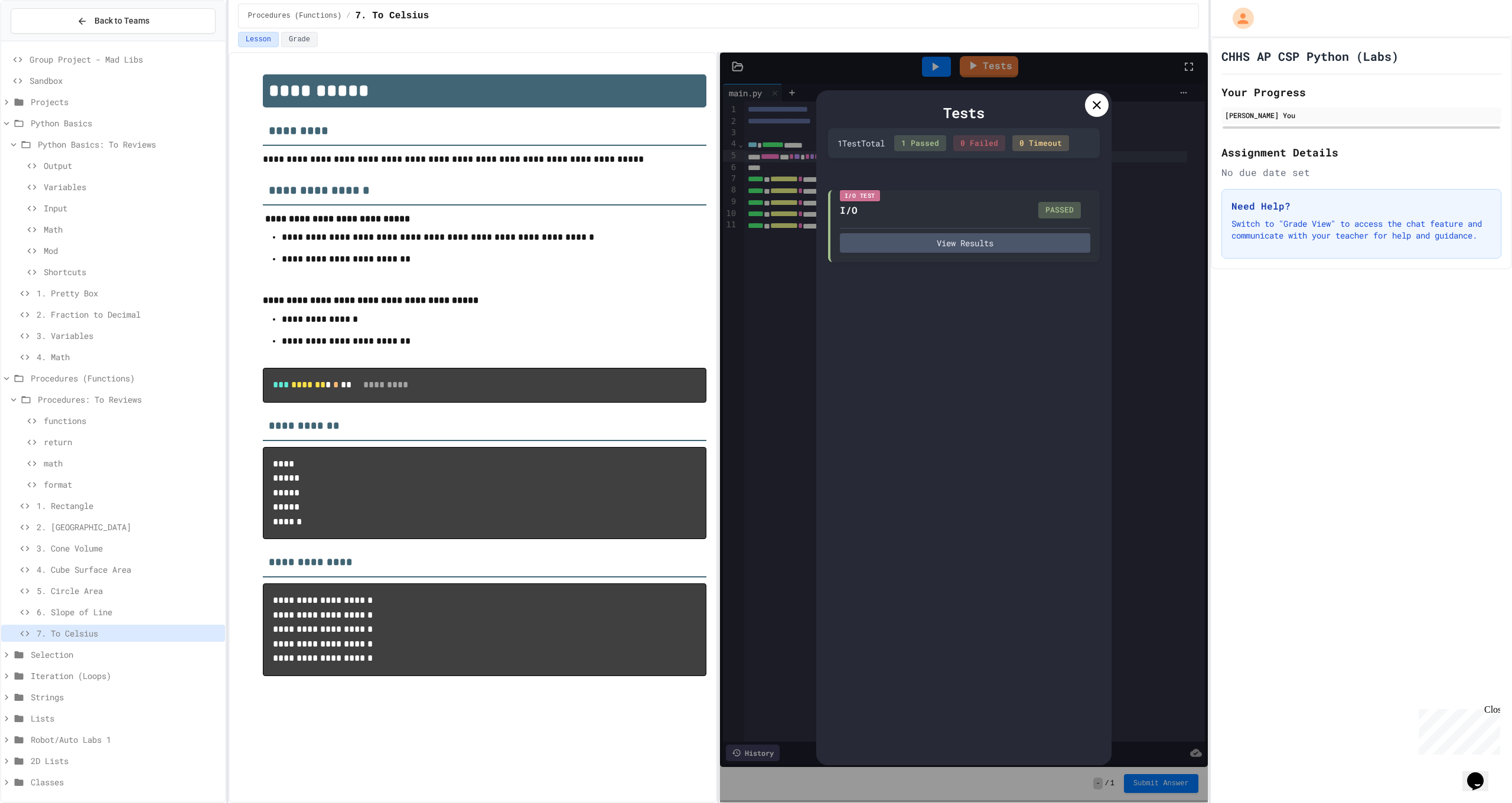
click at [1094, 102] on icon at bounding box center [1097, 105] width 15 height 15
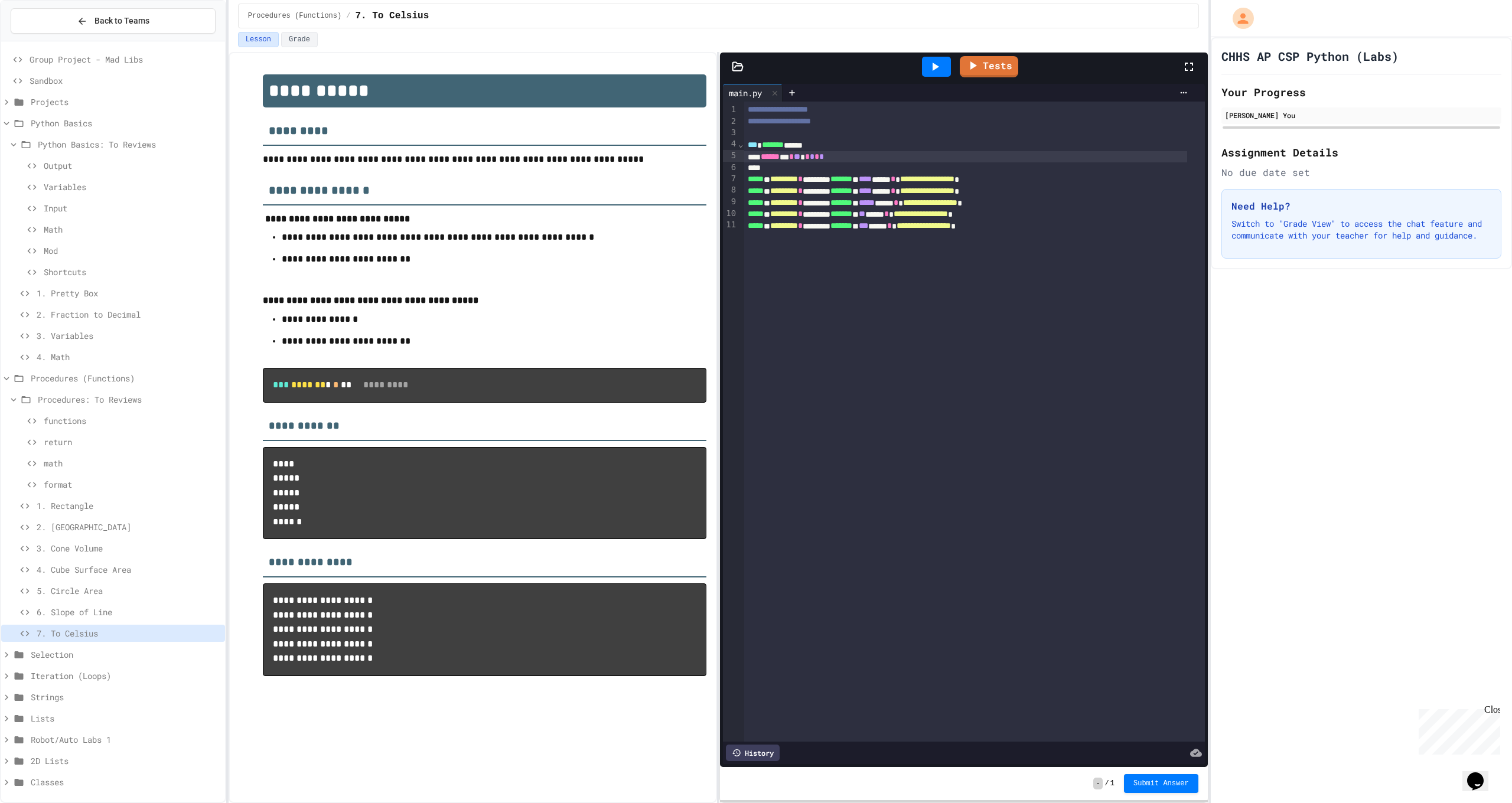
click at [86, 355] on span "4. Math" at bounding box center [129, 356] width 184 height 13
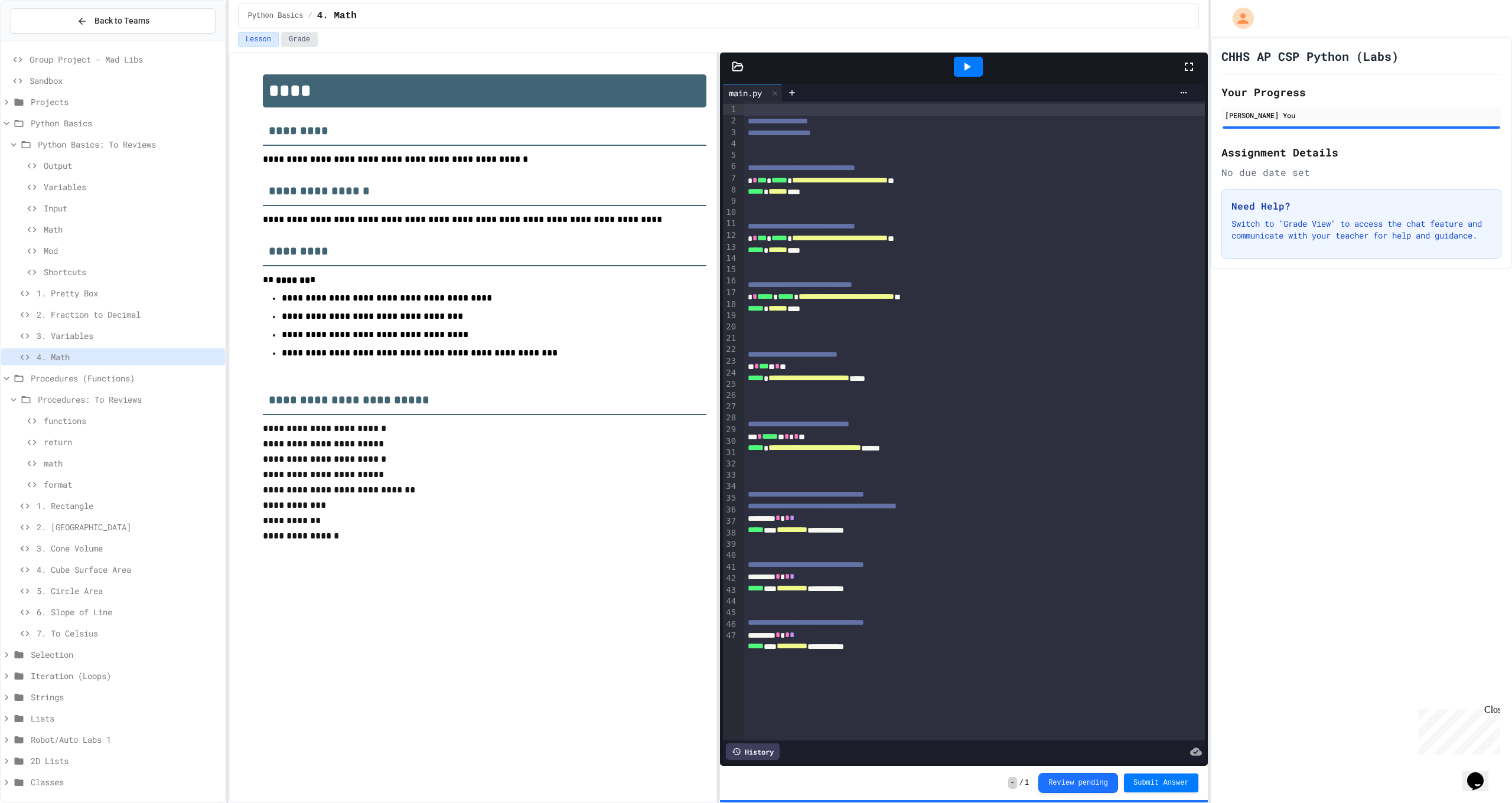
click at [308, 37] on button "Grade" at bounding box center [299, 40] width 37 height 15
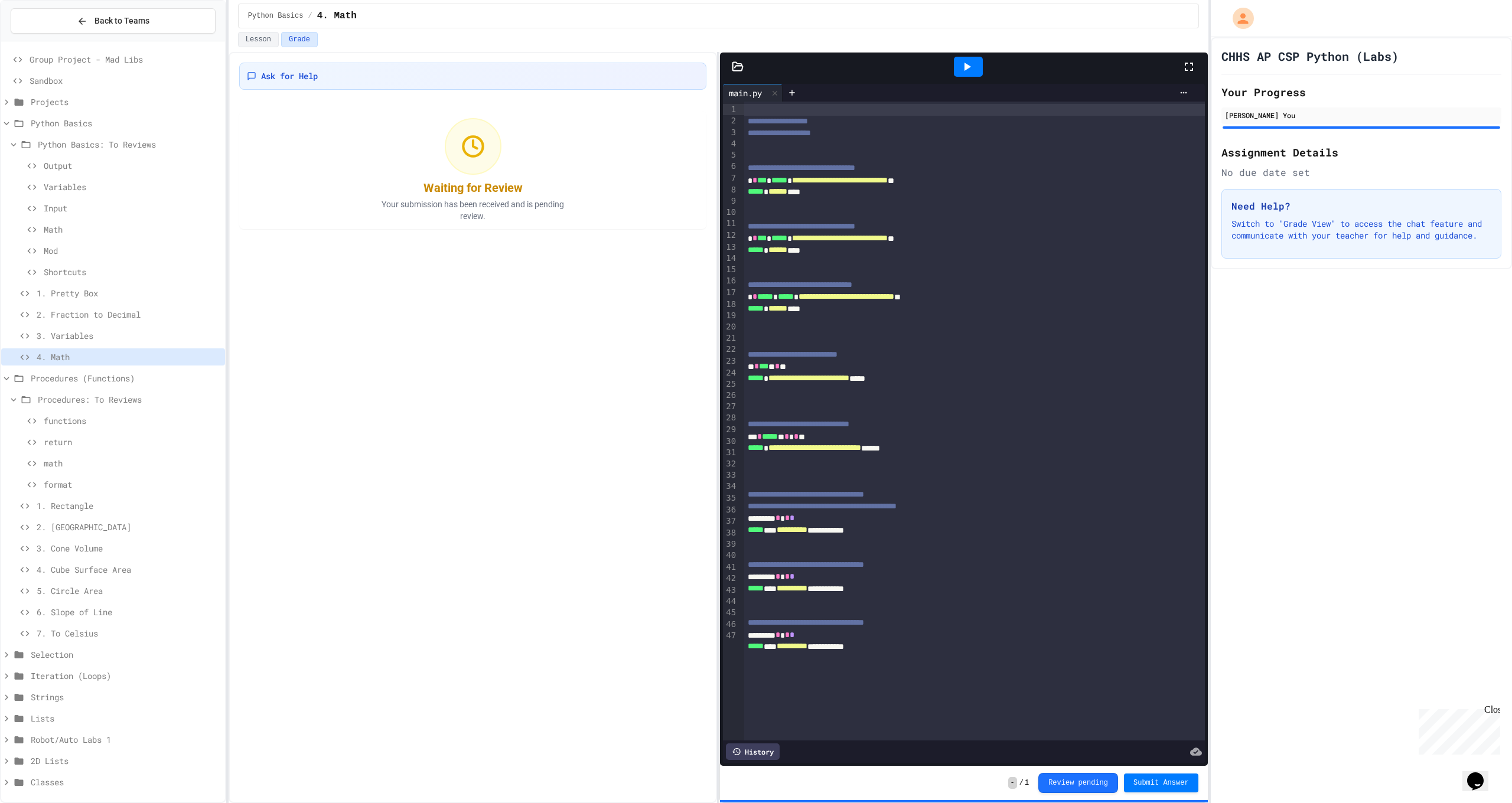
click at [268, 48] on div "Lesson Grade" at bounding box center [718, 42] width 980 height 20
click at [270, 41] on button "Lesson" at bounding box center [259, 40] width 41 height 15
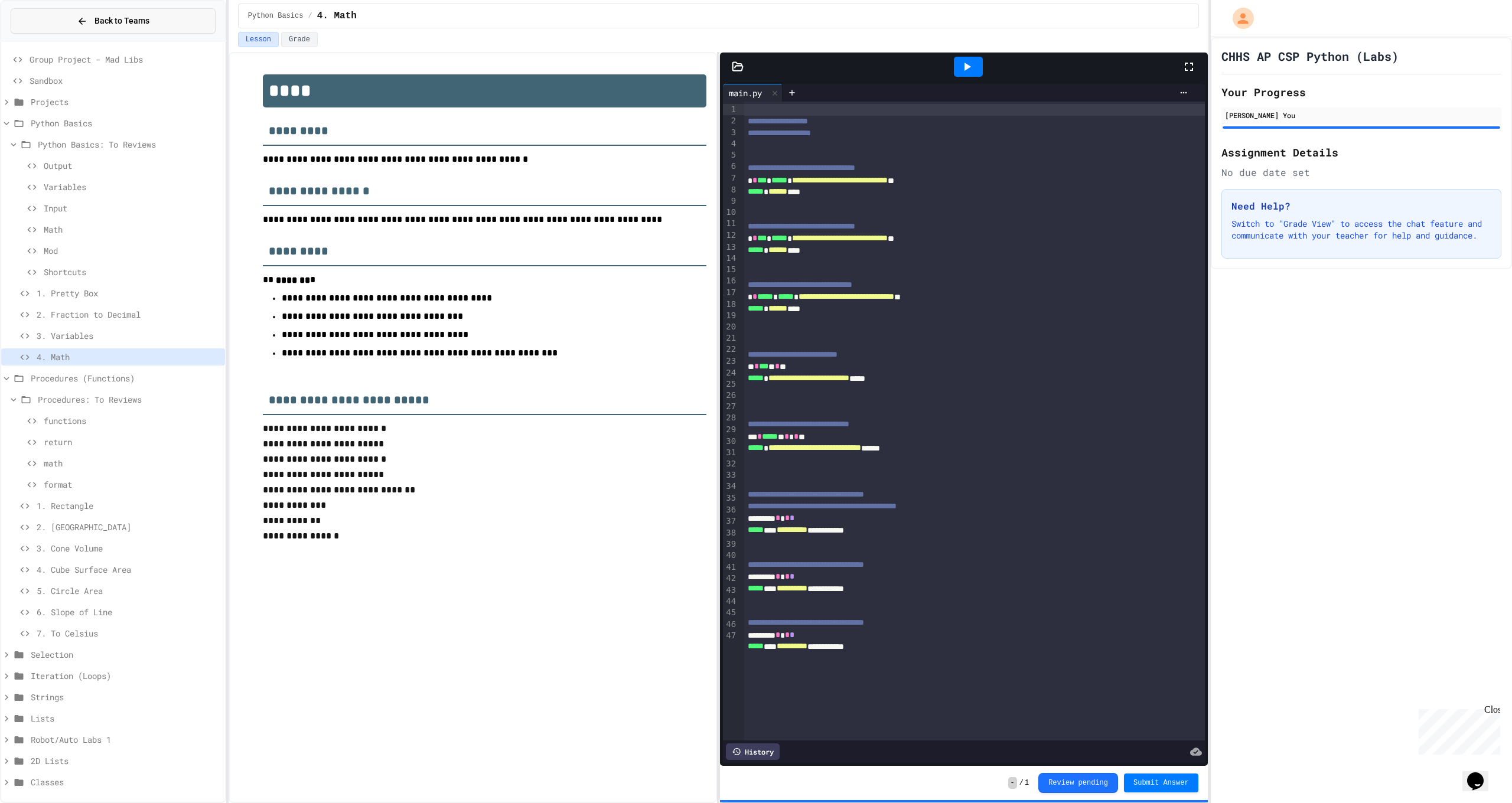
click at [164, 23] on button "Back to Teams" at bounding box center [113, 21] width 205 height 25
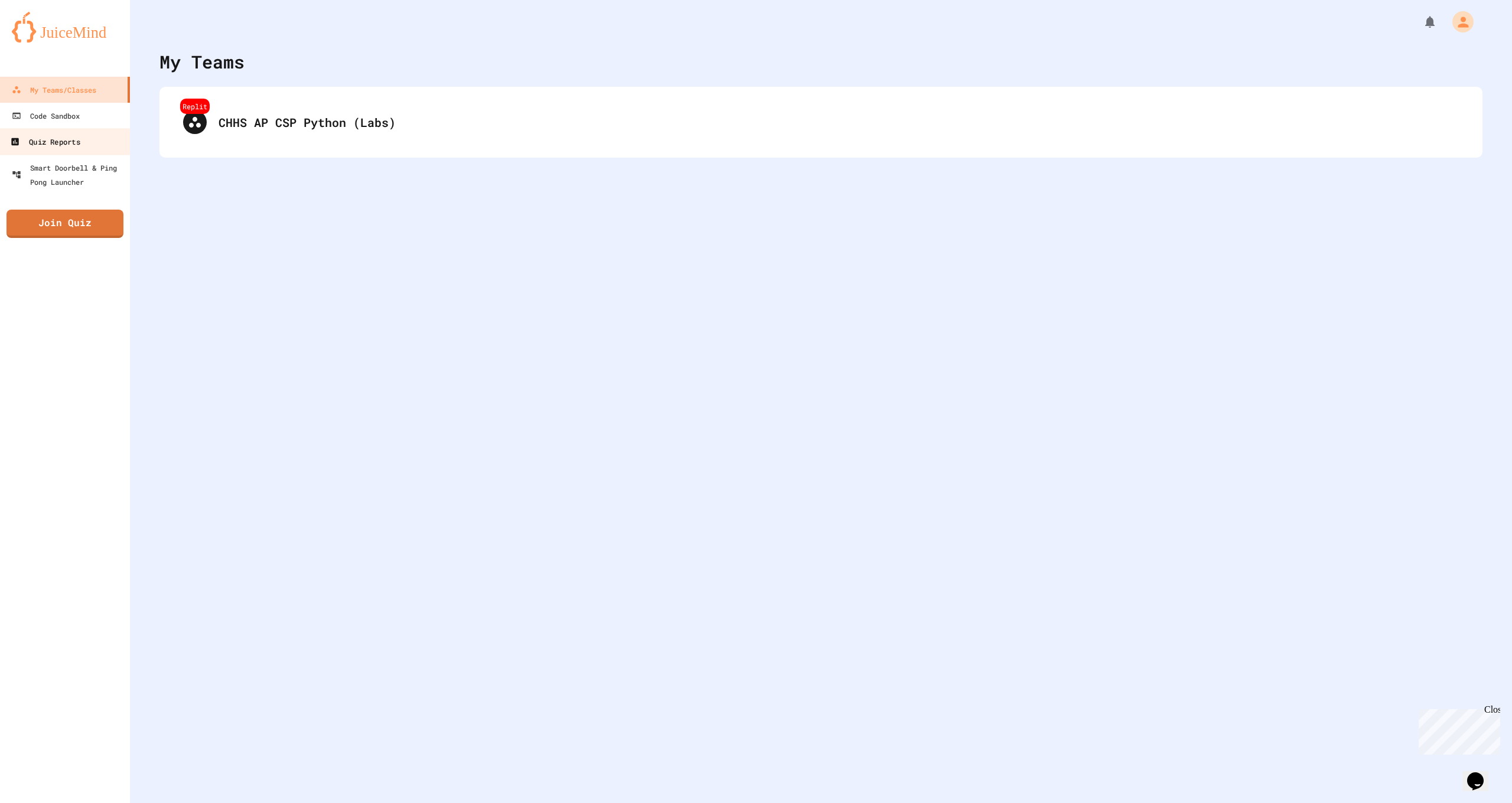
click at [86, 138] on link "Quiz Reports" at bounding box center [65, 140] width 134 height 26
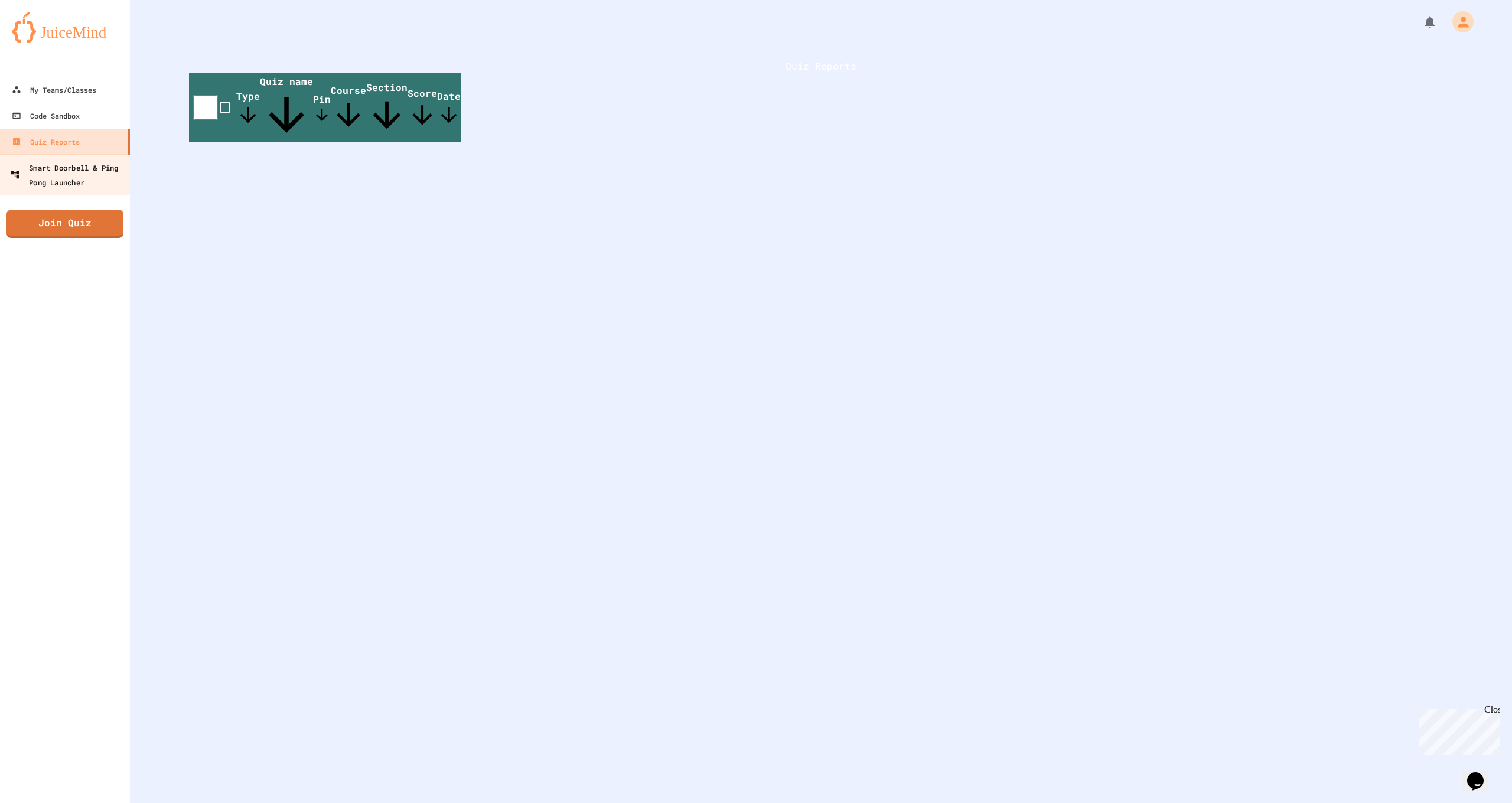
click at [84, 169] on div "Smart Doorbell & Ping Pong Launcher" at bounding box center [68, 174] width 117 height 29
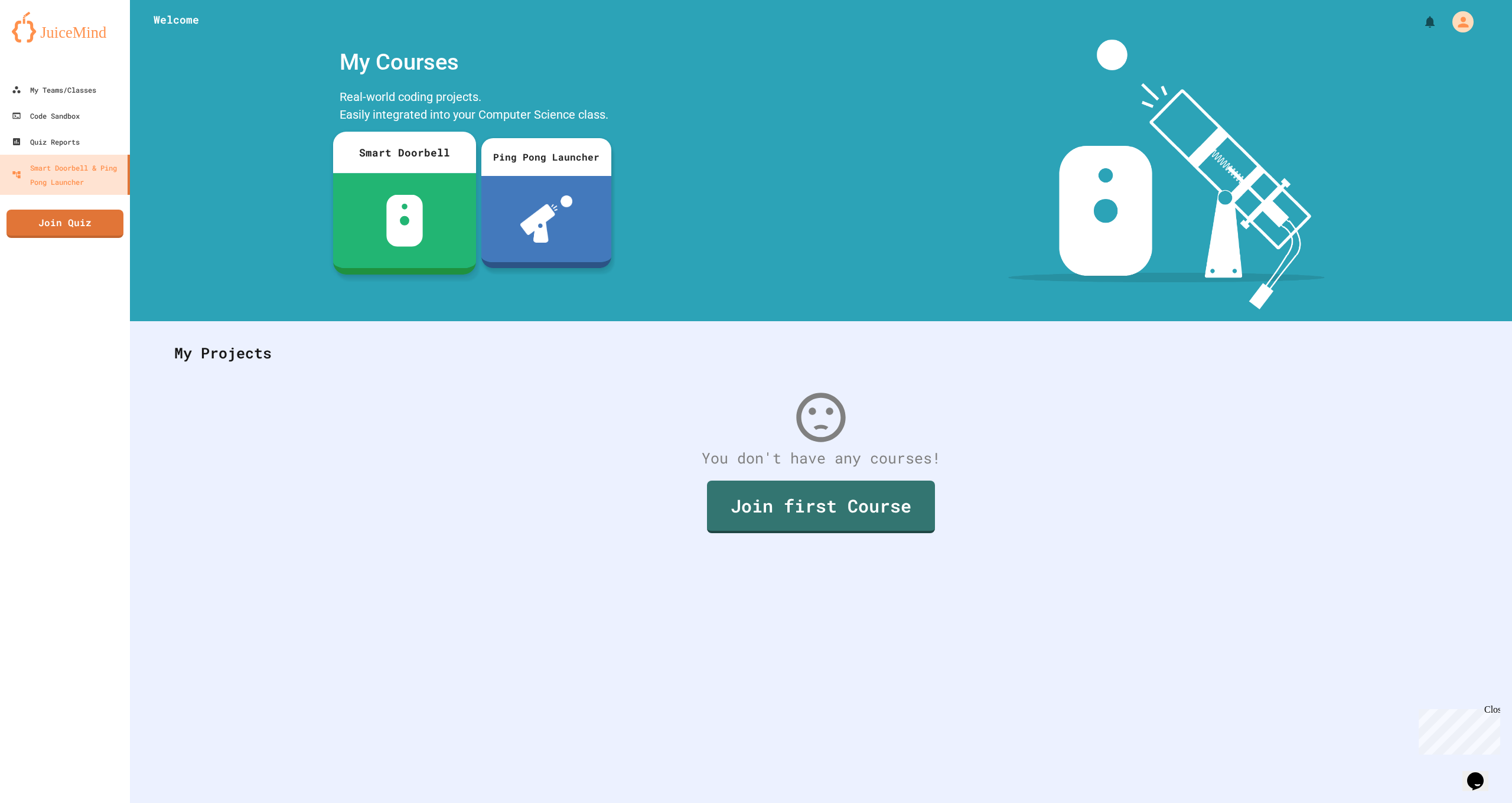
click at [429, 203] on div at bounding box center [405, 221] width 143 height 95
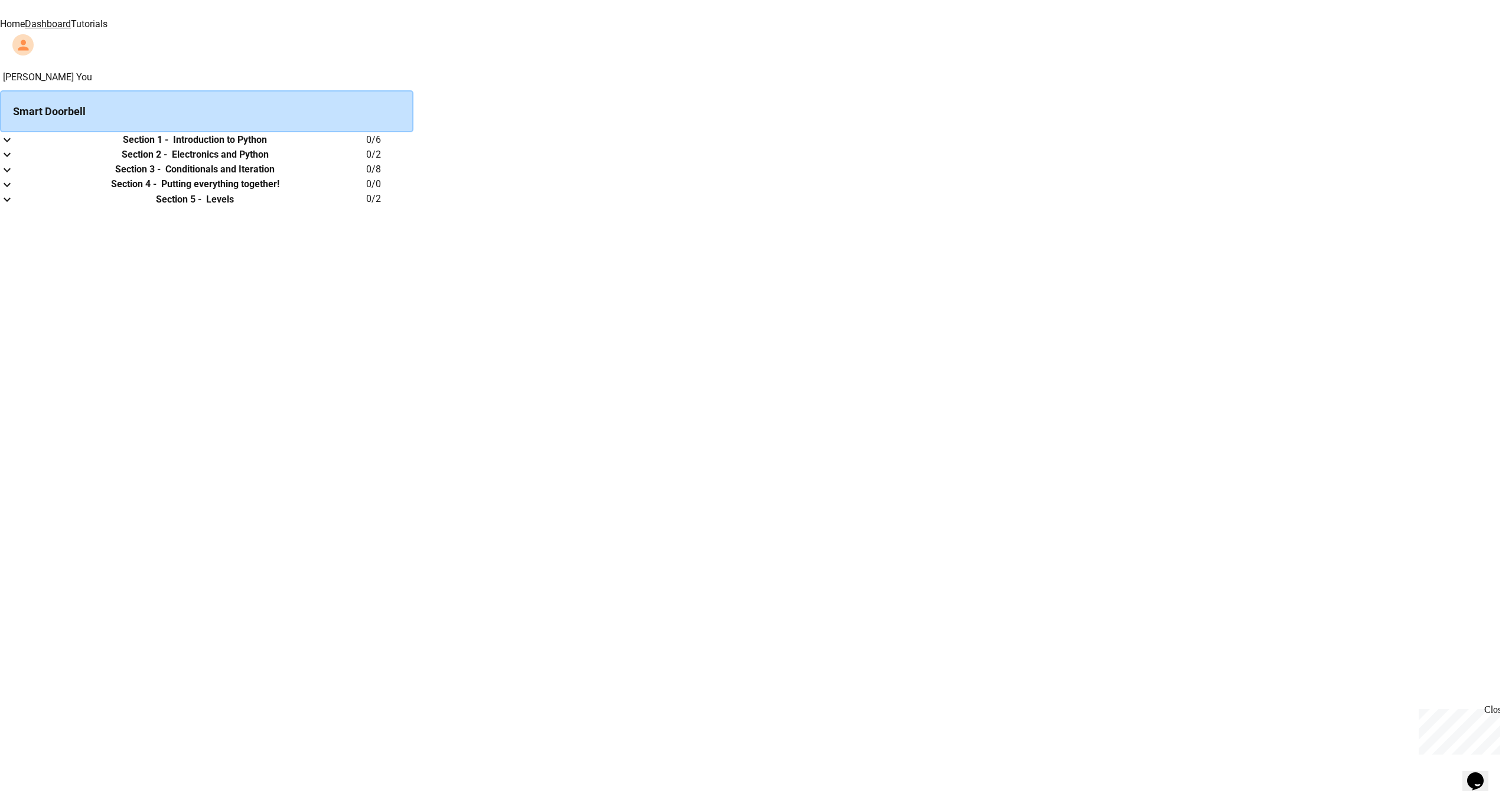
click at [169, 147] on h6 "Section 1 -" at bounding box center [145, 139] width 46 height 15
click at [23, 147] on td "collapsible table" at bounding box center [12, 139] width 23 height 15
click at [15, 147] on icon "expand row" at bounding box center [7, 139] width 15 height 15
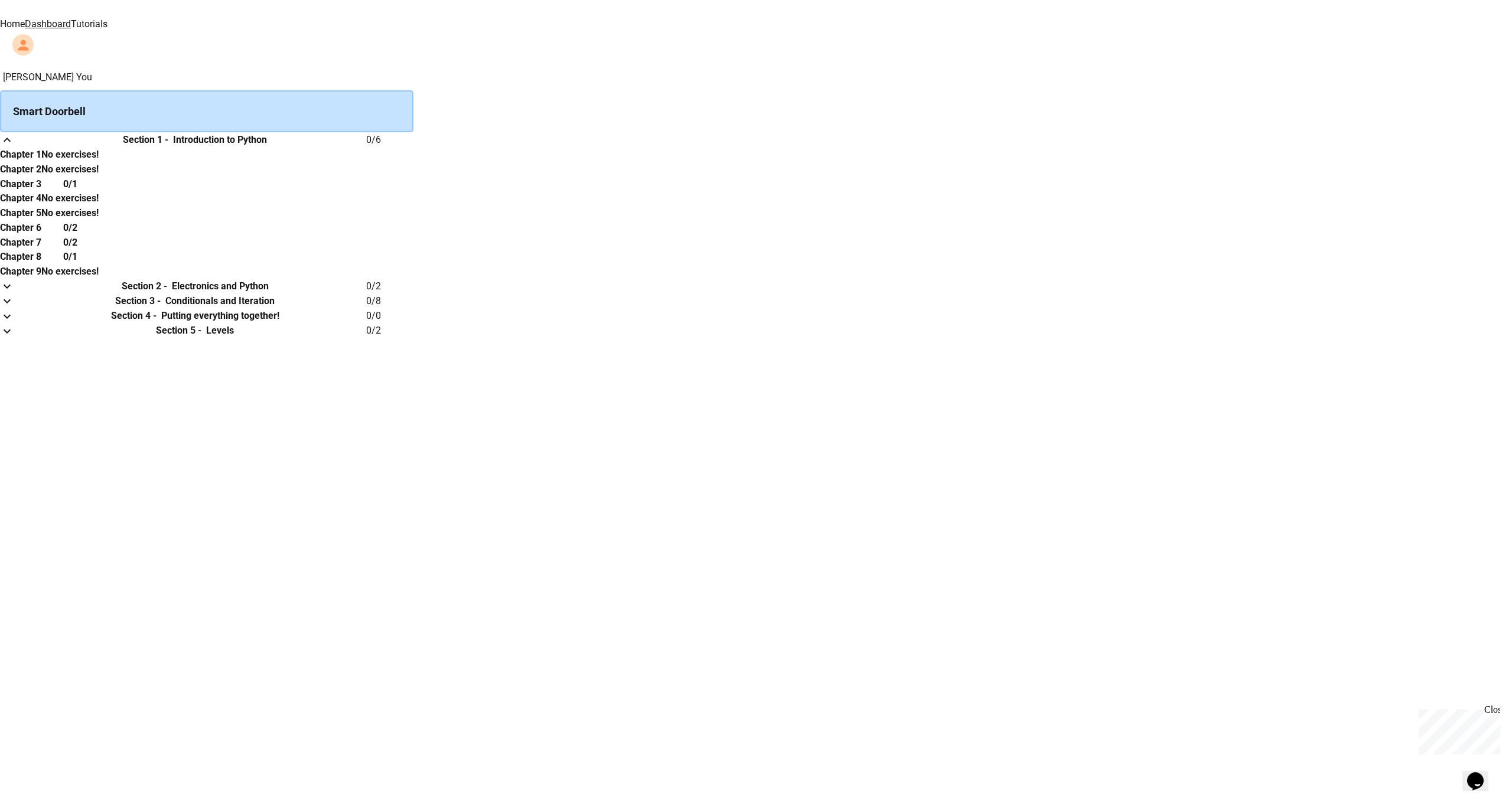
click at [42, 162] on h6 "Chapter 1" at bounding box center [20, 154] width 42 height 15
click at [99, 162] on h6 "No exercises!" at bounding box center [70, 154] width 57 height 15
click at [268, 293] on h6 "Electronics and Python" at bounding box center [220, 286] width 97 height 15
click at [108, 24] on link "Tutorials" at bounding box center [89, 24] width 37 height 12
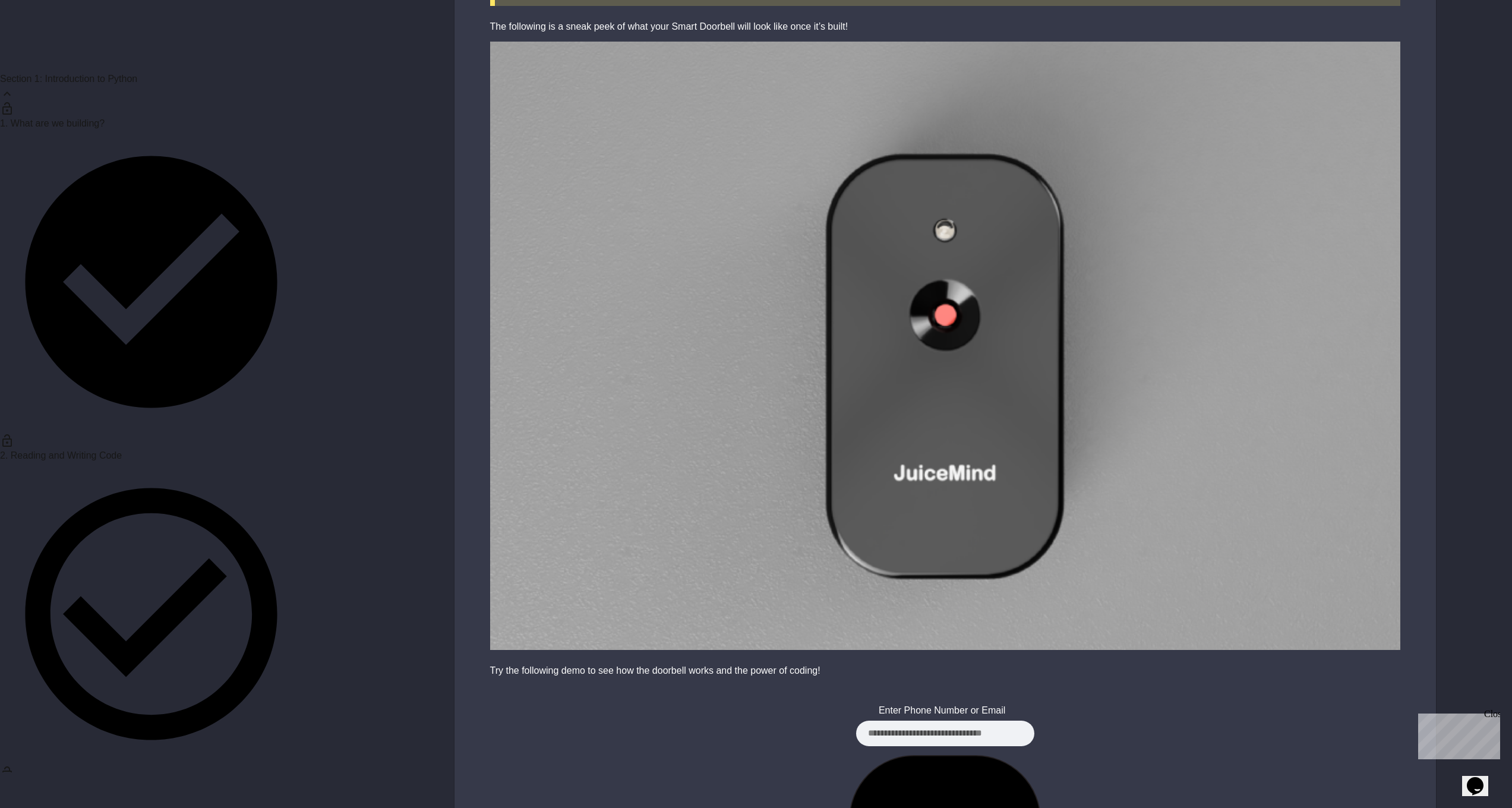
scroll to position [1304, 0]
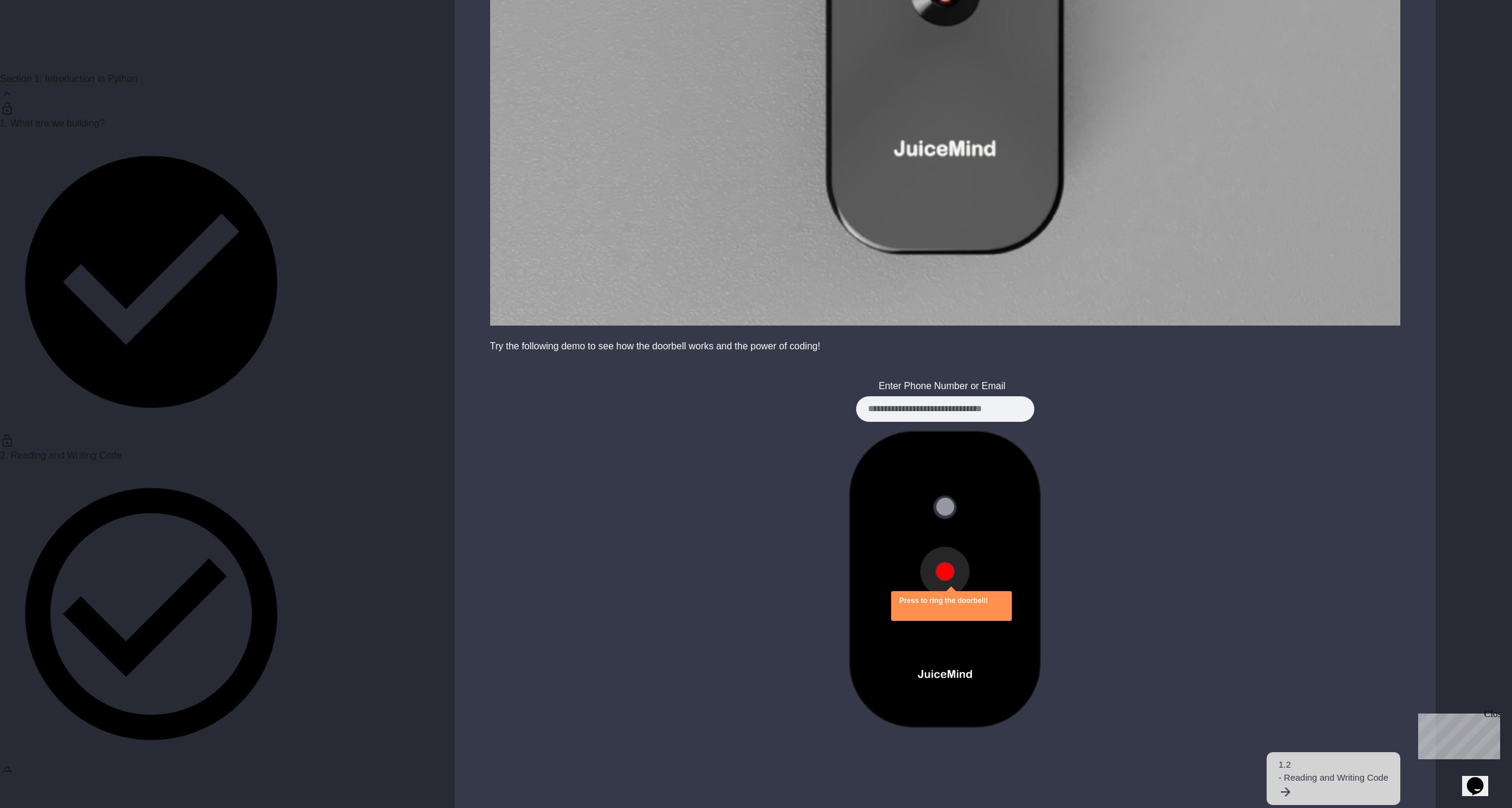
click at [1304, 771] on span "- Reading and Writing Code" at bounding box center [1334, 778] width 110 height 14
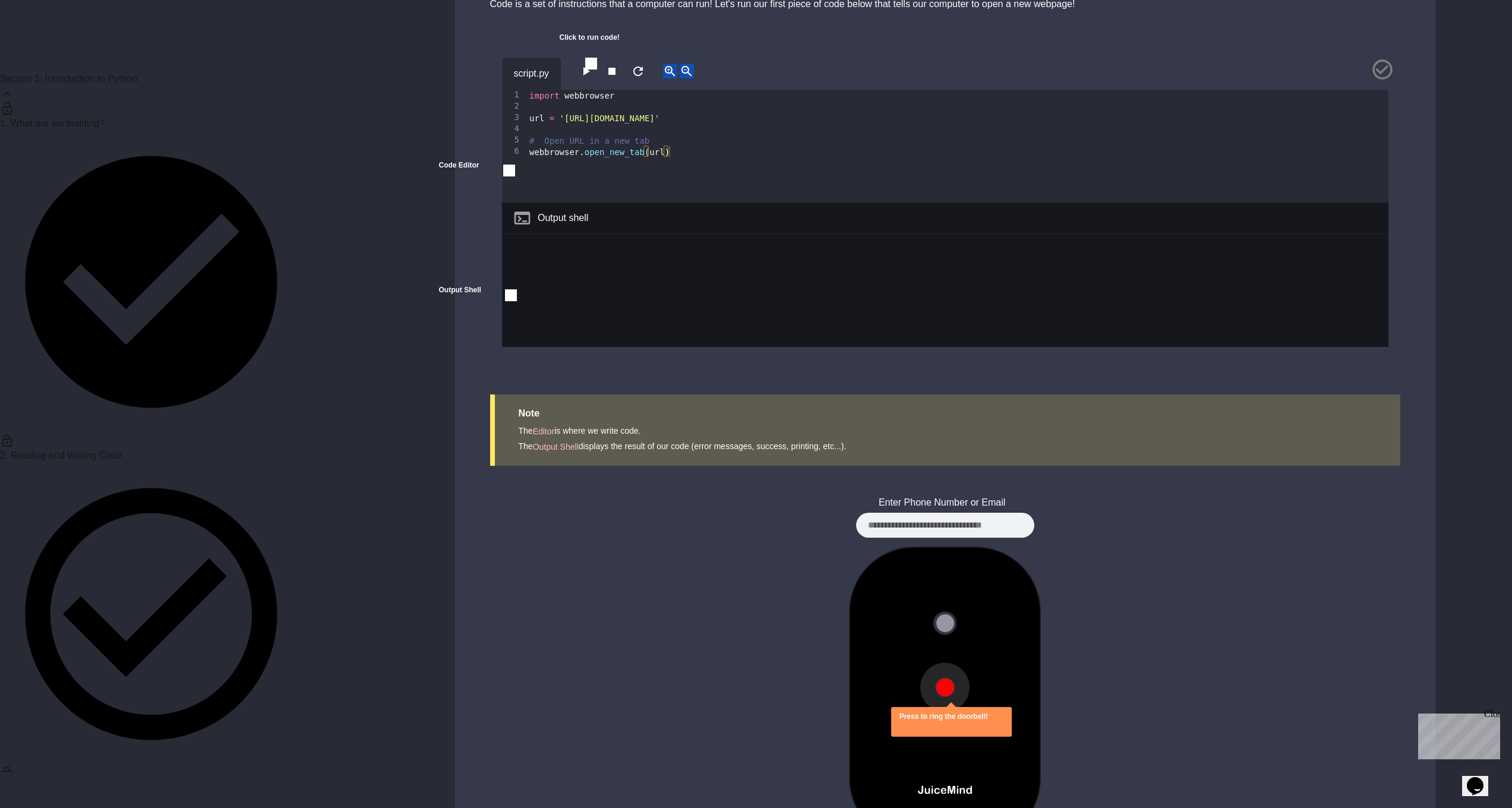
scroll to position [3111, 0]
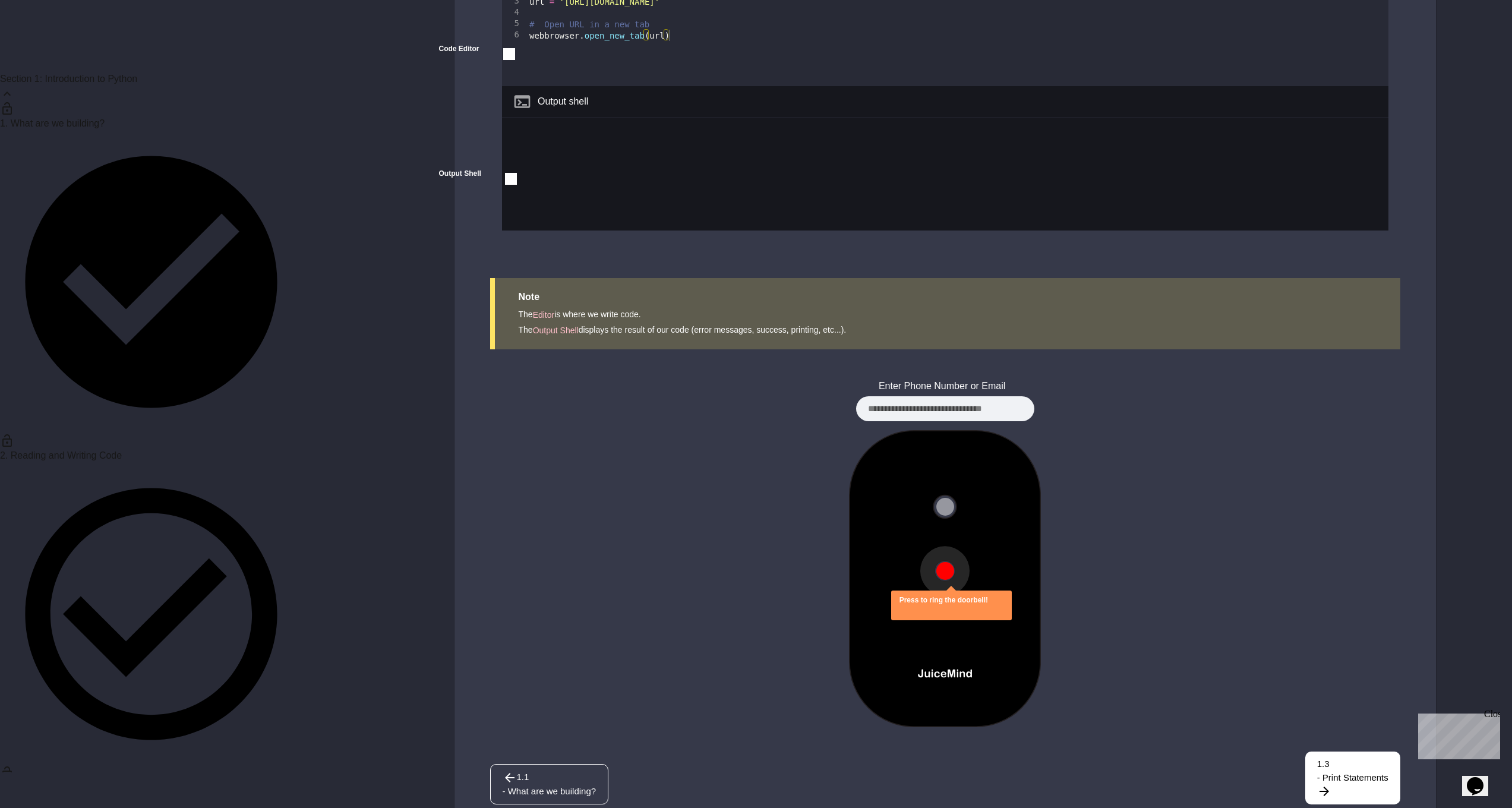
click at [943, 562] on button at bounding box center [946, 571] width 18 height 18
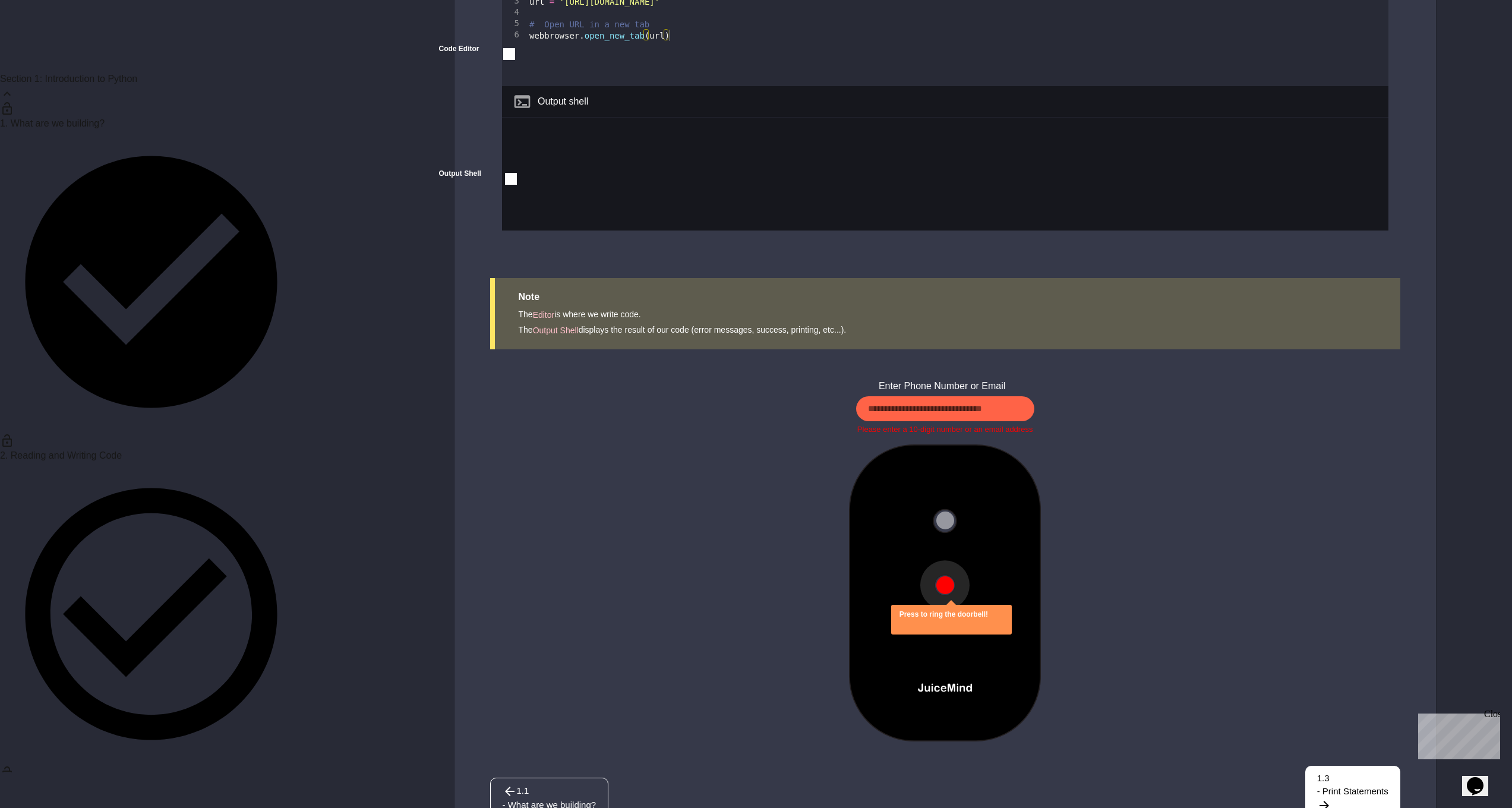
scroll to position [3113, 0]
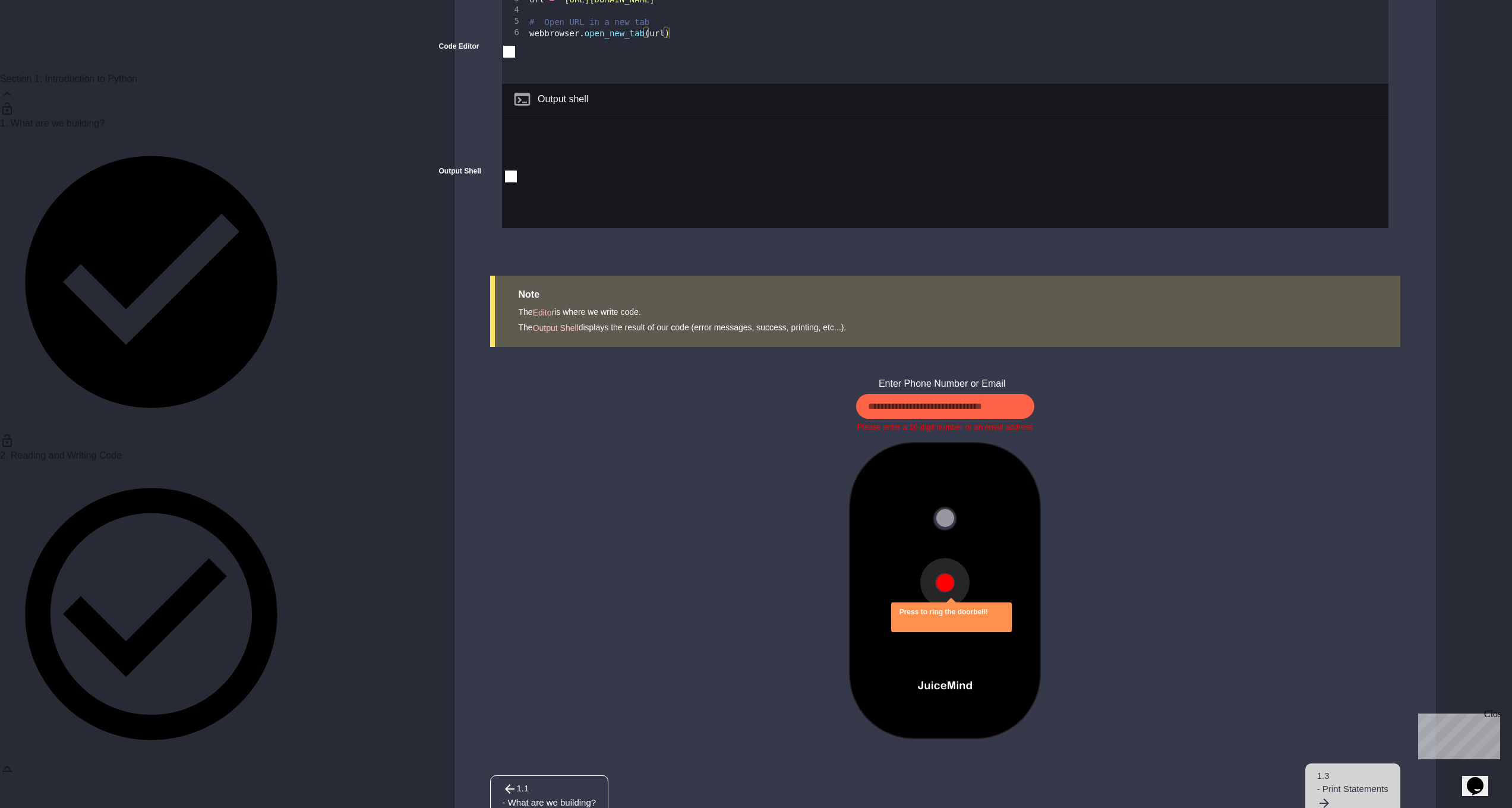
click at [1317, 783] on span "- Print Statements" at bounding box center [1352, 789] width 71 height 14
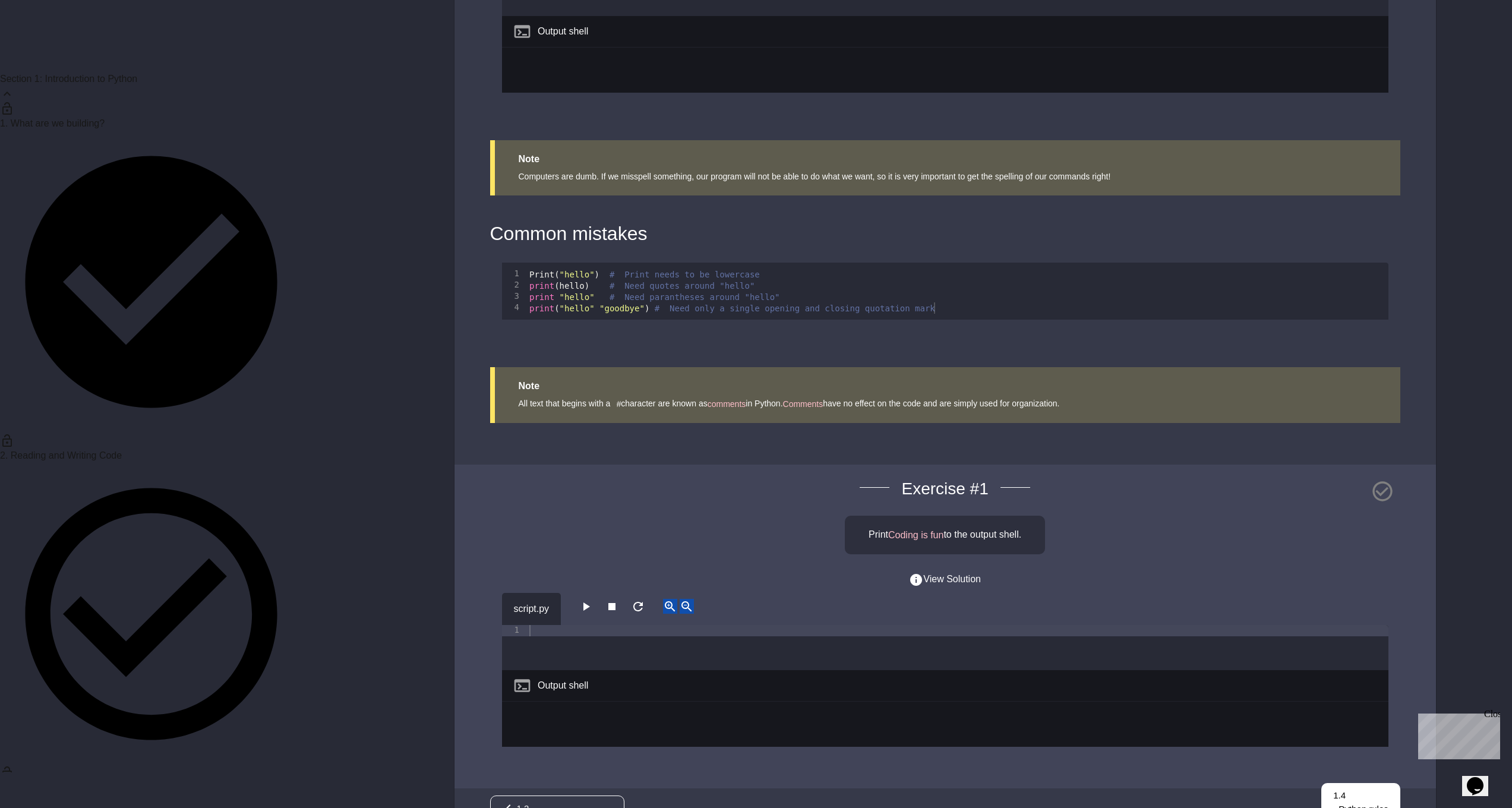
scroll to position [1942, 0]
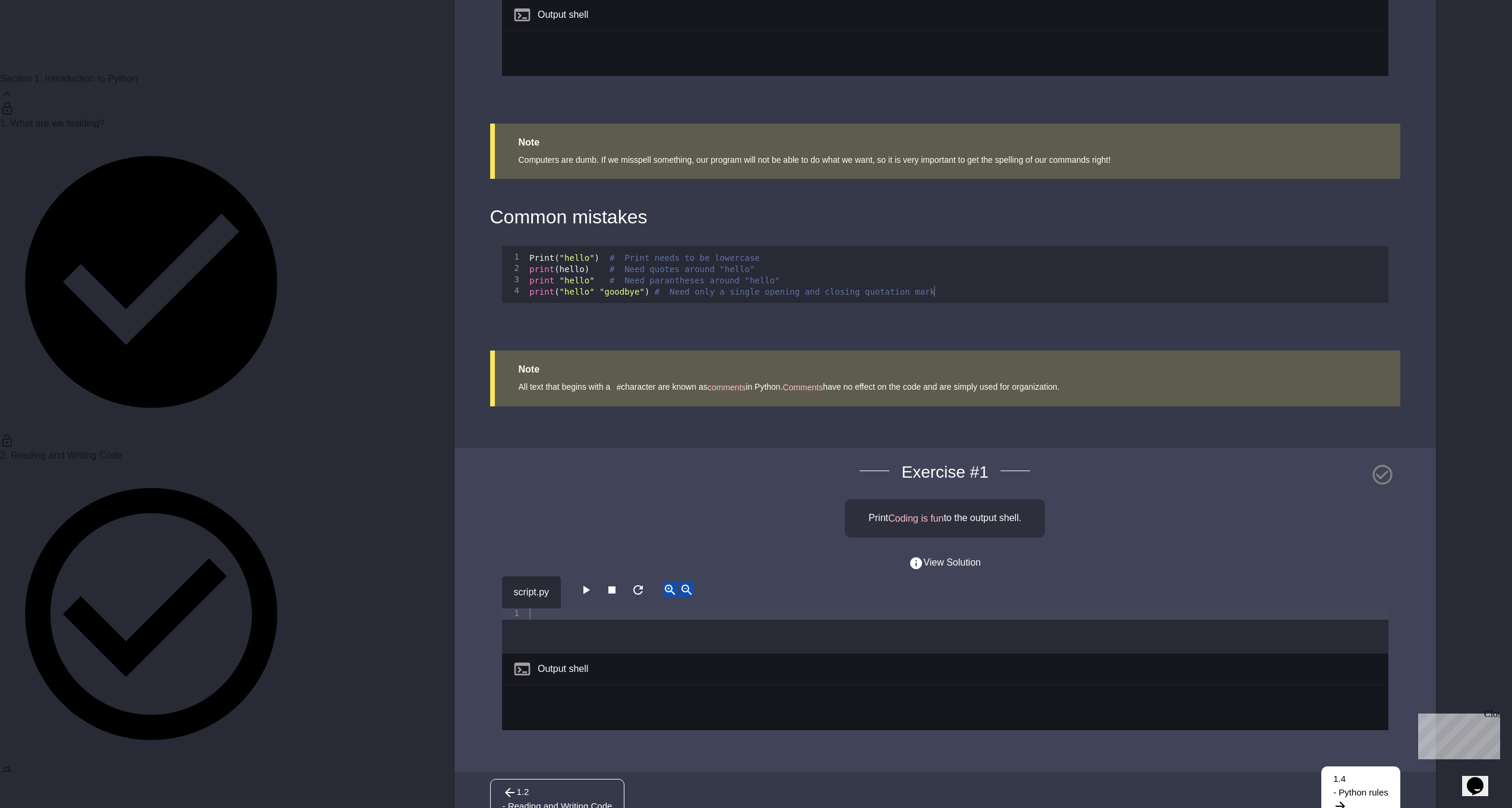
click at [723, 685] on div at bounding box center [945, 718] width 886 height 67
click at [583, 582] on button "button" at bounding box center [586, 589] width 15 height 15
click at [541, 576] on div "script.py" at bounding box center [531, 592] width 59 height 32
click at [560, 608] on div at bounding box center [958, 641] width 862 height 67
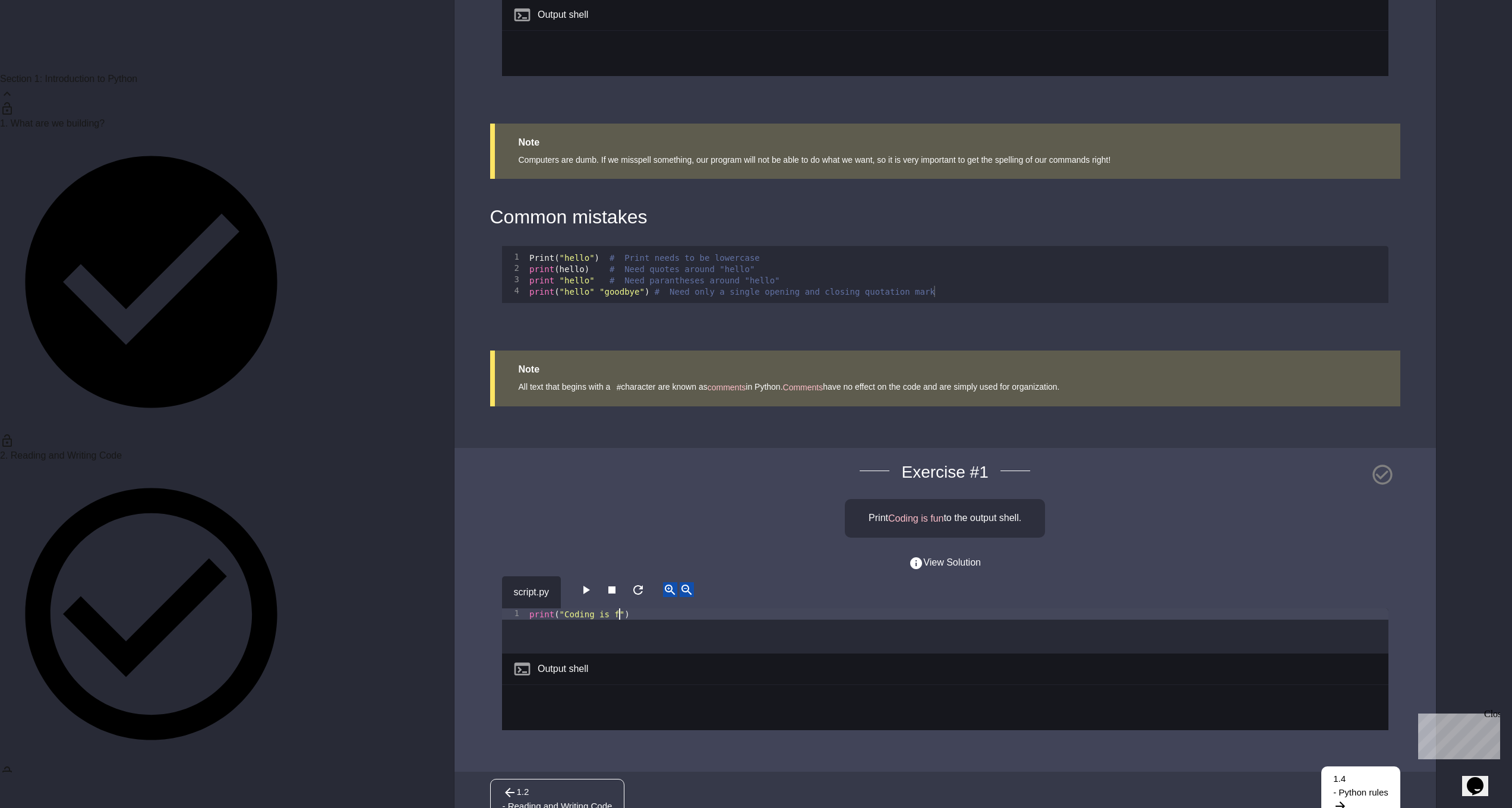
scroll to position [0, 7]
type textarea "**********"
click at [593, 582] on button "button" at bounding box center [586, 589] width 15 height 15
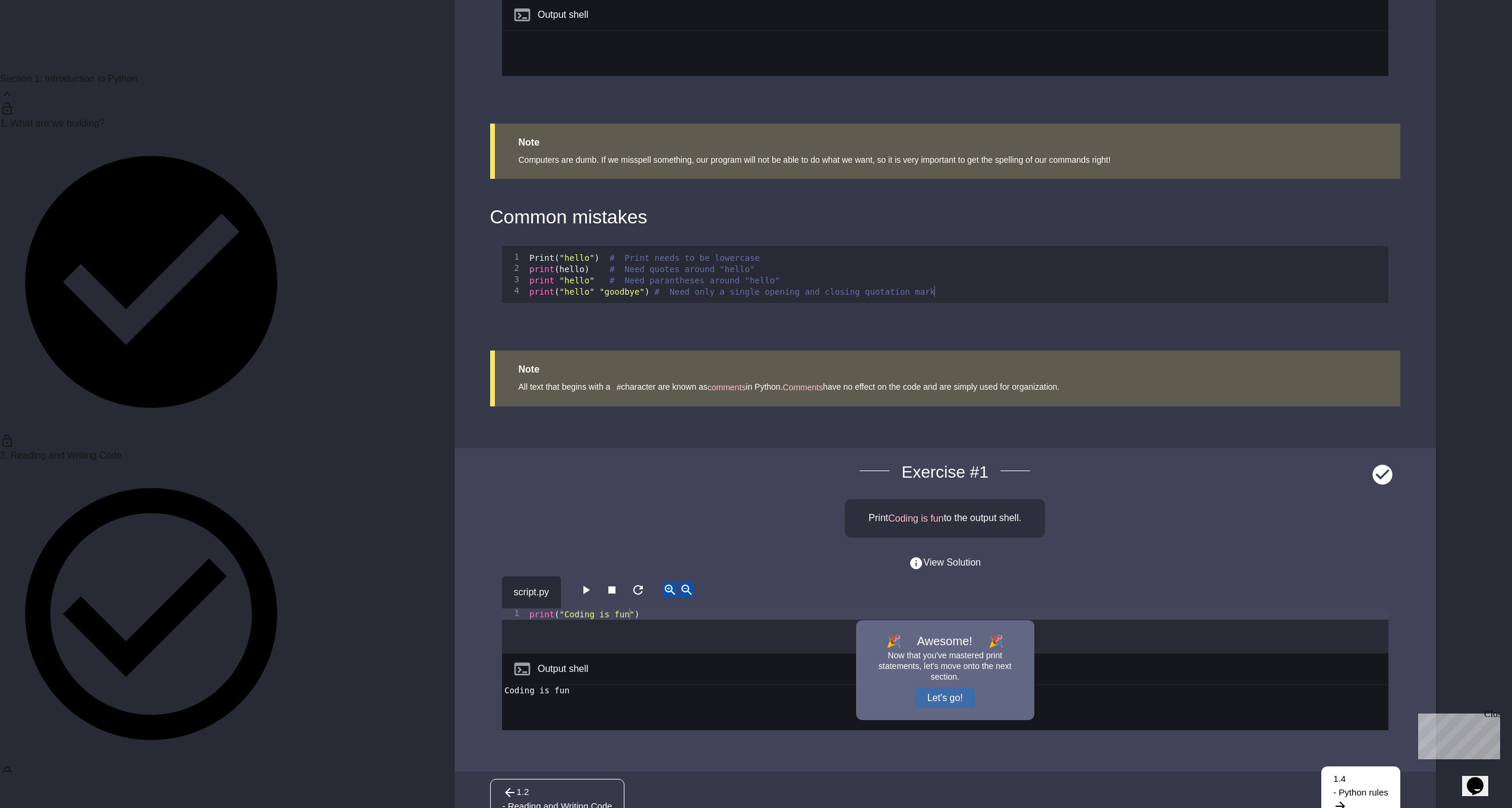
click at [957, 688] on button "Let's go!" at bounding box center [945, 698] width 59 height 20
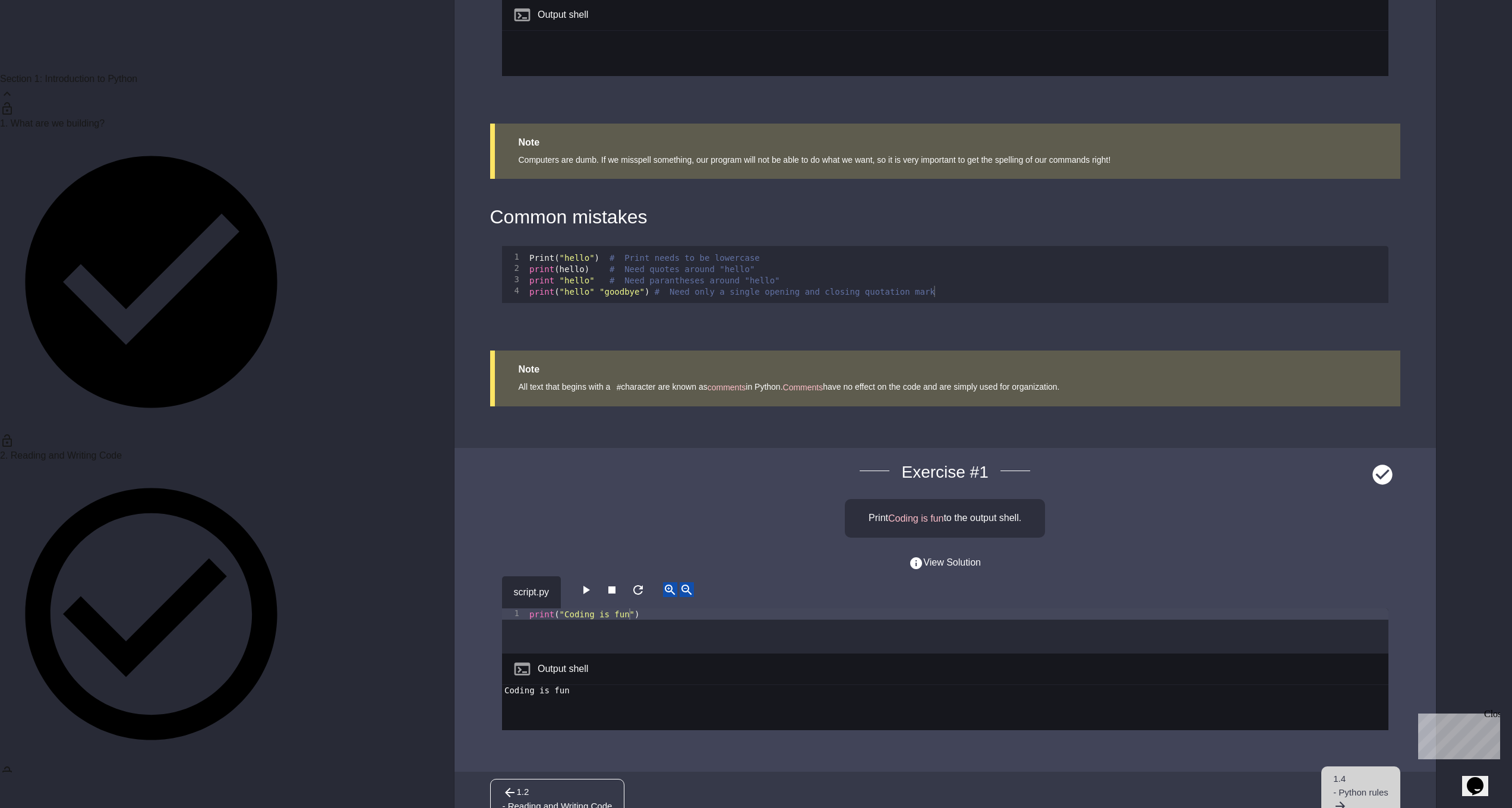
click at [1336, 786] on span "- Python rules" at bounding box center [1361, 792] width 56 height 14
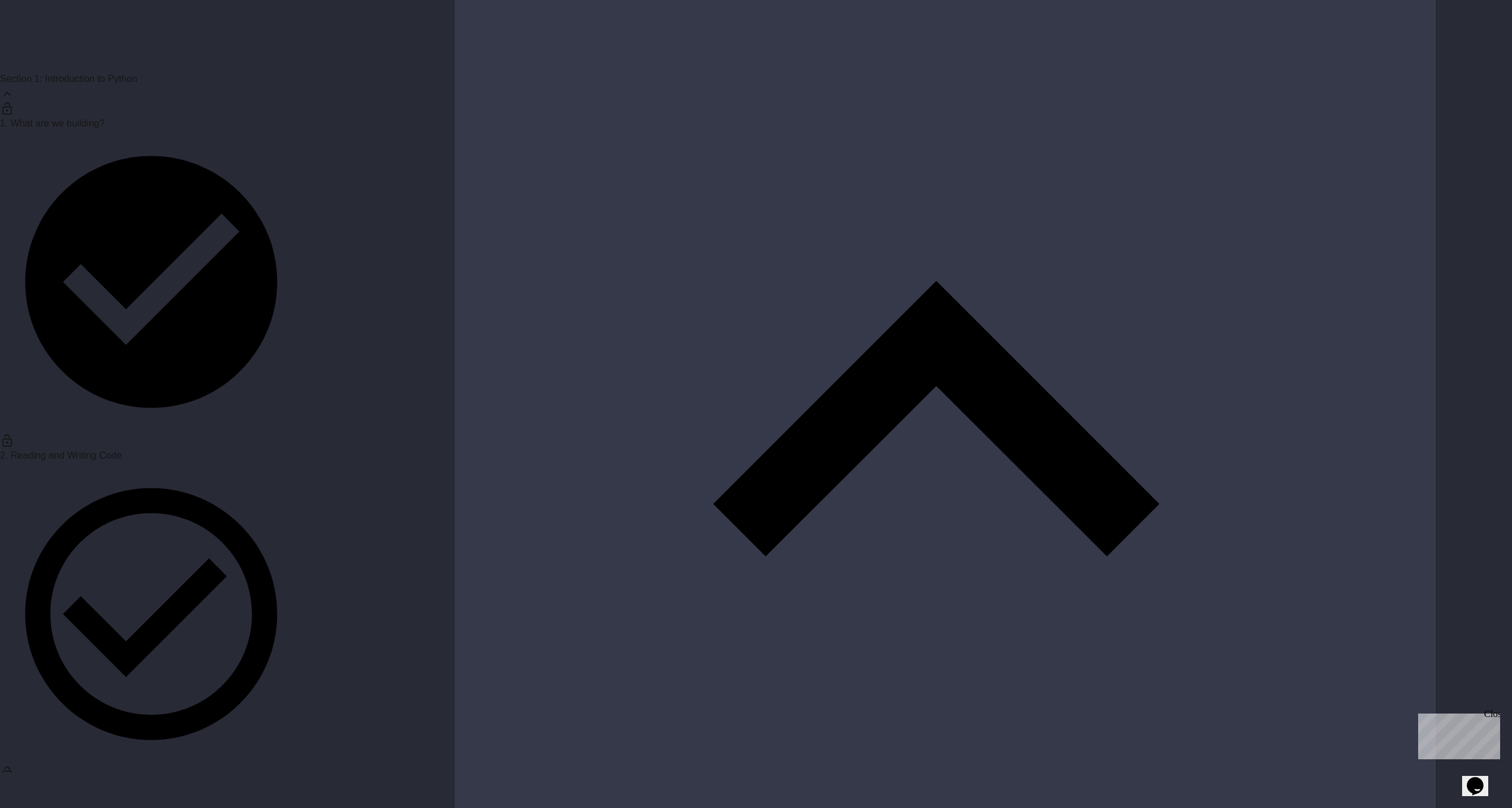
scroll to position [627, 0]
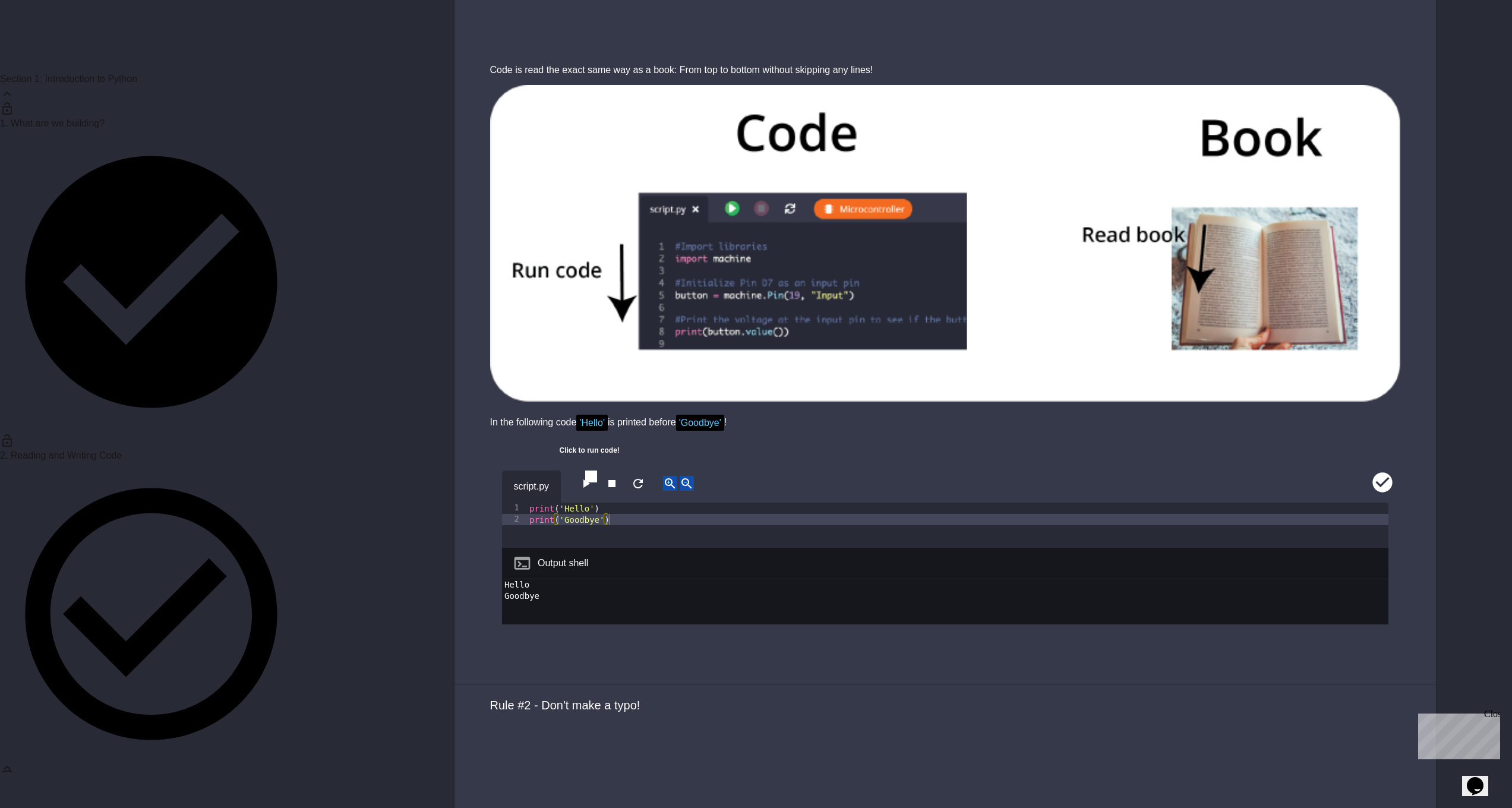
scroll to position [1393, 0]
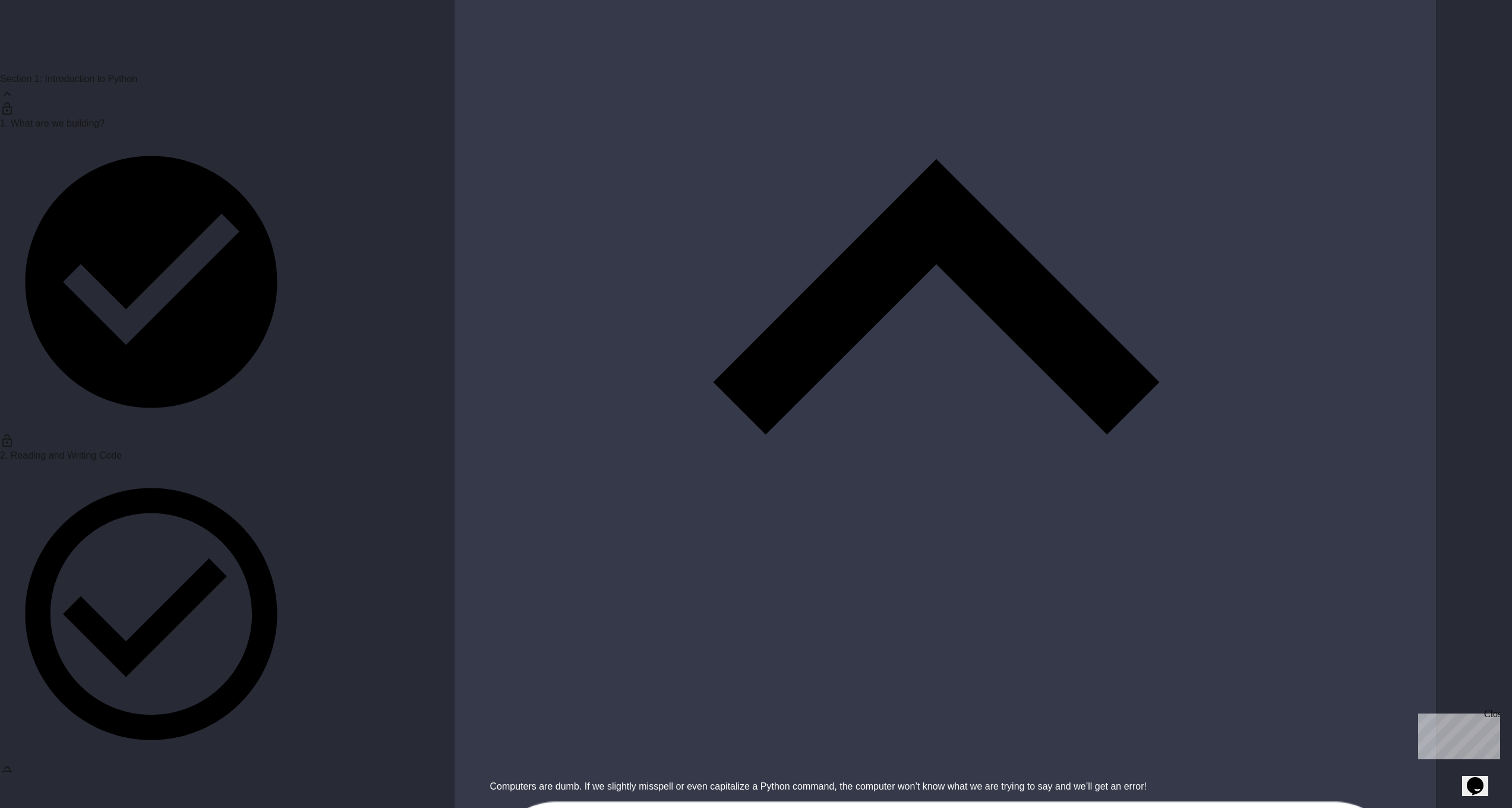
scroll to position [2730, 0]
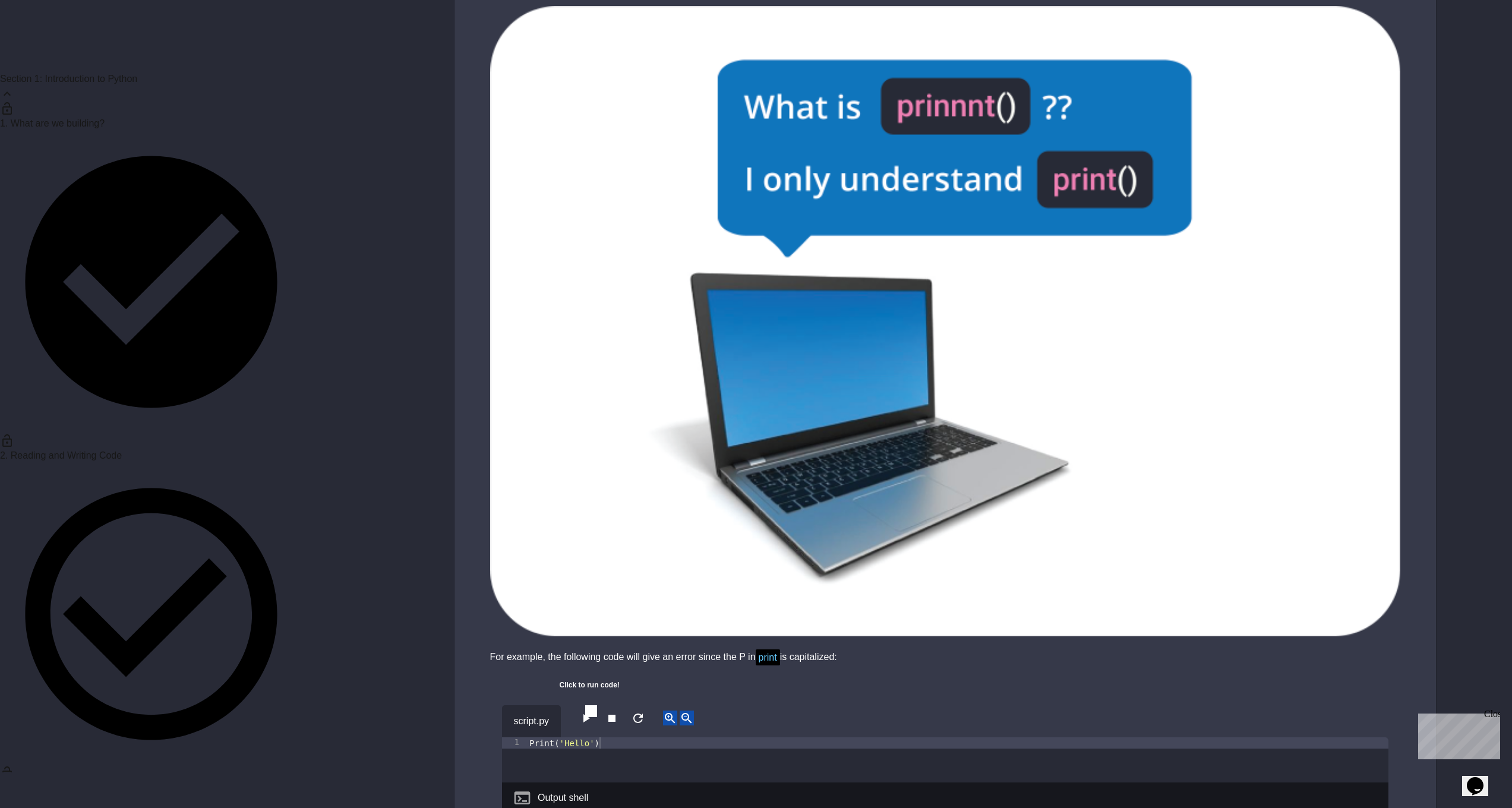
scroll to position [3028, 0]
